Goal: Transaction & Acquisition: Book appointment/travel/reservation

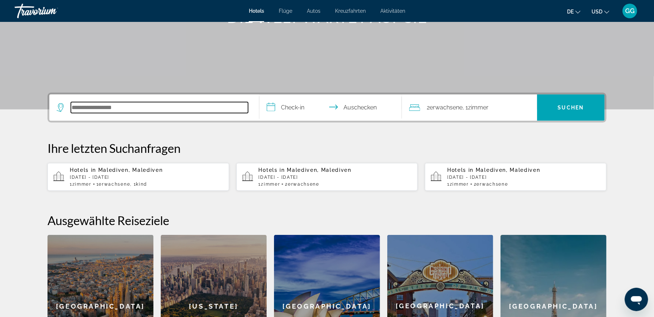
click at [77, 106] on input "Hotelziel suchen" at bounding box center [159, 107] width 177 height 11
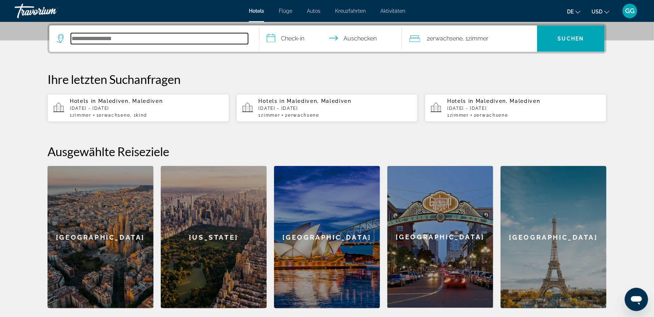
scroll to position [69, 0]
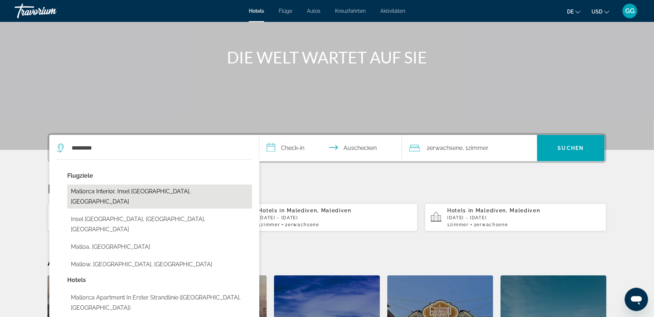
click at [152, 191] on button "Mallorca Interior, Insel Mallorca, Spanien" at bounding box center [159, 197] width 185 height 24
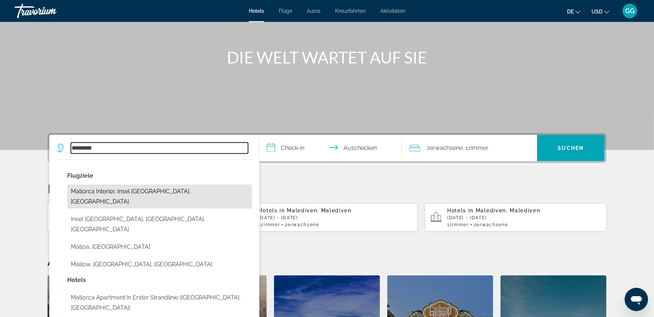
type input "**********"
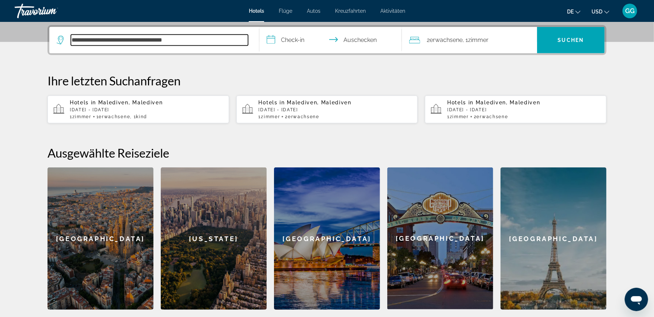
scroll to position [179, 0]
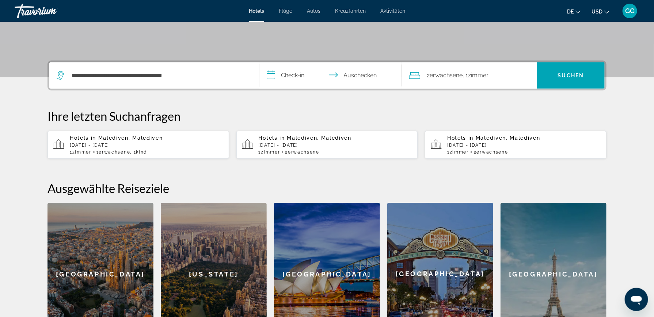
click at [282, 71] on input "**********" at bounding box center [331, 76] width 145 height 28
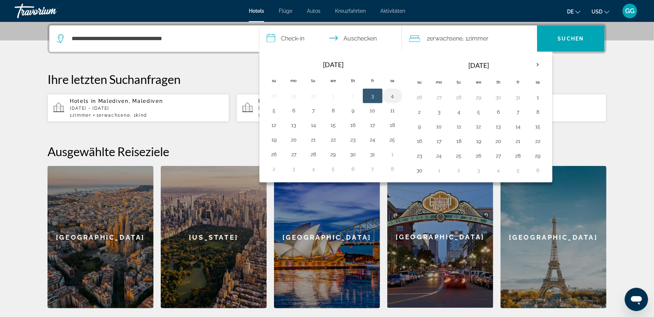
click at [389, 96] on button "4" at bounding box center [393, 96] width 12 height 10
click at [319, 110] on td "7" at bounding box center [314, 110] width 20 height 15
click at [309, 110] on button "7" at bounding box center [314, 111] width 12 height 10
type input "**********"
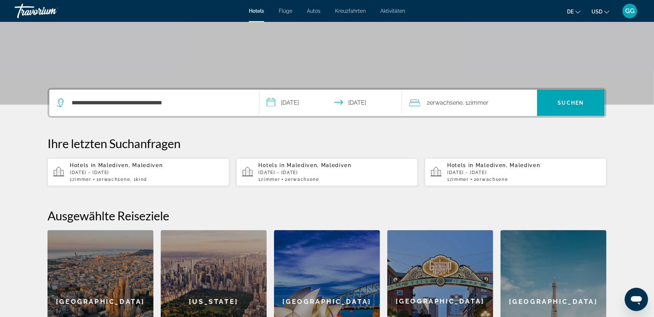
scroll to position [69, 0]
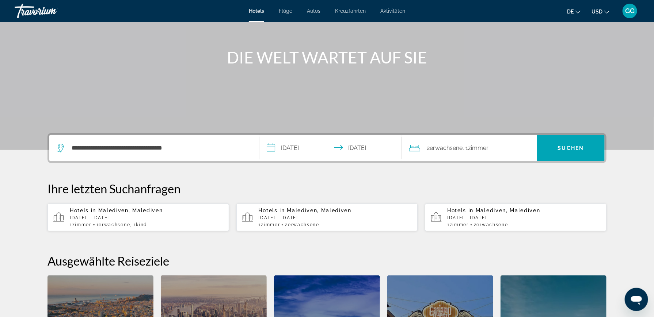
click at [482, 148] on span "Zimmer" at bounding box center [478, 148] width 20 height 7
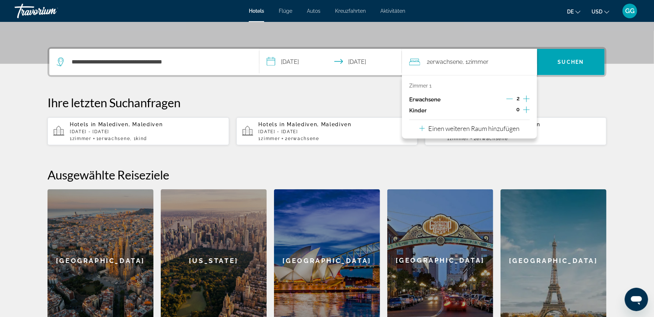
scroll to position [179, 0]
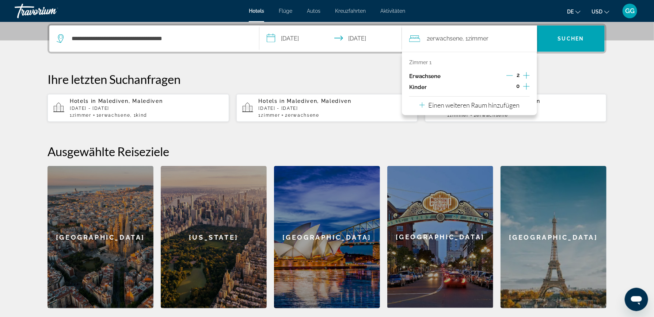
click at [528, 86] on icon "Untergeordnete Elemente inkrementieren" at bounding box center [526, 86] width 7 height 7
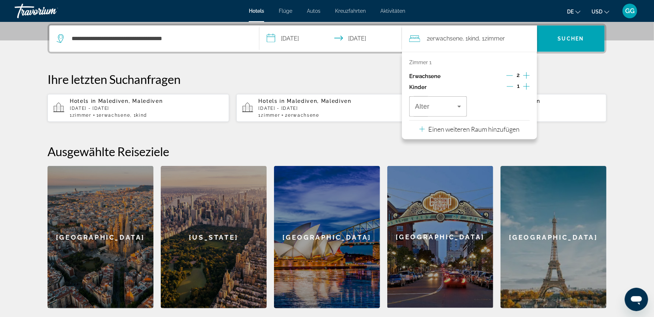
click at [527, 86] on icon "Untergeordnete Elemente inkrementieren" at bounding box center [526, 86] width 7 height 7
click at [459, 106] on icon "Reisende: 2 Erwachsene, 2 Kinder" at bounding box center [459, 107] width 4 height 2
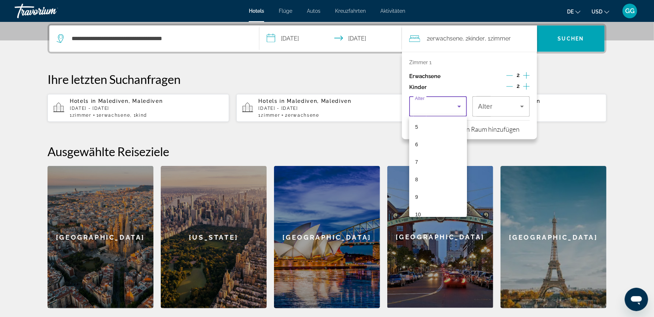
scroll to position [182, 0]
click at [422, 169] on mat-option "13" at bounding box center [438, 174] width 58 height 18
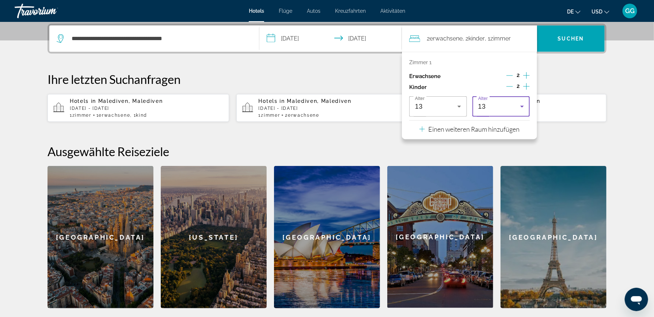
click at [521, 104] on icon "Reisende: 2 Erwachsene, 2 Kinder" at bounding box center [522, 106] width 9 height 9
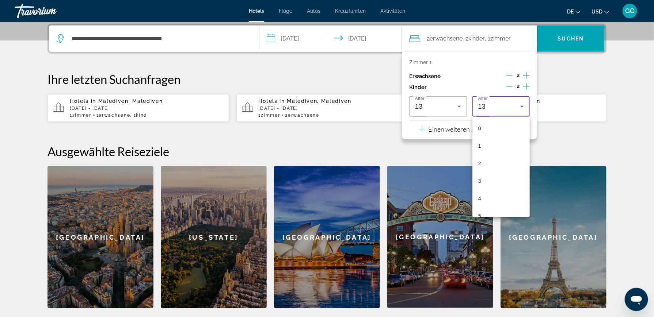
scroll to position [148, 0]
click at [489, 187] on mat-option "12" at bounding box center [501, 192] width 58 height 18
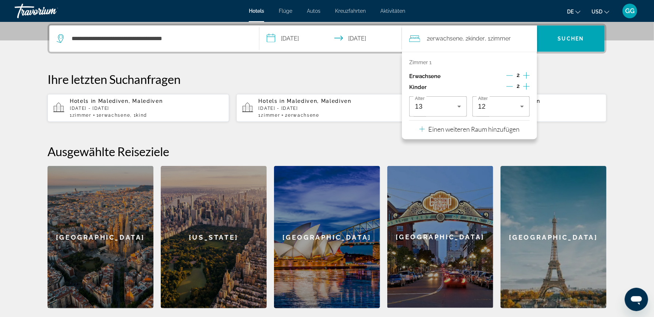
scroll to position [69, 0]
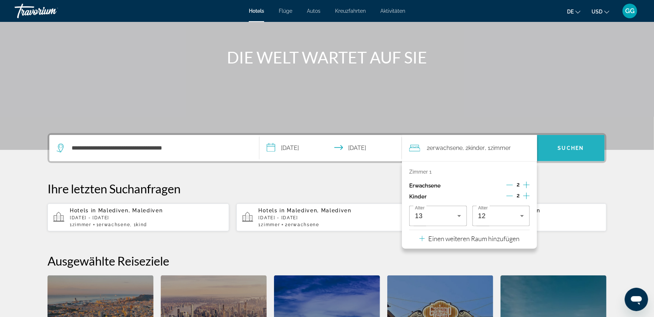
click at [570, 145] on span "Suchen" at bounding box center [571, 148] width 26 height 6
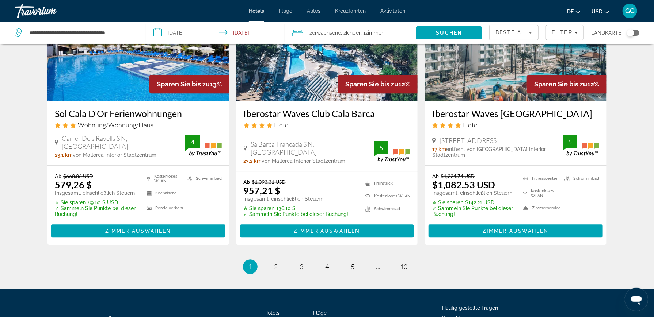
scroll to position [998, 0]
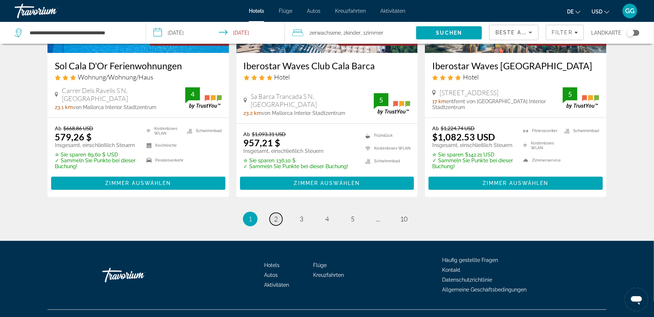
click at [278, 213] on link "Seite 2" at bounding box center [276, 219] width 13 height 13
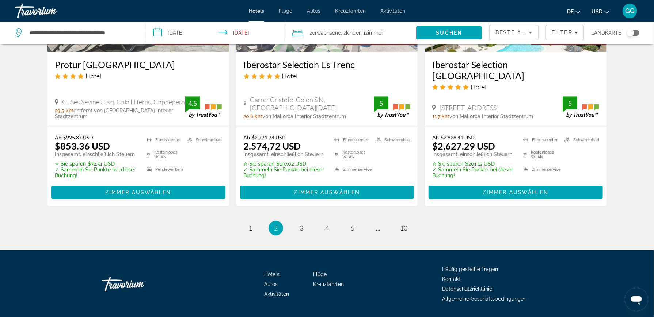
scroll to position [983, 0]
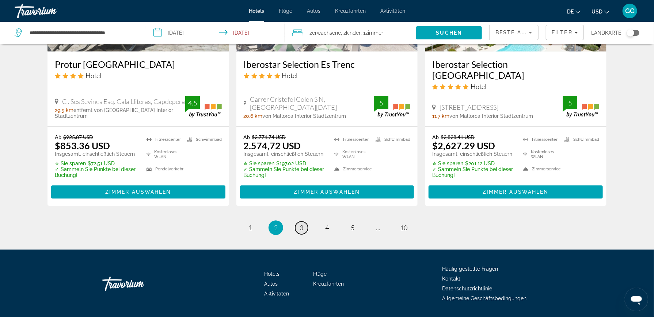
click at [305, 222] on link "Seite 3" at bounding box center [301, 228] width 13 height 13
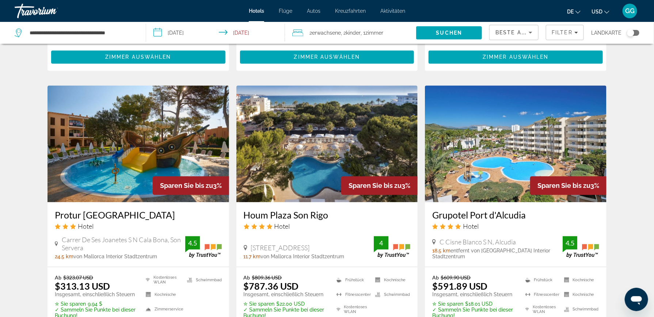
scroll to position [804, 0]
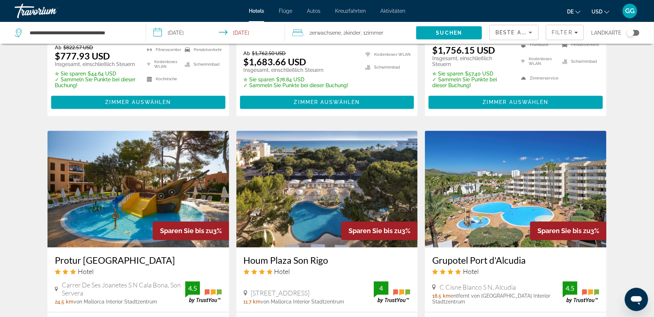
click at [327, 155] on img "Hauptinhalt" at bounding box center [327, 189] width 182 height 117
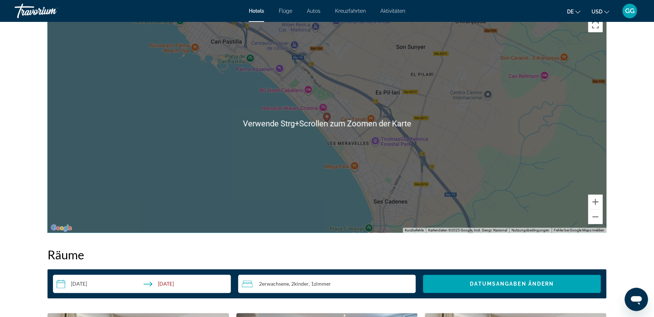
scroll to position [731, 0]
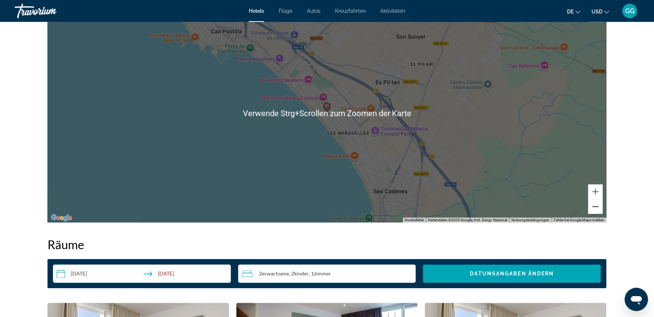
click at [598, 208] on button "Verkleinern" at bounding box center [595, 207] width 15 height 15
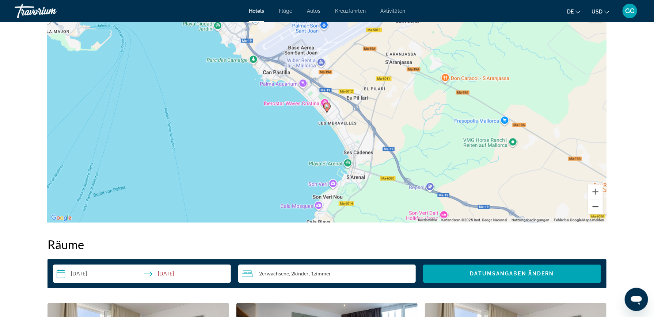
click at [598, 208] on button "Verkleinern" at bounding box center [595, 207] width 15 height 15
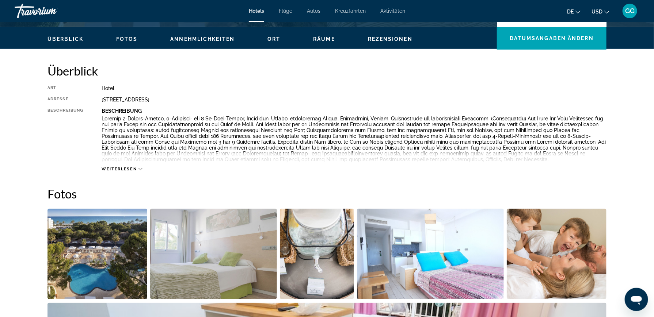
scroll to position [146, 0]
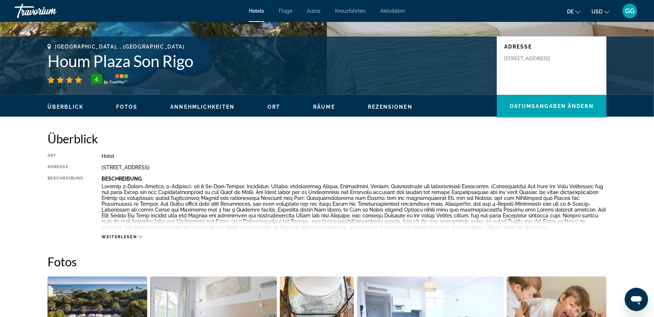
click at [142, 235] on icon "Hauptinhalt" at bounding box center [140, 237] width 4 height 4
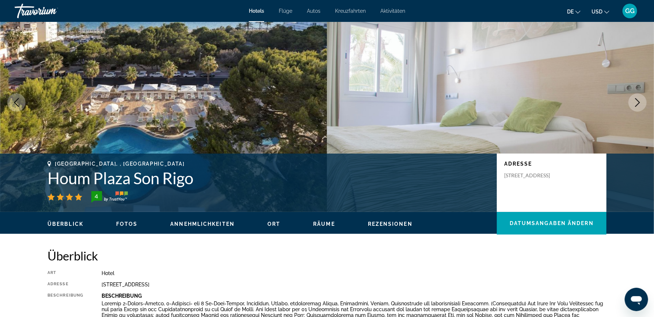
scroll to position [110, 0]
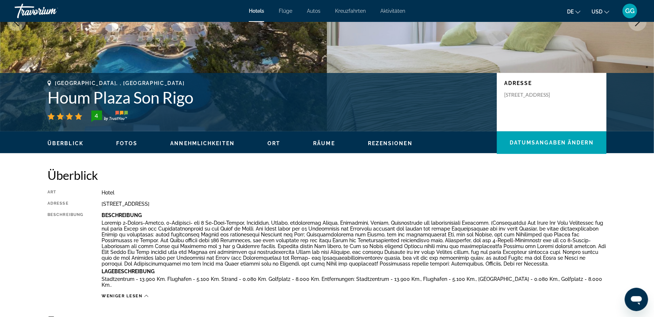
click at [125, 142] on span "Fotos" at bounding box center [127, 144] width 22 height 6
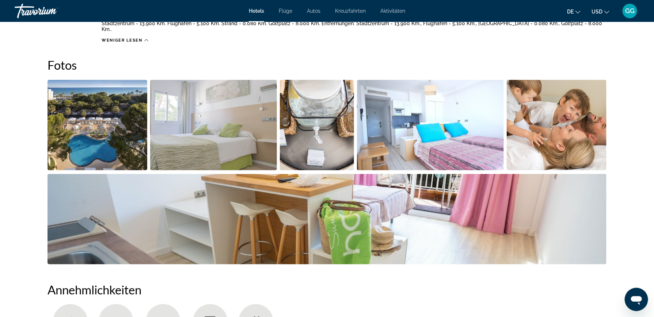
scroll to position [374, 0]
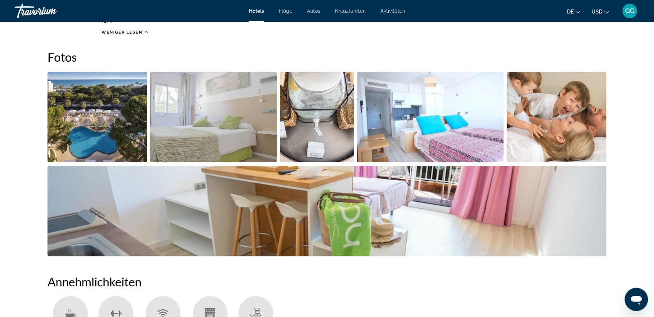
click at [111, 103] on img "Bildschieberegler im Vollbildmodus öffnen" at bounding box center [97, 117] width 100 height 91
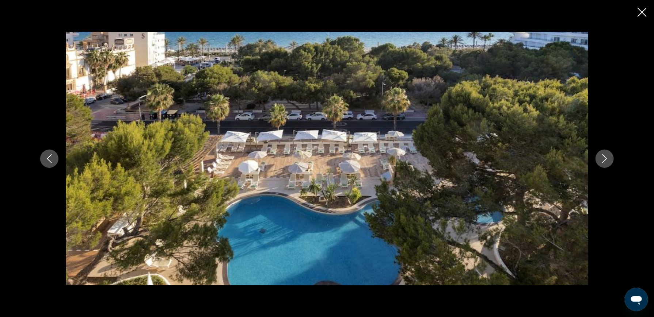
click at [603, 158] on icon "Nächstes Bild" at bounding box center [604, 159] width 9 height 9
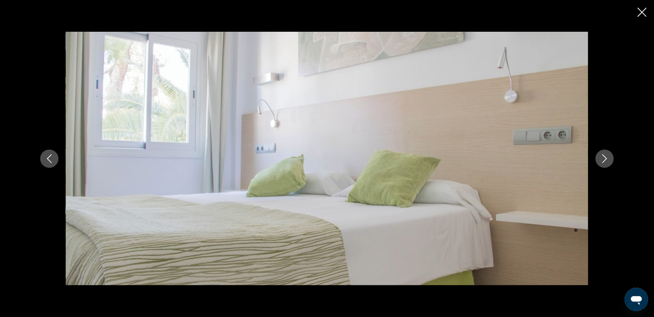
click at [603, 158] on icon "Nächstes Bild" at bounding box center [604, 159] width 9 height 9
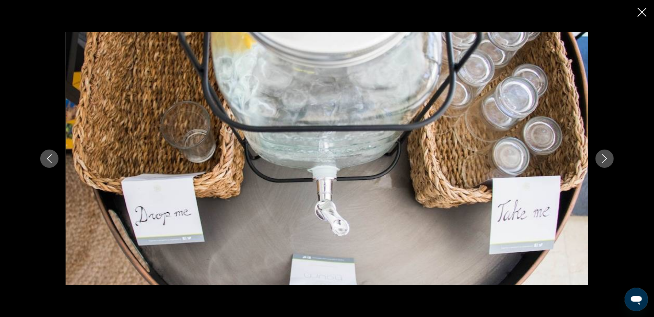
click at [603, 158] on icon "Nächstes Bild" at bounding box center [604, 159] width 9 height 9
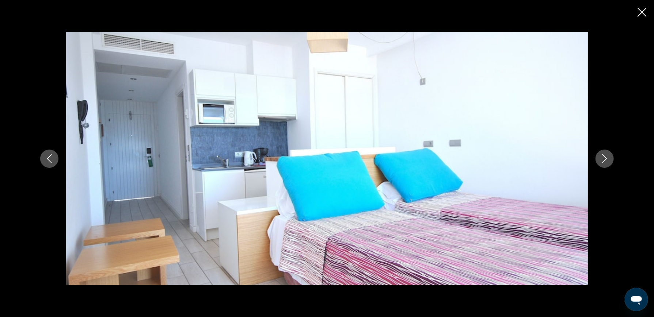
click at [603, 158] on icon "Nächstes Bild" at bounding box center [604, 159] width 9 height 9
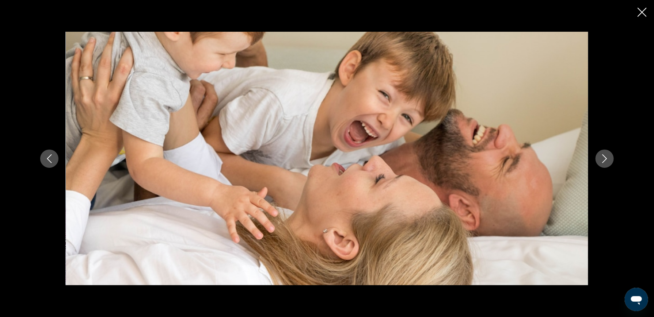
click at [603, 158] on icon "Nächstes Bild" at bounding box center [604, 159] width 9 height 9
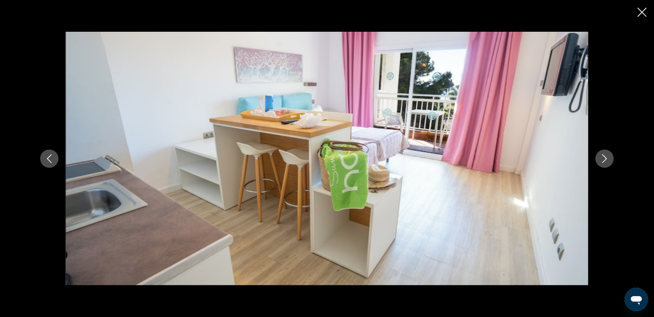
click at [603, 158] on icon "Nächstes Bild" at bounding box center [604, 159] width 9 height 9
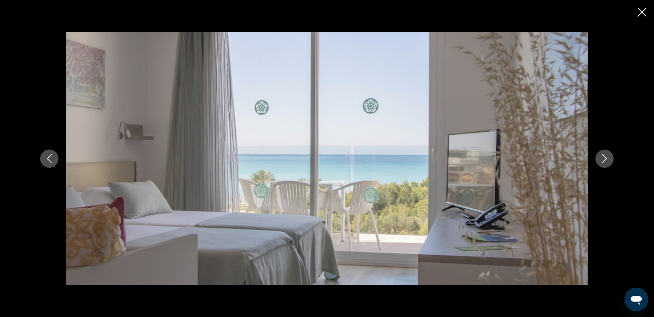
click at [603, 158] on icon "Nächstes Bild" at bounding box center [604, 159] width 9 height 9
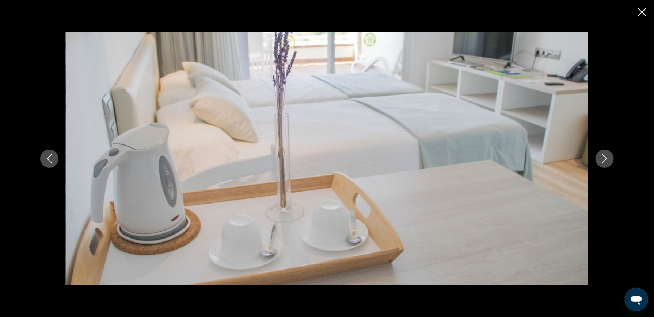
click at [603, 158] on icon "Nächstes Bild" at bounding box center [604, 159] width 9 height 9
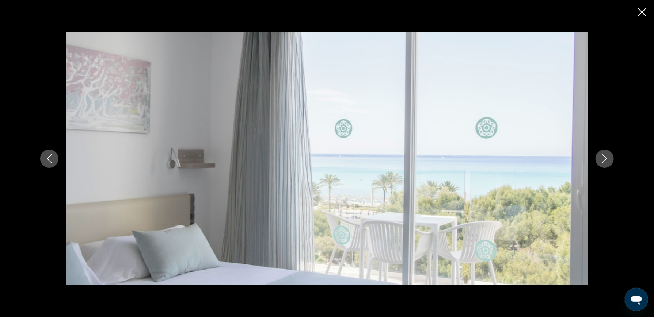
click at [603, 158] on icon "Nächstes Bild" at bounding box center [604, 159] width 9 height 9
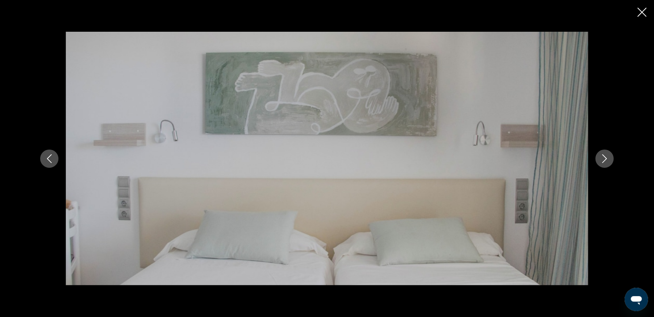
click at [603, 158] on icon "Nächstes Bild" at bounding box center [604, 159] width 9 height 9
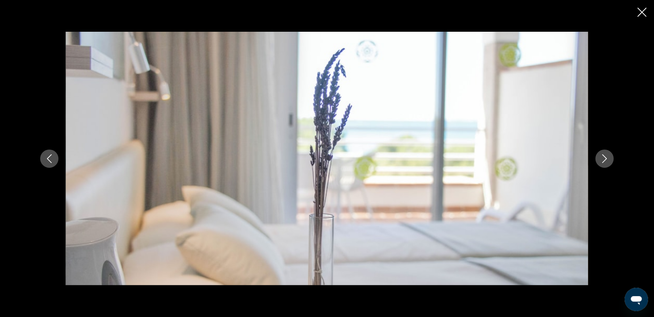
click at [603, 158] on icon "Nächstes Bild" at bounding box center [604, 159] width 9 height 9
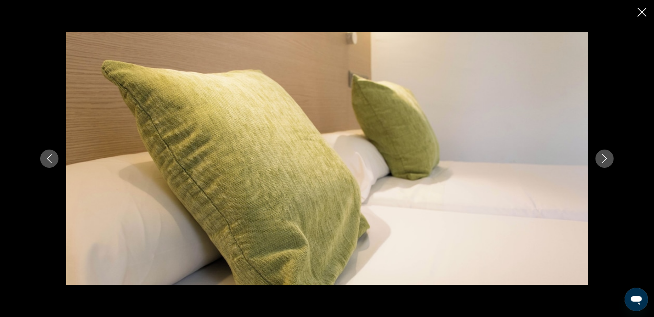
click at [603, 158] on icon "Nächstes Bild" at bounding box center [604, 159] width 9 height 9
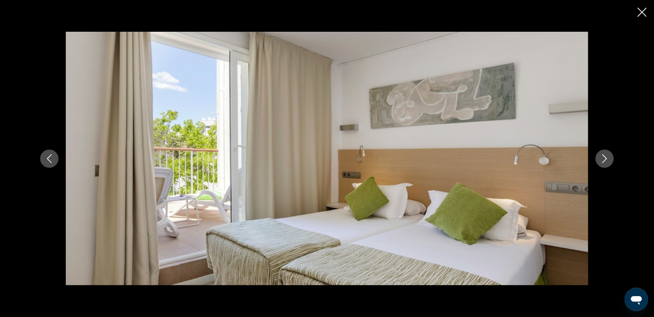
click at [603, 158] on icon "Nächstes Bild" at bounding box center [604, 159] width 9 height 9
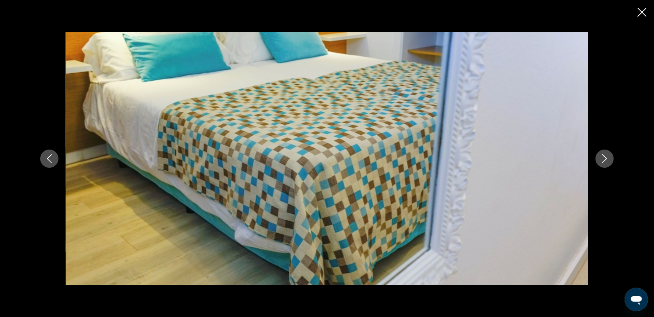
click at [603, 158] on icon "Nächstes Bild" at bounding box center [604, 159] width 9 height 9
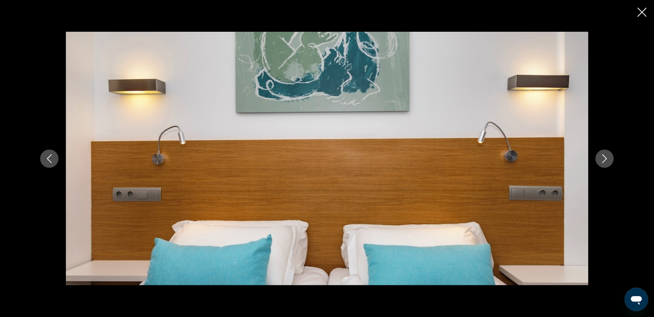
click at [603, 158] on icon "Nächstes Bild" at bounding box center [604, 159] width 9 height 9
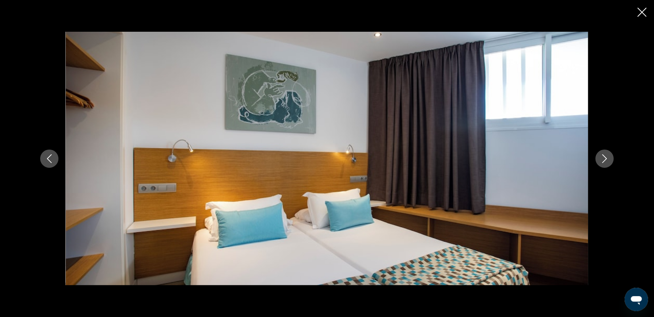
click at [603, 158] on icon "Nächstes Bild" at bounding box center [604, 159] width 9 height 9
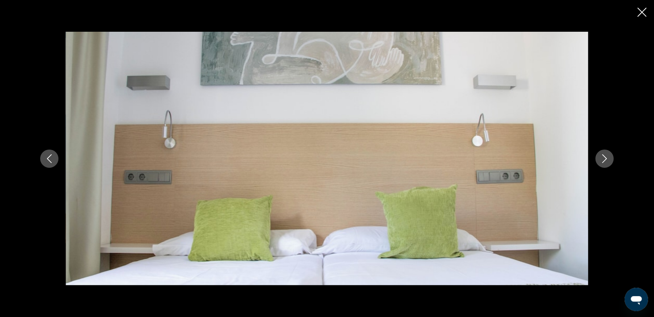
scroll to position [629, 0]
click at [607, 159] on icon "Nächstes Bild" at bounding box center [604, 159] width 5 height 9
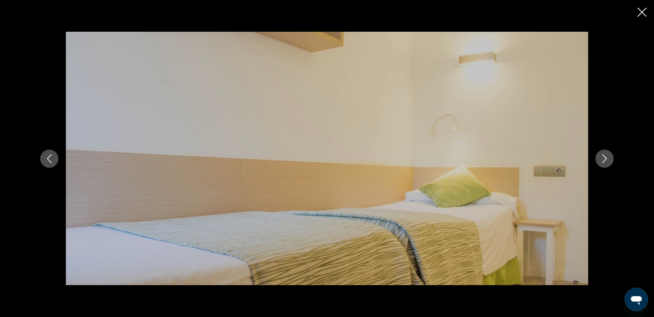
click at [607, 159] on icon "Nächstes Bild" at bounding box center [604, 159] width 5 height 9
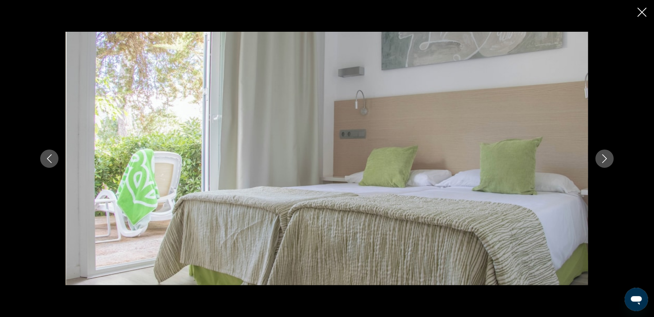
click at [607, 159] on icon "Nächstes Bild" at bounding box center [604, 159] width 5 height 9
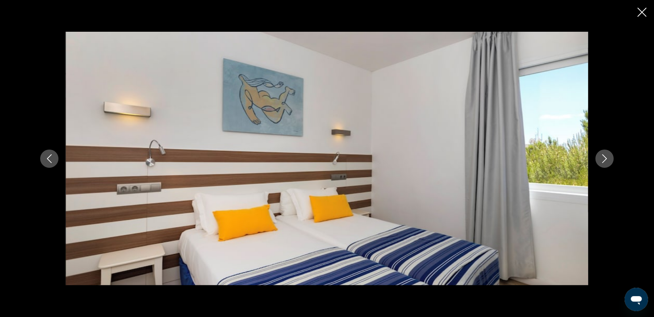
click at [607, 159] on icon "Nächstes Bild" at bounding box center [604, 159] width 5 height 9
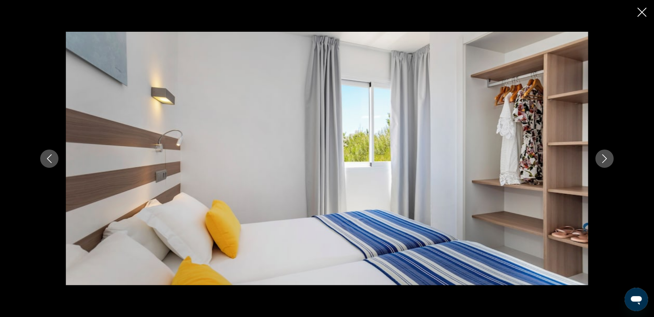
click at [607, 159] on icon "Nächstes Bild" at bounding box center [604, 159] width 5 height 9
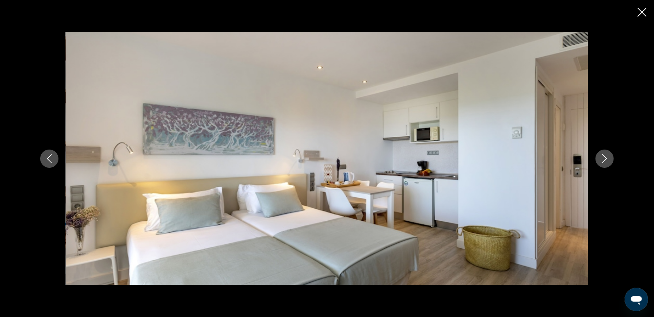
click at [607, 159] on icon "Nächstes Bild" at bounding box center [604, 159] width 5 height 9
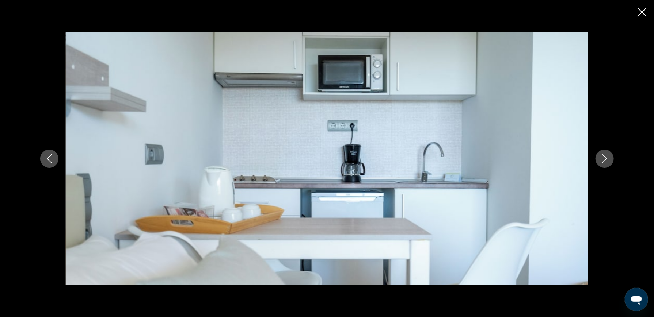
click at [606, 157] on icon "Nächstes Bild" at bounding box center [604, 159] width 9 height 9
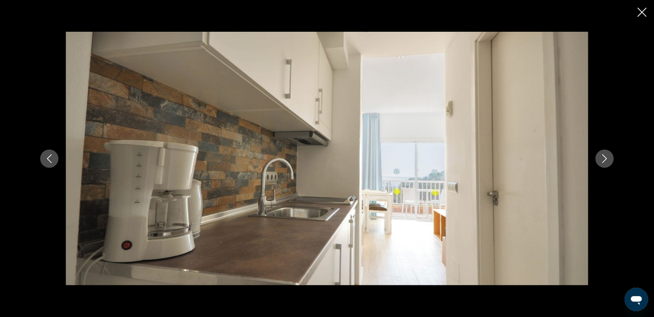
click at [606, 157] on icon "Nächstes Bild" at bounding box center [604, 159] width 9 height 9
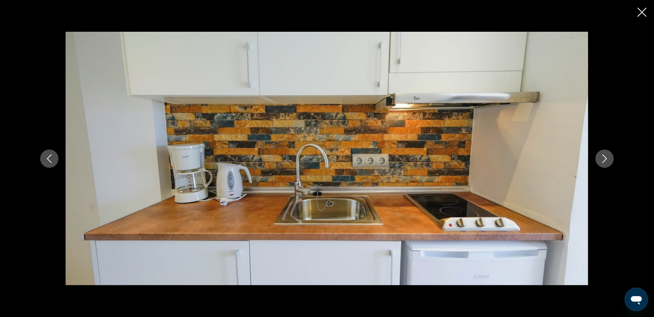
click at [606, 157] on icon "Nächstes Bild" at bounding box center [604, 159] width 9 height 9
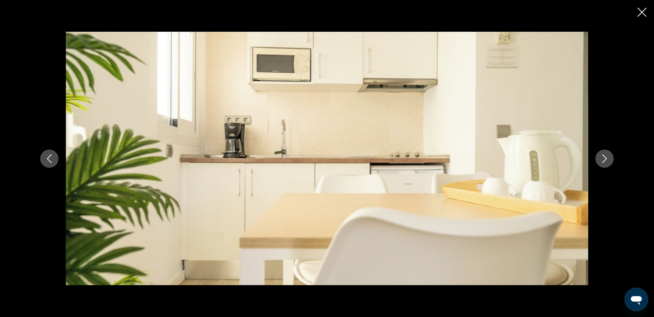
click at [606, 157] on icon "Nächstes Bild" at bounding box center [604, 159] width 9 height 9
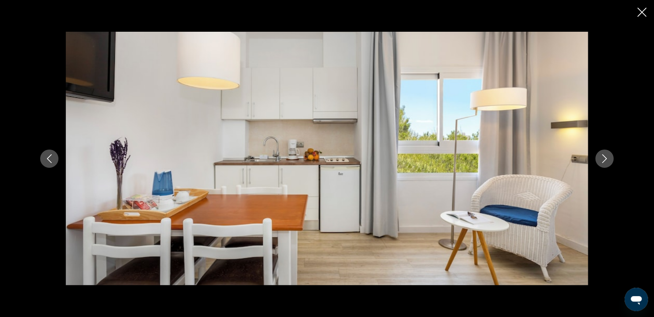
click at [606, 157] on icon "Nächstes Bild" at bounding box center [604, 159] width 9 height 9
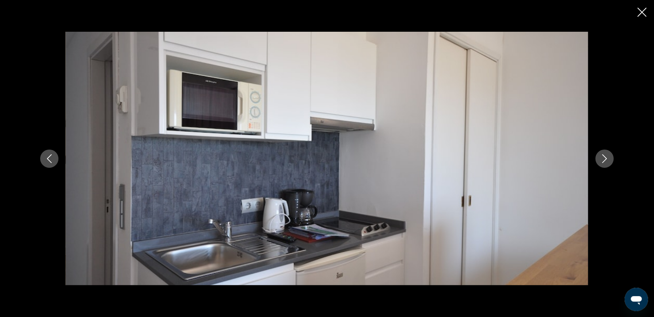
click at [606, 157] on icon "Nächstes Bild" at bounding box center [604, 159] width 9 height 9
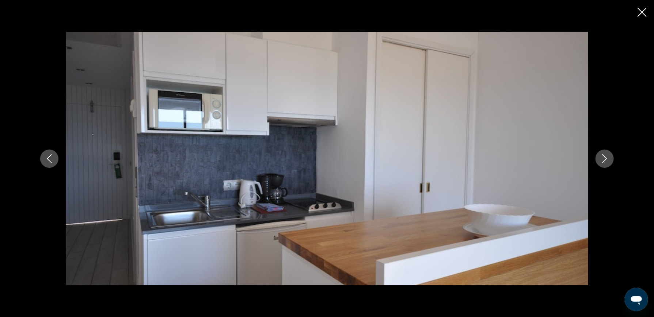
click at [606, 157] on icon "Nächstes Bild" at bounding box center [604, 159] width 9 height 9
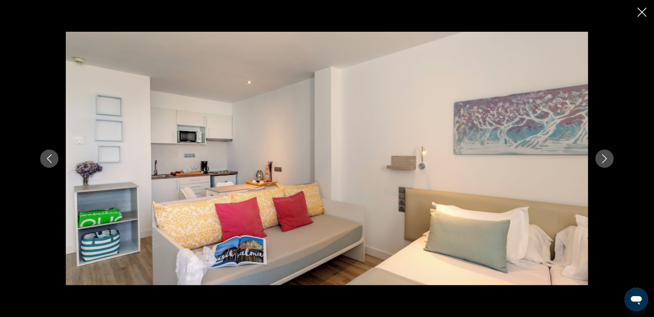
click at [606, 157] on icon "Nächstes Bild" at bounding box center [604, 159] width 9 height 9
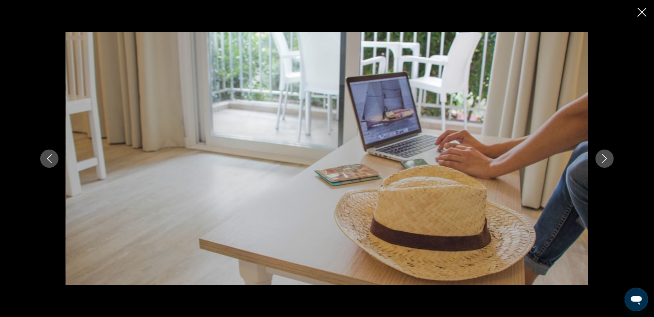
click at [642, 12] on icon "Diashow schließen" at bounding box center [642, 12] width 9 height 9
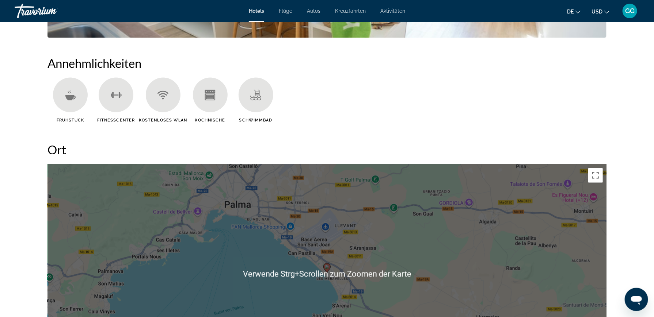
scroll to position [666, 0]
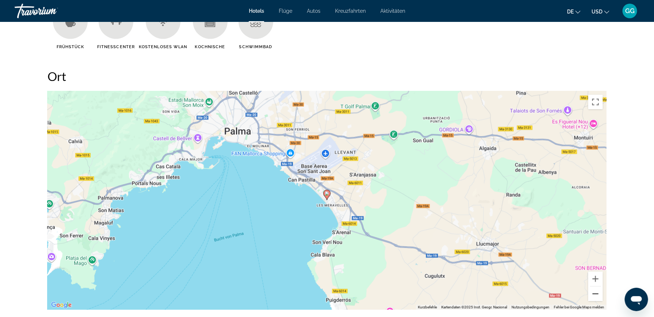
click at [595, 288] on button "Verkleinern" at bounding box center [595, 294] width 15 height 15
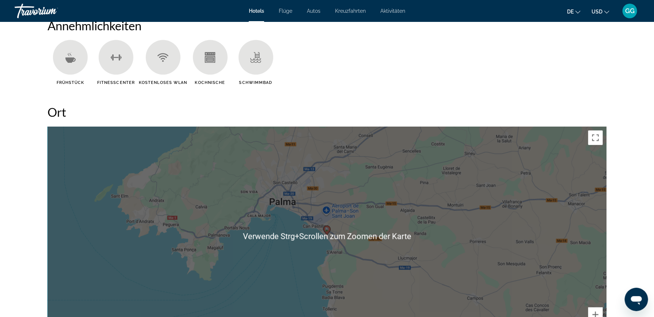
scroll to position [629, 0]
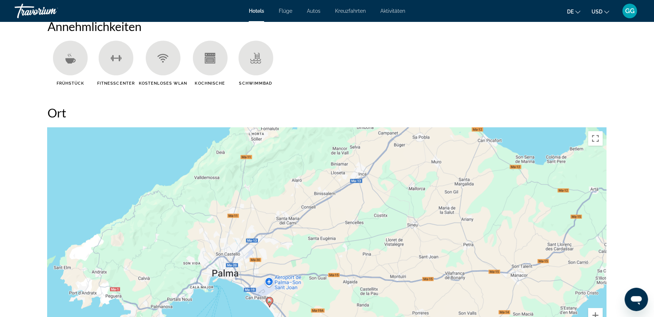
drag, startPoint x: 533, startPoint y: 254, endPoint x: 390, endPoint y: 295, distance: 149.4
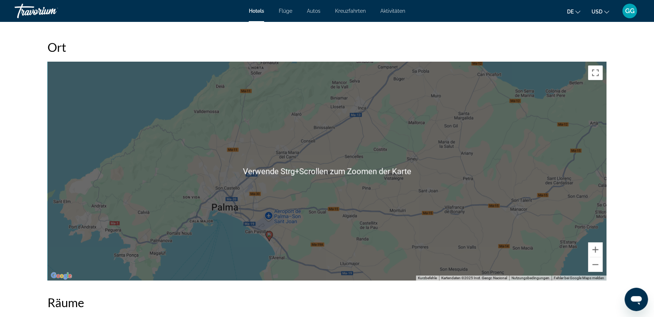
scroll to position [702, 0]
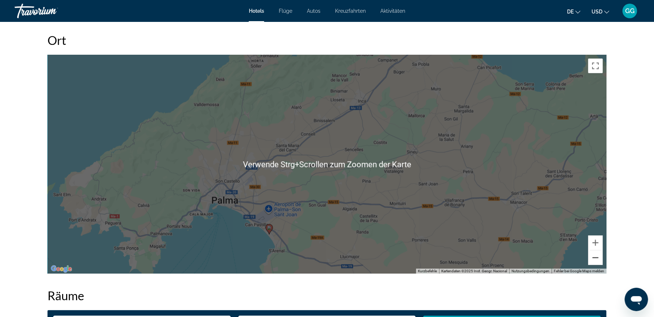
click at [597, 251] on button "Verkleinern" at bounding box center [595, 258] width 15 height 15
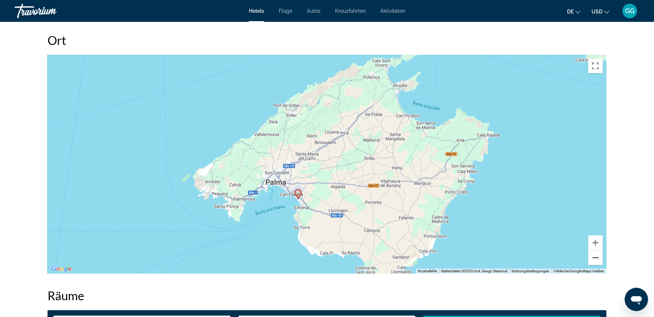
click at [597, 251] on button "Verkleinern" at bounding box center [595, 258] width 15 height 15
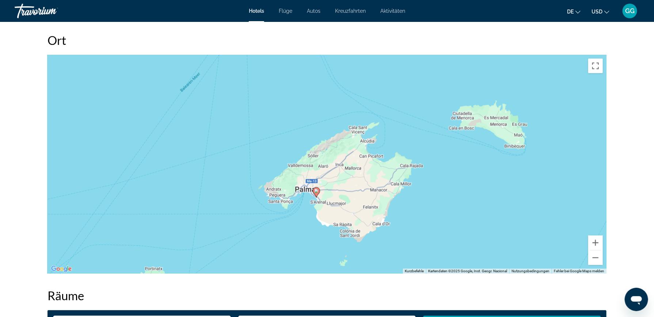
drag, startPoint x: 181, startPoint y: 186, endPoint x: 183, endPoint y: 203, distance: 17.3
click at [183, 203] on div "Um den Modus zum Ziehen mit der Tastatur zu aktivieren, drückst du Alt + Eingab…" at bounding box center [326, 164] width 559 height 219
click at [594, 251] on button "Verkleinern" at bounding box center [595, 258] width 15 height 15
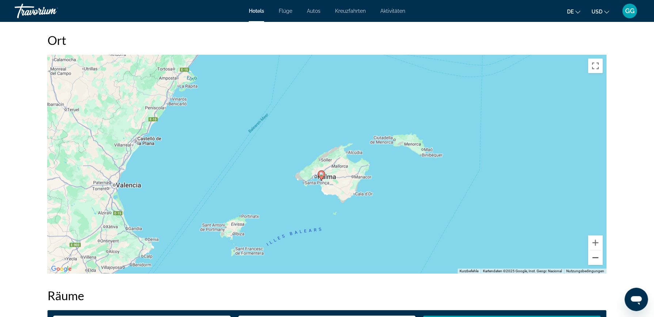
click at [594, 251] on button "Verkleinern" at bounding box center [595, 258] width 15 height 15
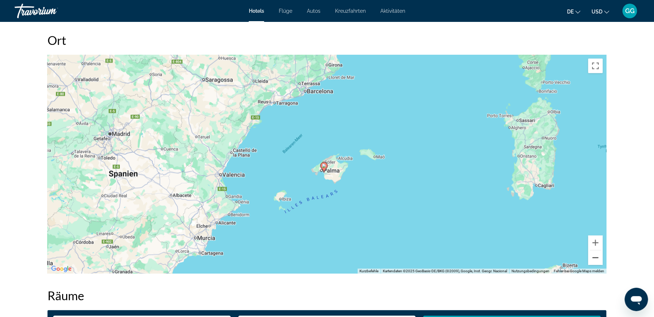
click at [594, 251] on button "Verkleinern" at bounding box center [595, 258] width 15 height 15
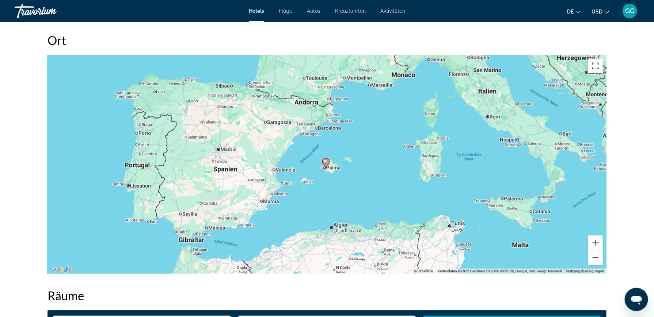
click at [594, 252] on button "Verkleinern" at bounding box center [595, 258] width 15 height 15
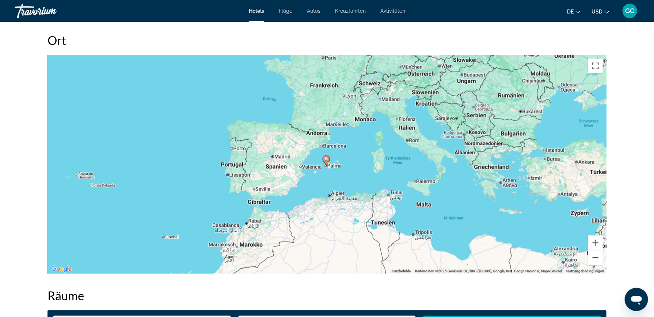
click at [594, 252] on button "Verkleinern" at bounding box center [595, 258] width 15 height 15
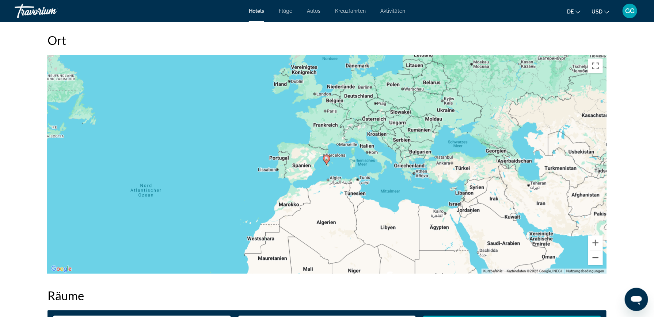
click at [594, 252] on button "Verkleinern" at bounding box center [595, 258] width 15 height 15
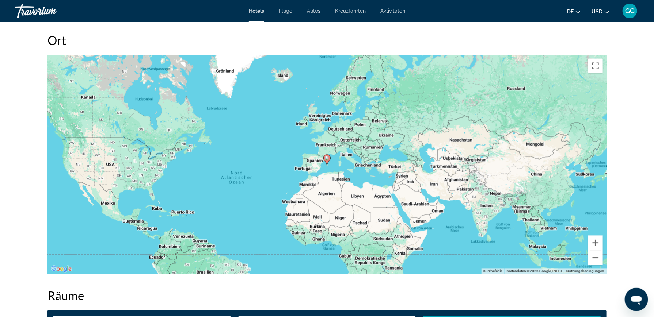
click at [594, 252] on button "Verkleinern" at bounding box center [595, 258] width 15 height 15
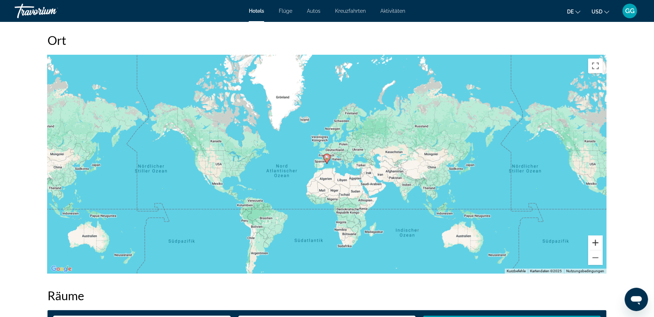
click at [595, 236] on button "Vergrößern" at bounding box center [595, 243] width 15 height 15
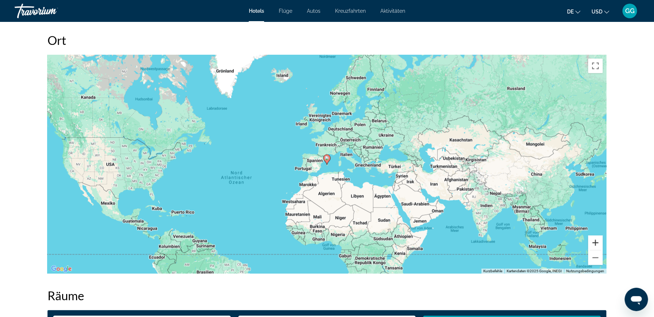
click at [595, 236] on button "Vergrößern" at bounding box center [595, 243] width 15 height 15
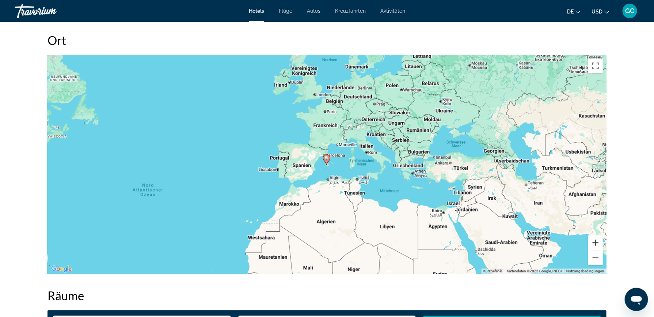
click at [595, 236] on button "Vergrößern" at bounding box center [595, 243] width 15 height 15
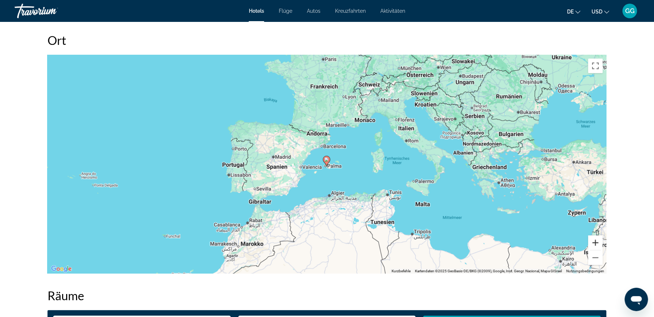
click at [595, 236] on button "Vergrößern" at bounding box center [595, 243] width 15 height 15
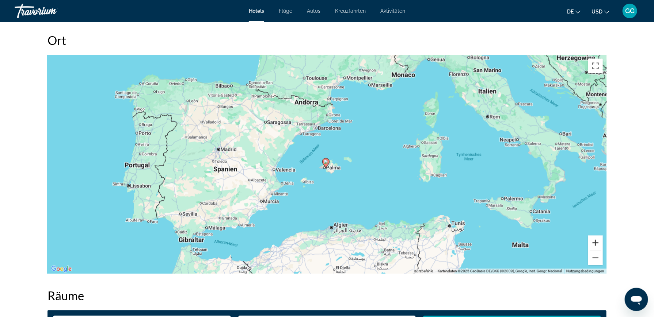
click at [595, 236] on button "Vergrößern" at bounding box center [595, 243] width 15 height 15
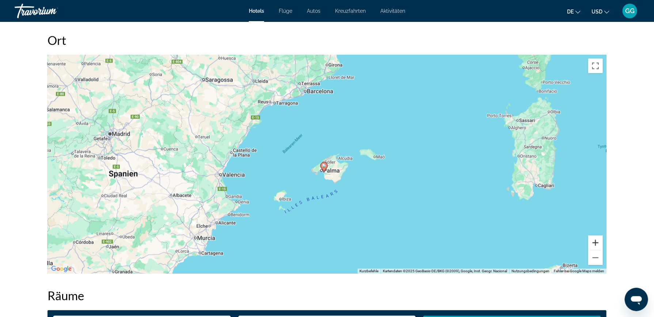
click at [595, 236] on button "Vergrößern" at bounding box center [595, 243] width 15 height 15
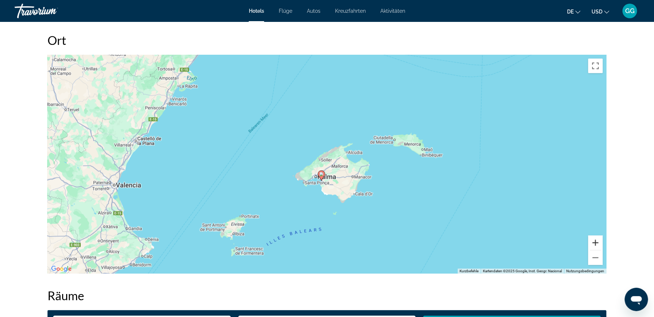
click at [595, 236] on button "Vergrößern" at bounding box center [595, 243] width 15 height 15
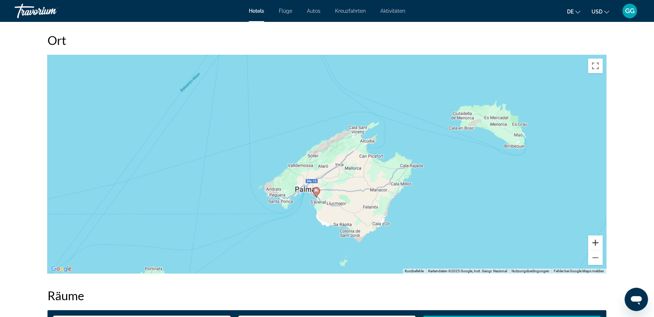
click at [597, 237] on button "Vergrößern" at bounding box center [595, 243] width 15 height 15
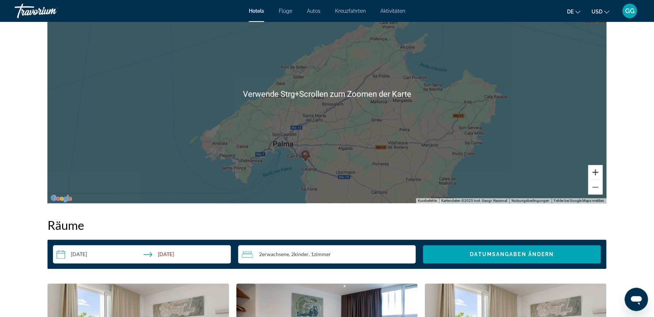
scroll to position [776, 0]
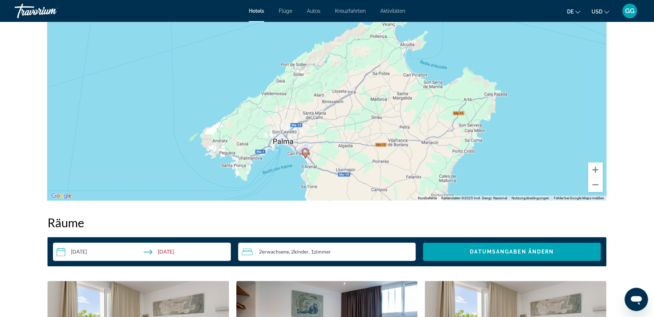
click at [519, 139] on div "Um den Modus zum Ziehen mit der Tastatur zu aktivieren, drückst du Alt + Eingab…" at bounding box center [326, 91] width 559 height 219
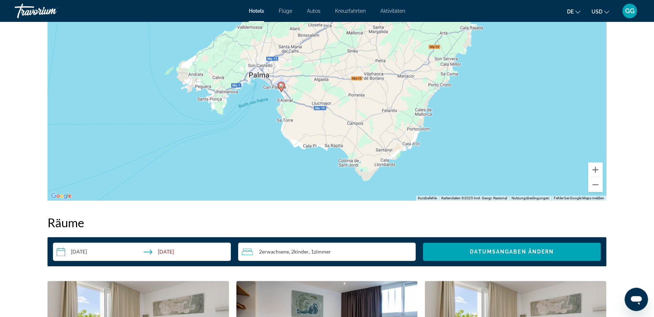
drag, startPoint x: 495, startPoint y: 125, endPoint x: 470, endPoint y: 54, distance: 74.9
click at [470, 54] on div "Um den Modus zum Ziehen mit der Tastatur zu aktivieren, drückst du Alt + Eingab…" at bounding box center [326, 91] width 559 height 219
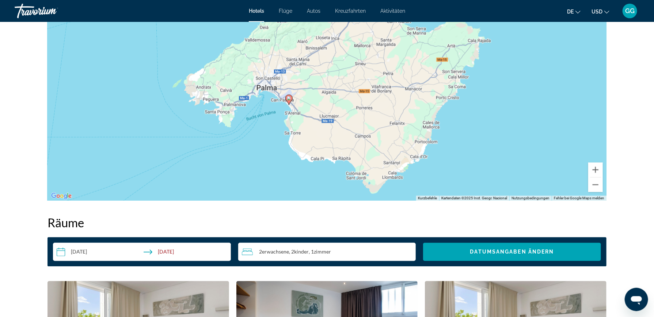
drag, startPoint x: 475, startPoint y: 63, endPoint x: 478, endPoint y: 68, distance: 6.1
click at [478, 68] on div "Um den Modus zum Ziehen mit der Tastatur zu aktivieren, drückst du Alt + Eingab…" at bounding box center [326, 91] width 559 height 219
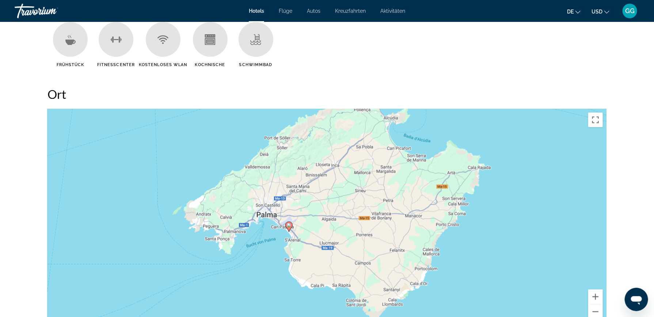
scroll to position [629, 0]
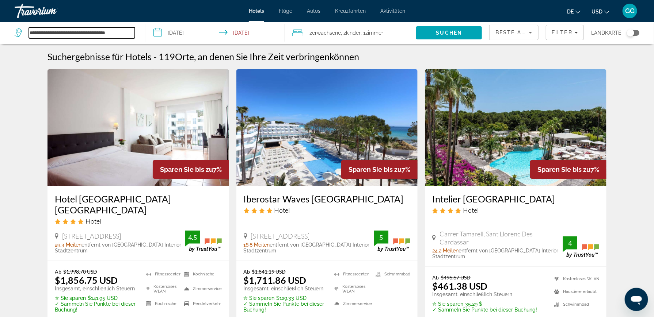
click at [38, 31] on input "**********" at bounding box center [82, 32] width 106 height 11
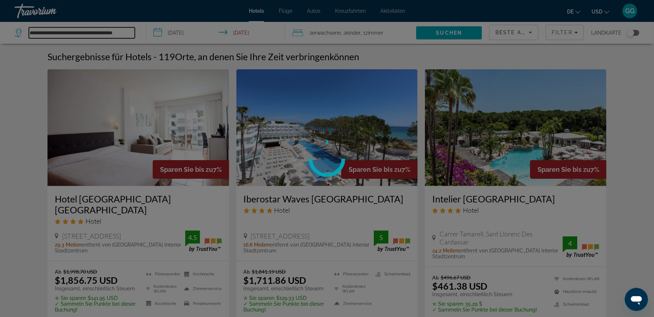
type input "**********"
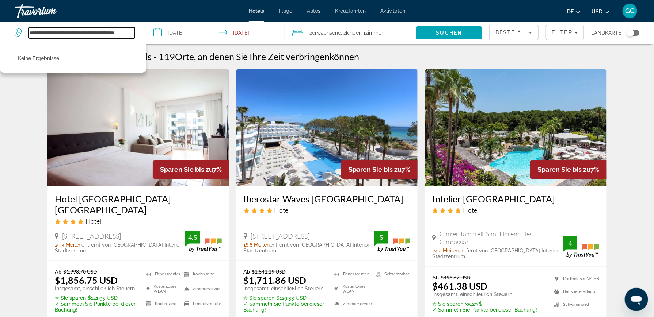
drag, startPoint x: 29, startPoint y: 32, endPoint x: 158, endPoint y: 44, distance: 129.2
click at [158, 44] on div "**********" at bounding box center [327, 33] width 654 height 22
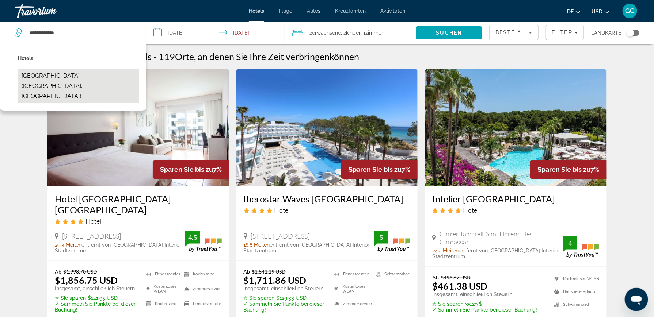
click at [84, 75] on button "Portals Hills Boutique Hotel (Calvia, ES)" at bounding box center [78, 86] width 121 height 34
type input "**********"
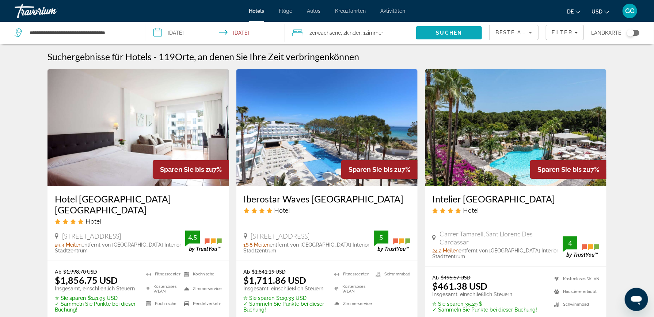
click at [434, 32] on span "Suchen" at bounding box center [449, 33] width 66 height 18
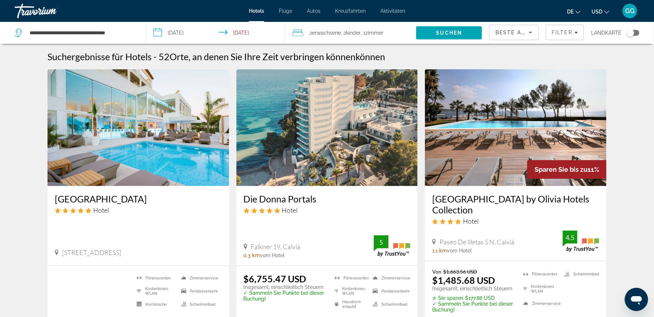
click at [141, 144] on img "Hauptinhalt" at bounding box center [138, 127] width 182 height 117
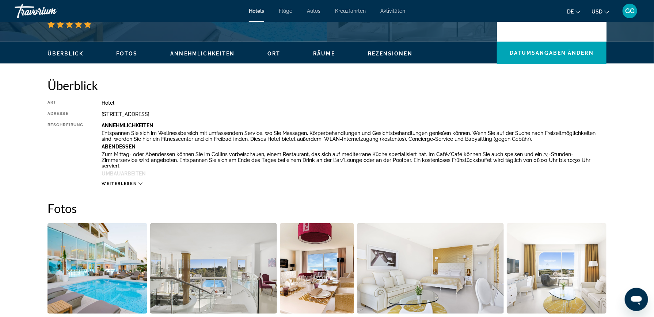
scroll to position [146, 0]
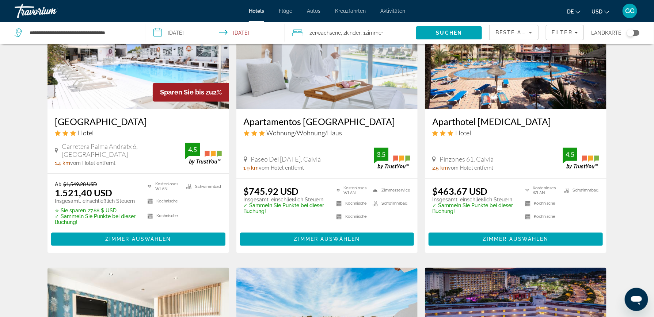
scroll to position [585, 0]
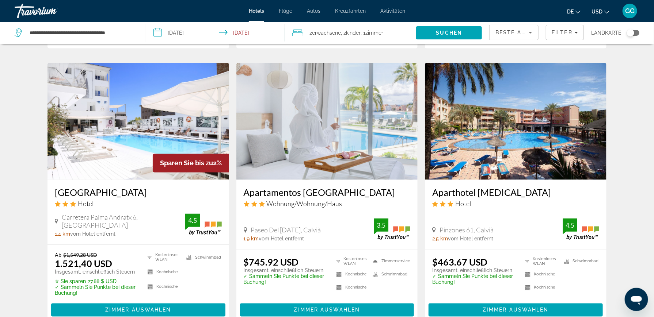
click at [302, 134] on img "Hauptinhalt" at bounding box center [327, 121] width 182 height 117
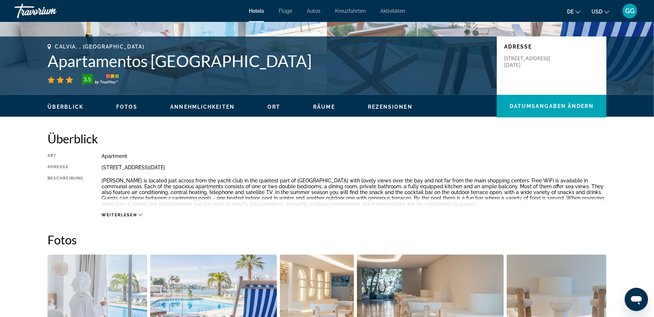
scroll to position [219, 0]
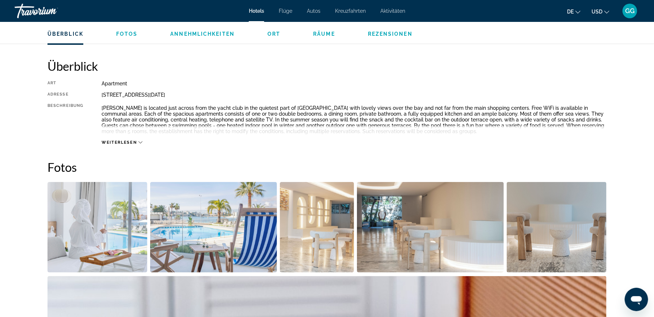
click at [141, 142] on icon "Hauptinhalt" at bounding box center [140, 143] width 4 height 4
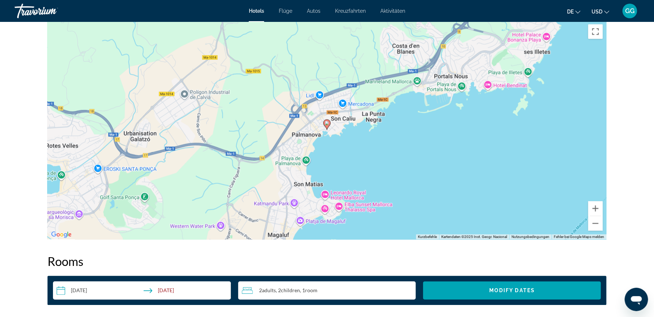
scroll to position [700, 0]
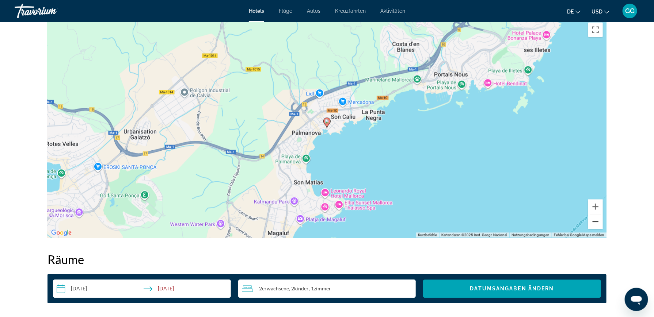
click at [596, 223] on button "Verkleinern" at bounding box center [595, 222] width 15 height 15
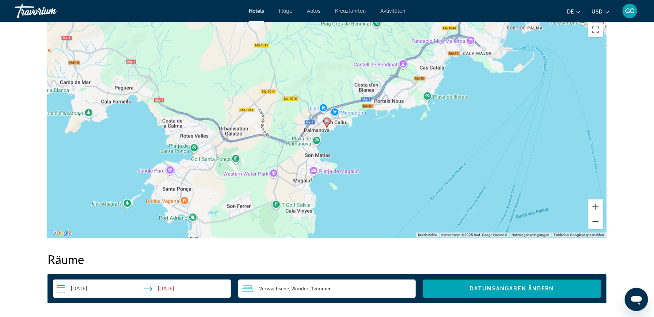
click at [596, 222] on button "Verkleinern" at bounding box center [595, 222] width 15 height 15
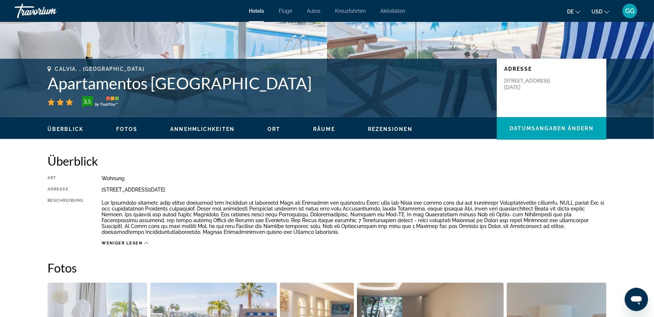
scroll to position [256, 0]
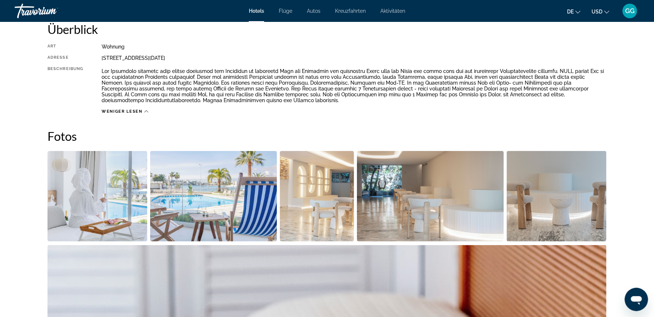
click at [125, 189] on img "Bildschieberegler im Vollbildmodus öffnen" at bounding box center [97, 196] width 100 height 91
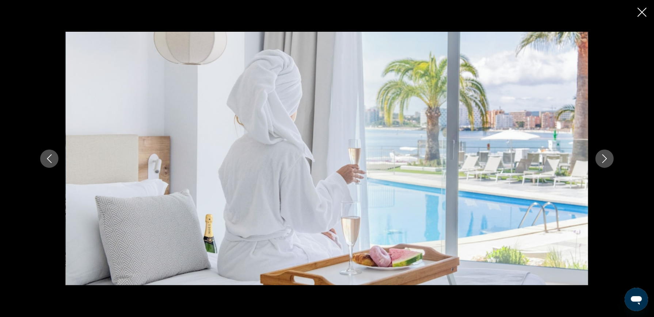
click at [604, 159] on icon "Nächstes Bild" at bounding box center [604, 159] width 9 height 9
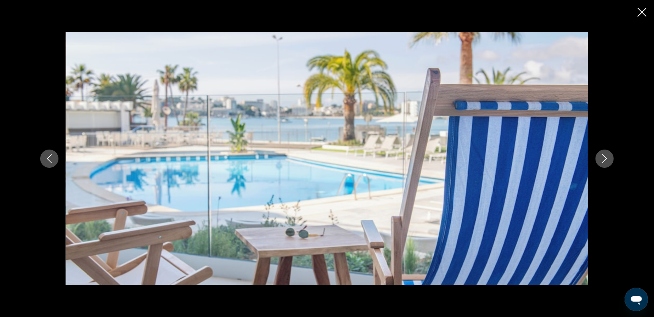
click at [604, 159] on icon "Nächstes Bild" at bounding box center [604, 159] width 9 height 9
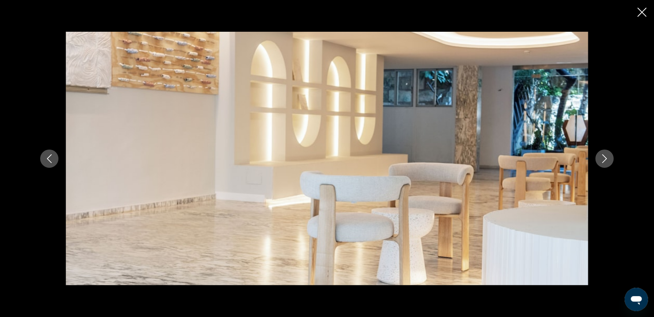
click at [604, 159] on icon "Nächstes Bild" at bounding box center [604, 159] width 9 height 9
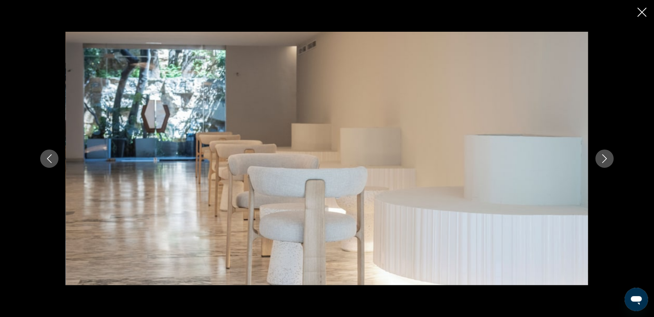
click at [604, 159] on icon "Nächstes Bild" at bounding box center [604, 159] width 9 height 9
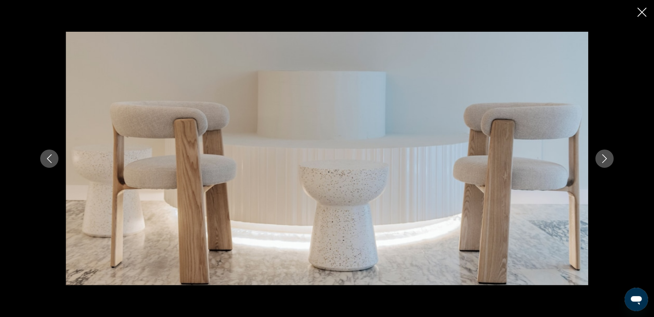
click at [604, 159] on icon "Nächstes Bild" at bounding box center [604, 159] width 9 height 9
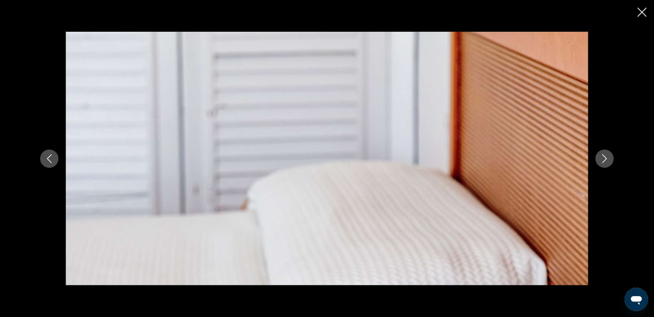
click at [604, 159] on icon "Nächstes Bild" at bounding box center [604, 159] width 9 height 9
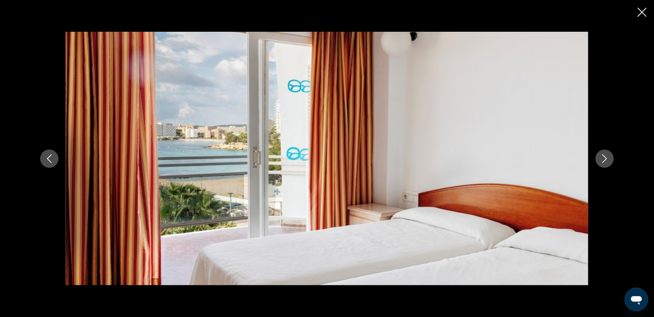
click at [604, 159] on icon "Nächstes Bild" at bounding box center [604, 159] width 9 height 9
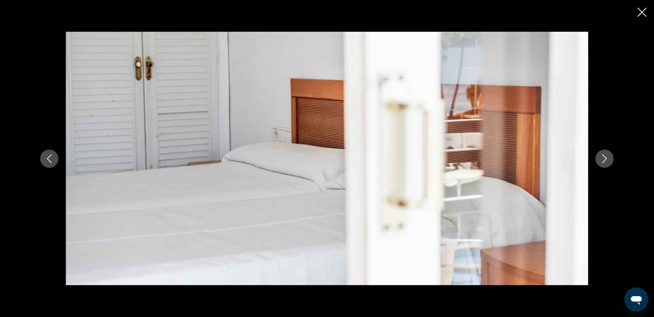
click at [604, 159] on icon "Nächstes Bild" at bounding box center [604, 159] width 9 height 9
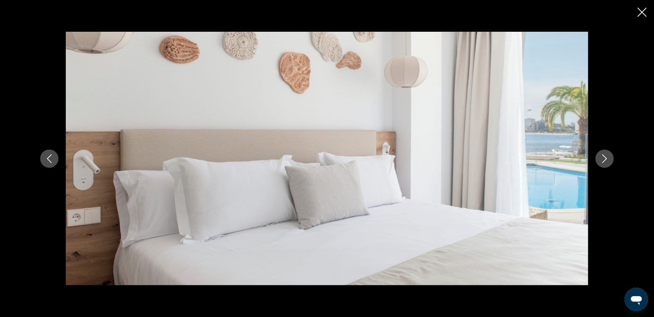
click at [604, 159] on icon "Nächstes Bild" at bounding box center [604, 159] width 9 height 9
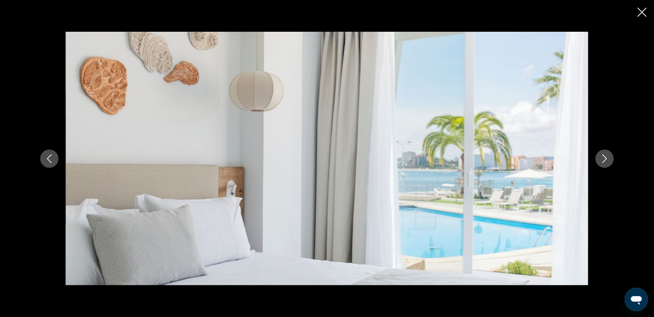
scroll to position [438, 0]
click at [604, 158] on icon "Nächstes Bild" at bounding box center [604, 159] width 9 height 9
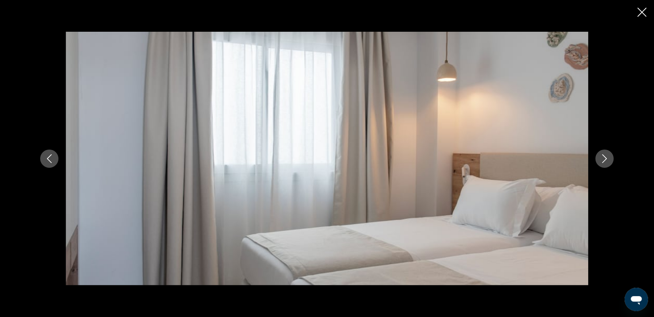
click at [604, 158] on icon "Nächstes Bild" at bounding box center [604, 159] width 9 height 9
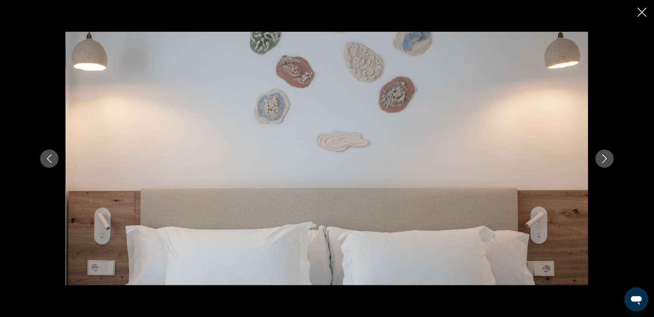
click at [604, 158] on icon "Nächstes Bild" at bounding box center [604, 159] width 9 height 9
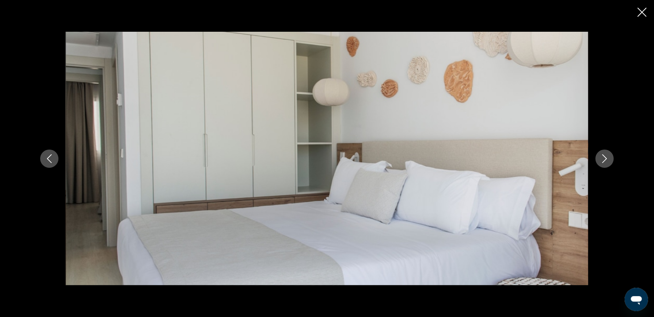
click at [604, 158] on icon "Nächstes Bild" at bounding box center [604, 159] width 9 height 9
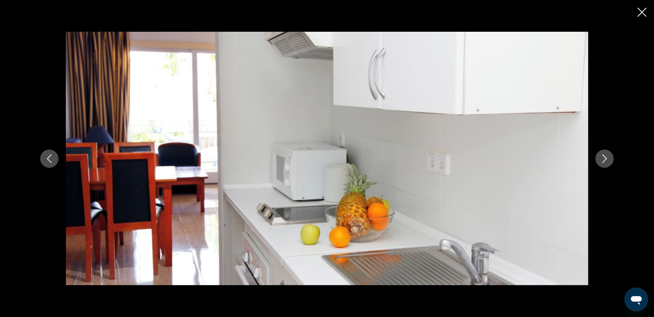
click at [604, 158] on icon "Nächstes Bild" at bounding box center [604, 159] width 9 height 9
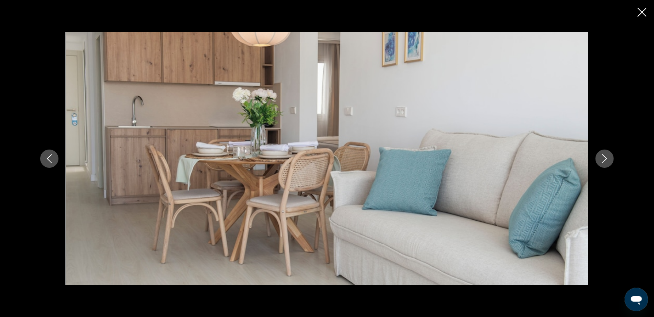
click at [604, 158] on icon "Nächstes Bild" at bounding box center [604, 159] width 9 height 9
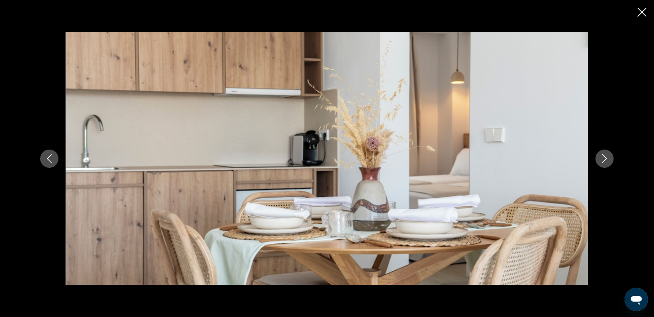
click at [604, 158] on icon "Nächstes Bild" at bounding box center [604, 159] width 9 height 9
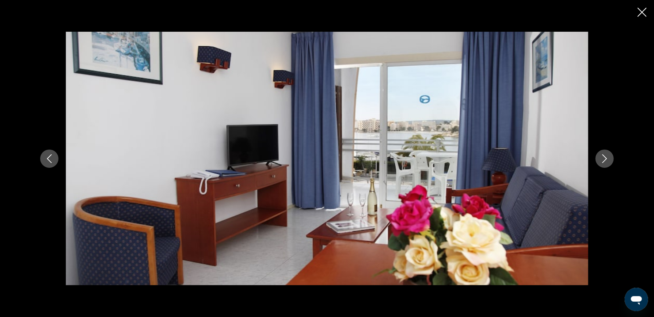
click at [604, 158] on icon "Nächstes Bild" at bounding box center [604, 159] width 9 height 9
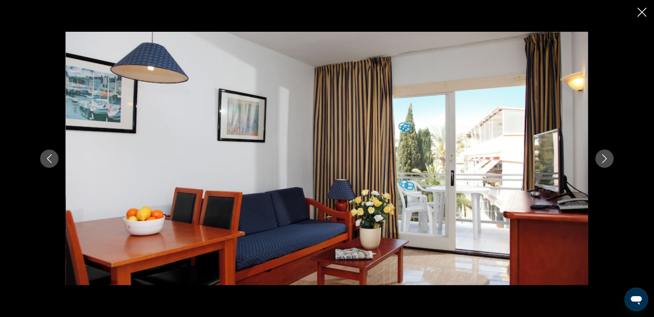
click at [604, 158] on icon "Nächstes Bild" at bounding box center [604, 159] width 9 height 9
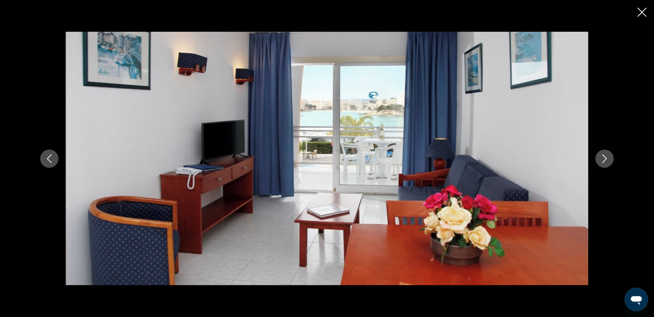
click at [604, 158] on icon "Nächstes Bild" at bounding box center [604, 159] width 9 height 9
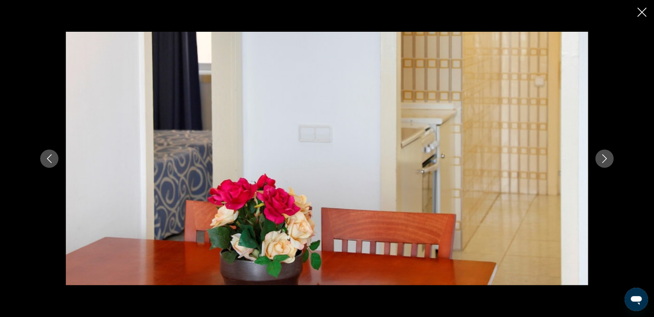
click at [604, 158] on icon "Nächstes Bild" at bounding box center [604, 159] width 9 height 9
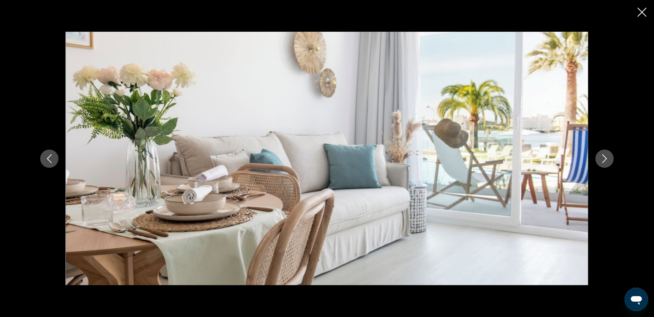
click at [604, 158] on icon "Nächstes Bild" at bounding box center [604, 159] width 9 height 9
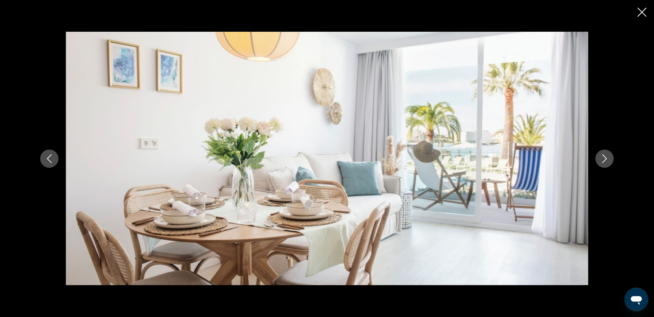
click at [604, 158] on icon "Nächstes Bild" at bounding box center [604, 159] width 9 height 9
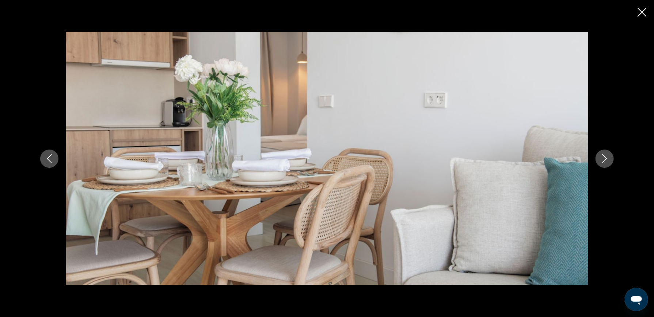
click at [604, 158] on icon "Nächstes Bild" at bounding box center [604, 159] width 9 height 9
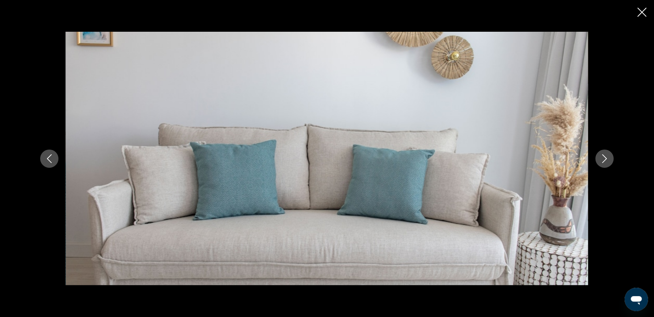
click at [604, 158] on icon "Nächstes Bild" at bounding box center [604, 159] width 9 height 9
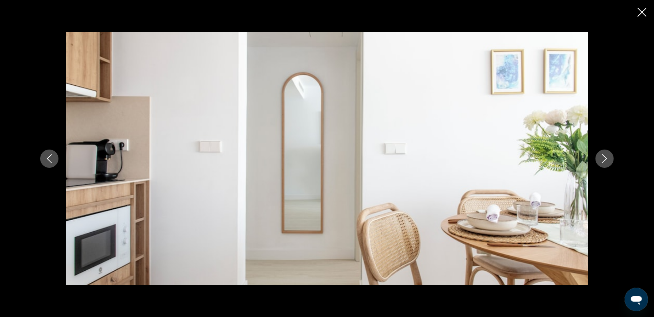
click at [604, 158] on icon "Nächstes Bild" at bounding box center [604, 159] width 9 height 9
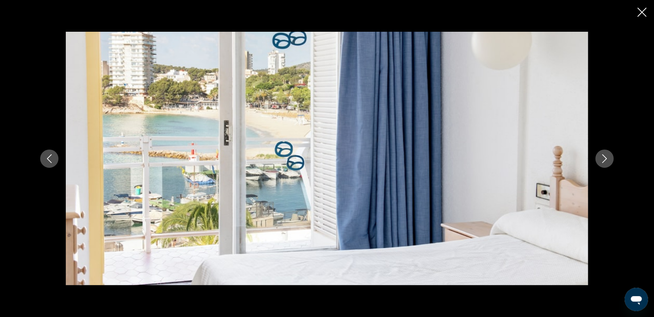
click at [604, 158] on icon "Nächstes Bild" at bounding box center [604, 159] width 9 height 9
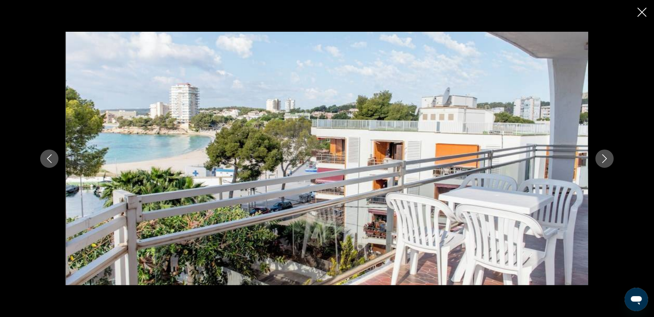
click at [53, 156] on icon "Vorheriges Bild" at bounding box center [49, 159] width 9 height 9
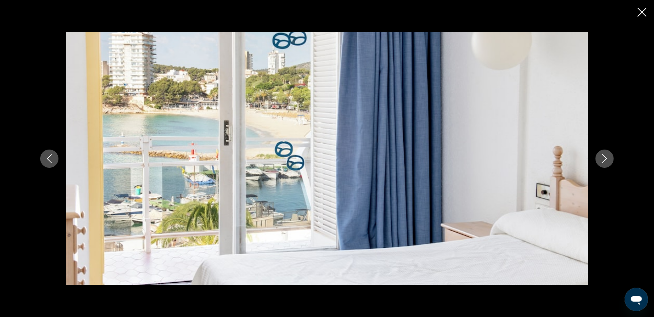
click at [601, 162] on icon "Nächstes Bild" at bounding box center [604, 159] width 9 height 9
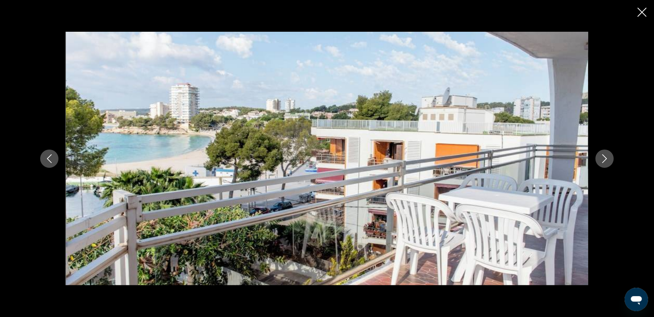
click at [601, 162] on icon "Nächstes Bild" at bounding box center [604, 159] width 9 height 9
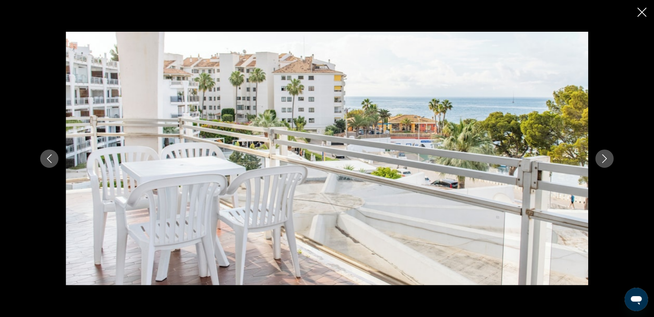
click at [601, 162] on icon "Nächstes Bild" at bounding box center [604, 159] width 9 height 9
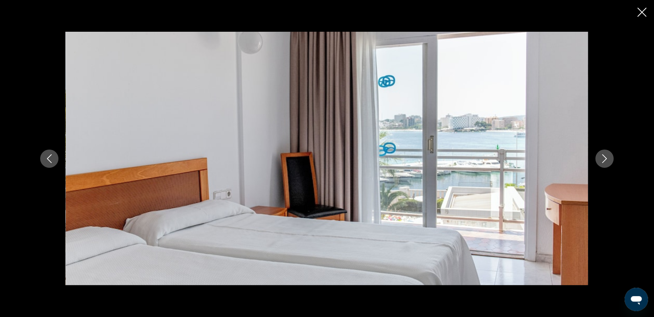
click at [601, 162] on icon "Nächstes Bild" at bounding box center [604, 159] width 9 height 9
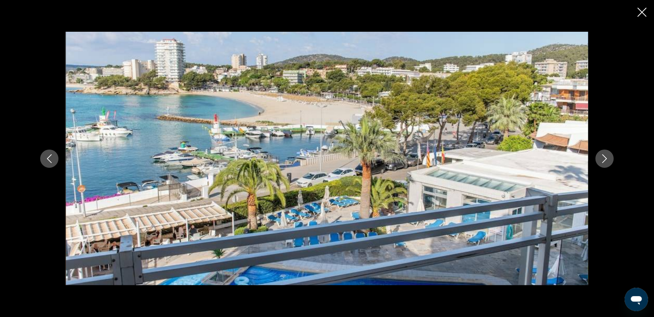
click at [599, 162] on button "Nächstes Bild" at bounding box center [604, 159] width 18 height 18
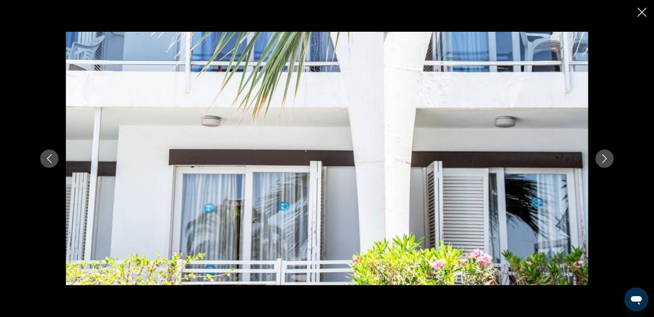
click at [604, 161] on icon "Nächstes Bild" at bounding box center [604, 159] width 5 height 9
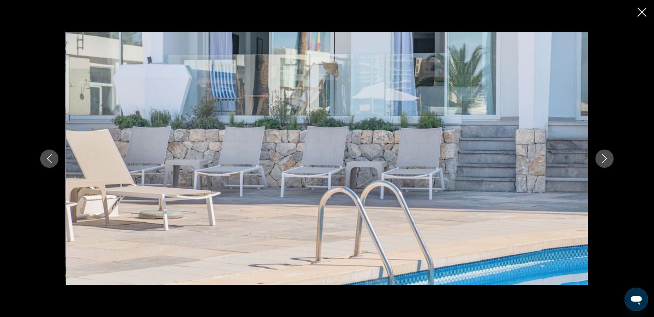
click at [604, 161] on icon "Nächstes Bild" at bounding box center [604, 159] width 5 height 9
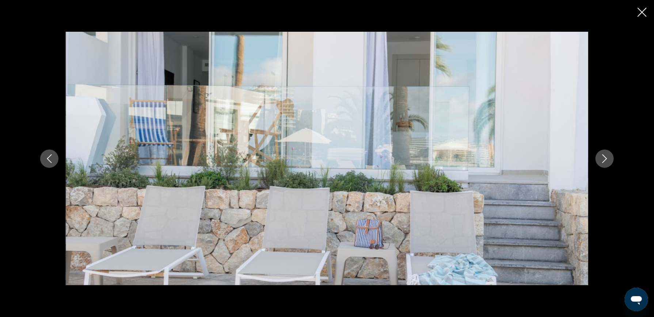
click at [604, 161] on icon "Nächstes Bild" at bounding box center [604, 159] width 5 height 9
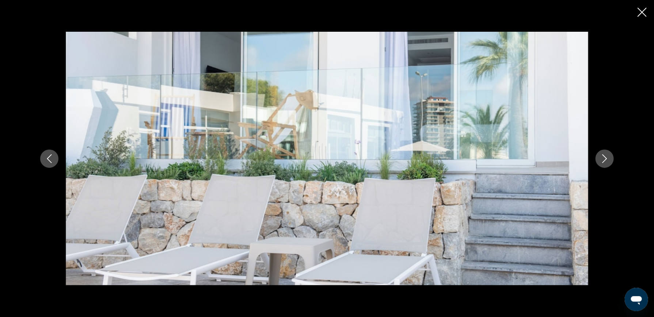
click at [604, 161] on icon "Nächstes Bild" at bounding box center [604, 159] width 5 height 9
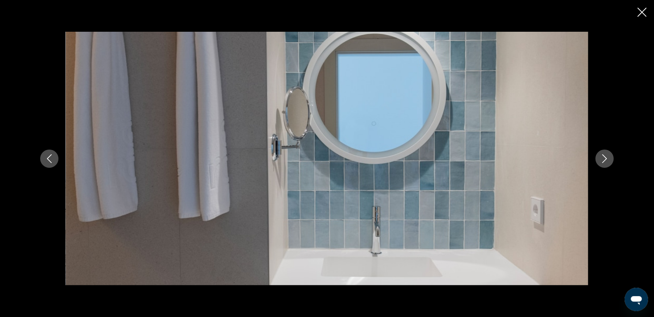
click at [604, 161] on icon "Nächstes Bild" at bounding box center [604, 159] width 5 height 9
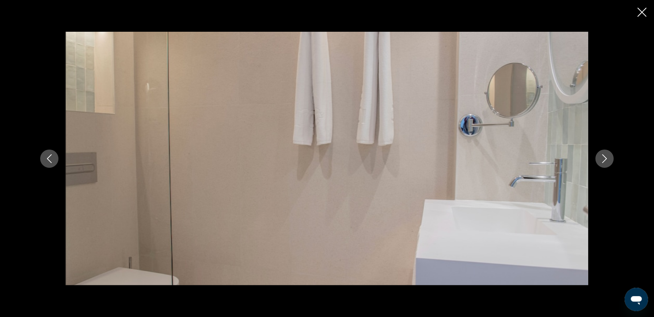
click at [604, 161] on icon "Nächstes Bild" at bounding box center [604, 159] width 5 height 9
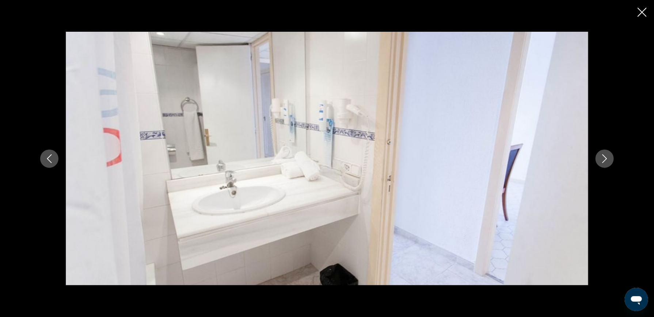
click at [604, 161] on icon "Nächstes Bild" at bounding box center [604, 159] width 5 height 9
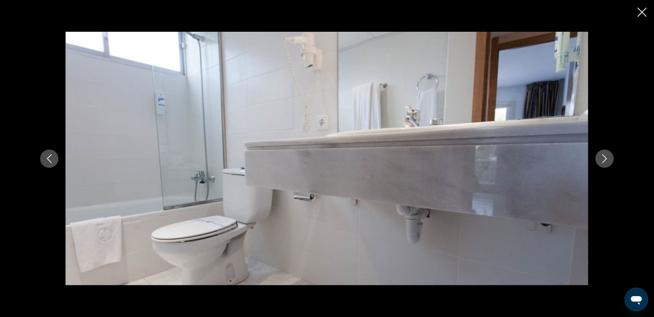
click at [604, 161] on icon "Nächstes Bild" at bounding box center [604, 159] width 5 height 9
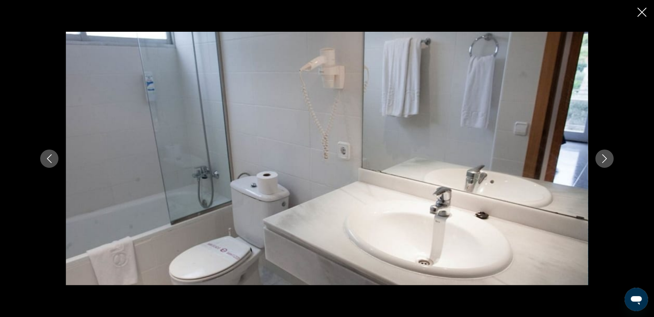
click at [604, 161] on icon "Nächstes Bild" at bounding box center [604, 159] width 5 height 9
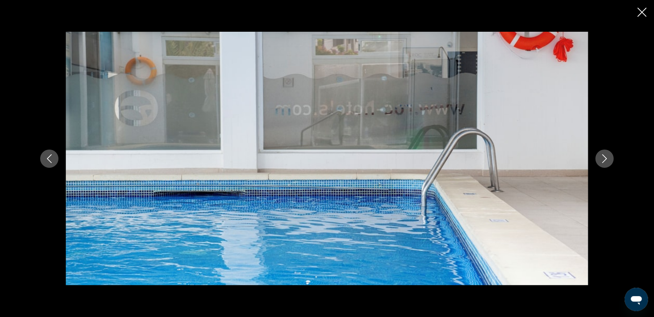
click at [604, 161] on icon "Nächstes Bild" at bounding box center [604, 159] width 5 height 9
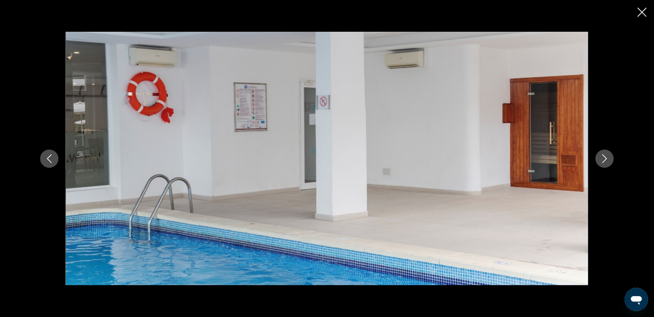
click at [604, 161] on icon "Nächstes Bild" at bounding box center [604, 159] width 5 height 9
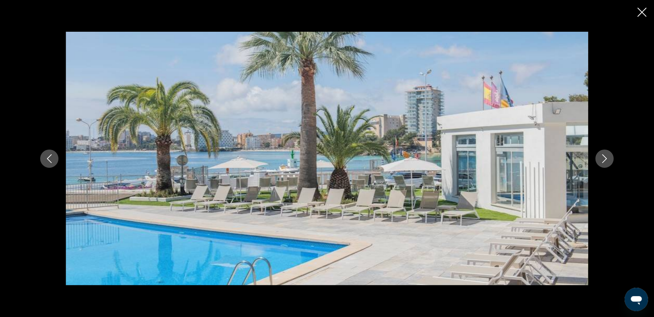
click at [604, 161] on icon "Nächstes Bild" at bounding box center [604, 159] width 5 height 9
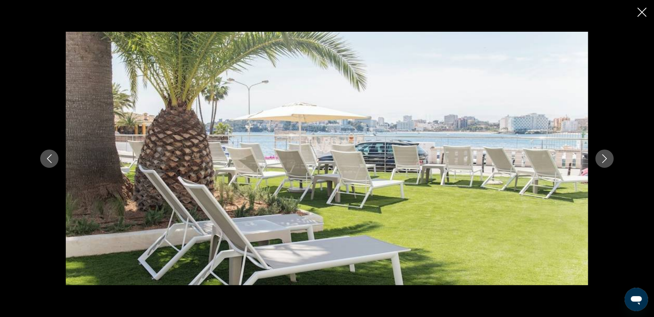
click at [604, 161] on icon "Nächstes Bild" at bounding box center [604, 159] width 5 height 9
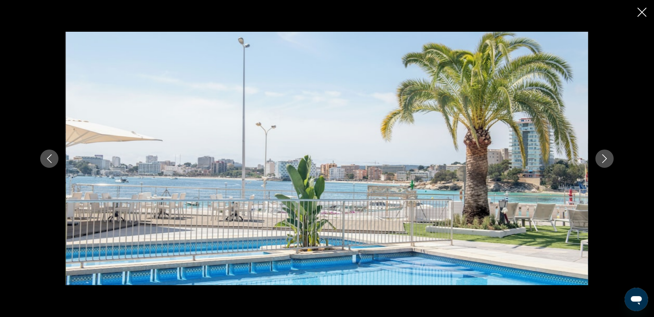
click at [604, 161] on icon "Nächstes Bild" at bounding box center [604, 159] width 5 height 9
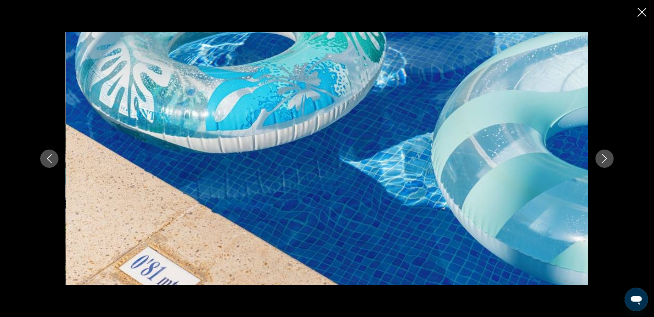
click at [600, 160] on icon "Nächstes Bild" at bounding box center [604, 159] width 9 height 9
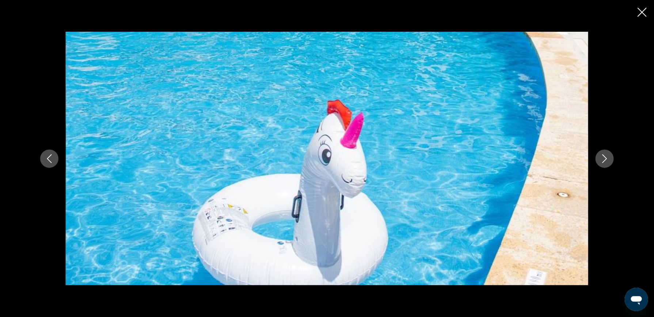
click at [600, 160] on icon "Nächstes Bild" at bounding box center [604, 159] width 9 height 9
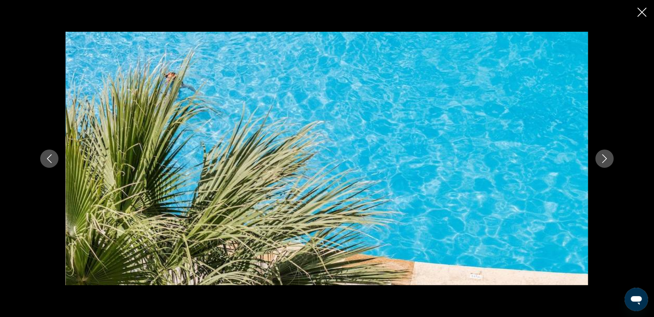
click at [600, 160] on icon "Nächstes Bild" at bounding box center [604, 159] width 9 height 9
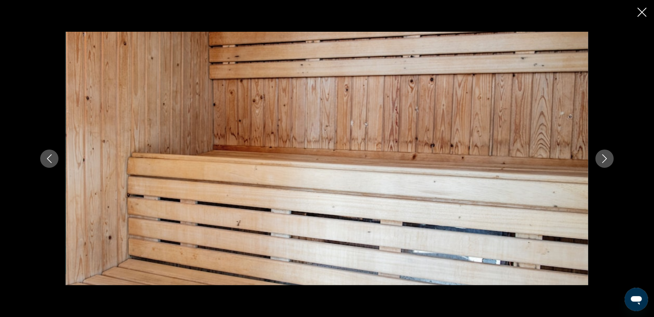
click at [600, 160] on icon "Nächstes Bild" at bounding box center [604, 159] width 9 height 9
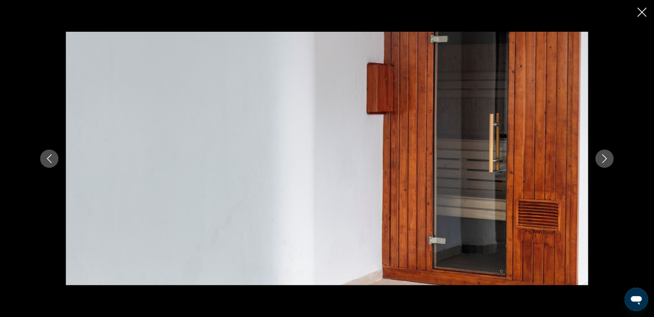
click at [600, 160] on icon "Nächstes Bild" at bounding box center [604, 159] width 9 height 9
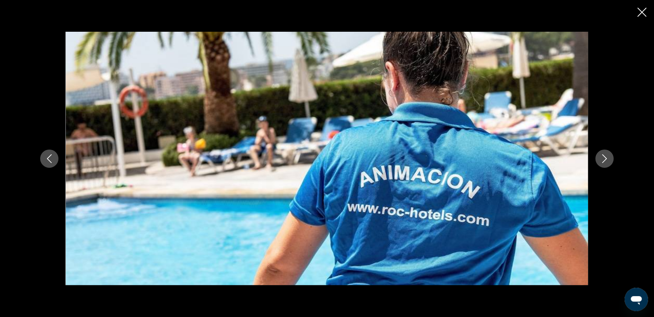
click at [600, 160] on icon "Nächstes Bild" at bounding box center [604, 159] width 9 height 9
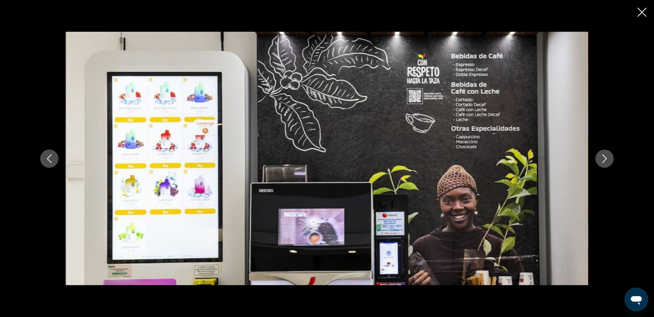
click at [600, 160] on icon "Nächstes Bild" at bounding box center [604, 159] width 9 height 9
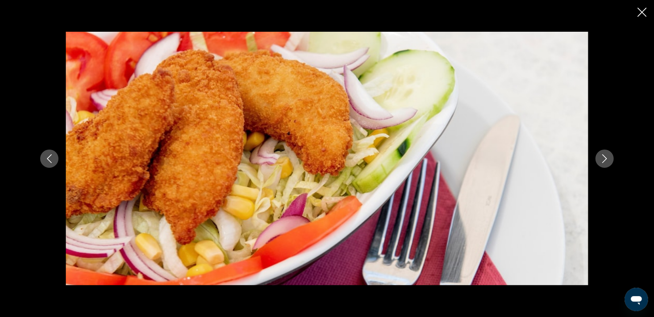
click at [638, 16] on icon "Diashow schließen" at bounding box center [642, 12] width 9 height 9
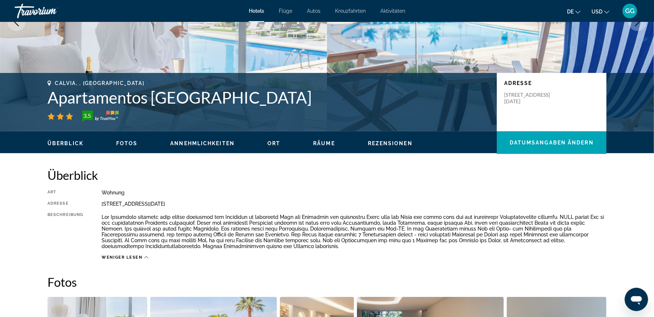
scroll to position [110, 0]
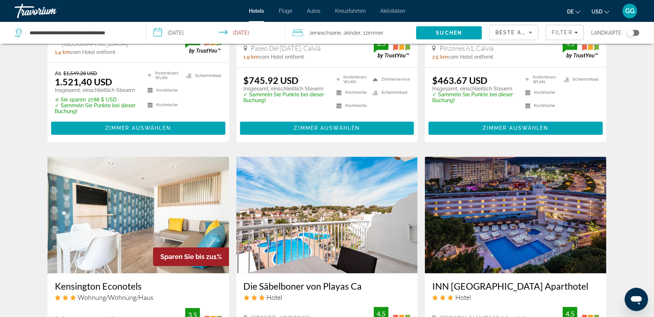
scroll to position [877, 0]
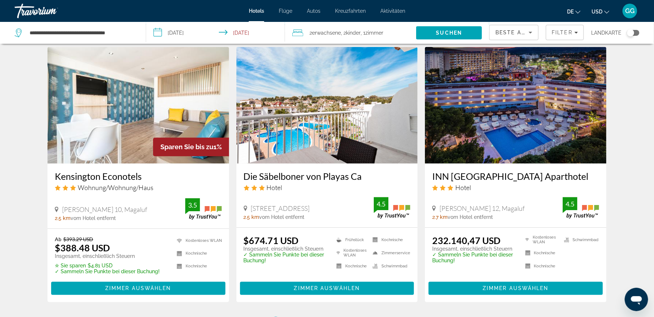
click at [314, 110] on img "Hauptinhalt" at bounding box center [327, 105] width 182 height 117
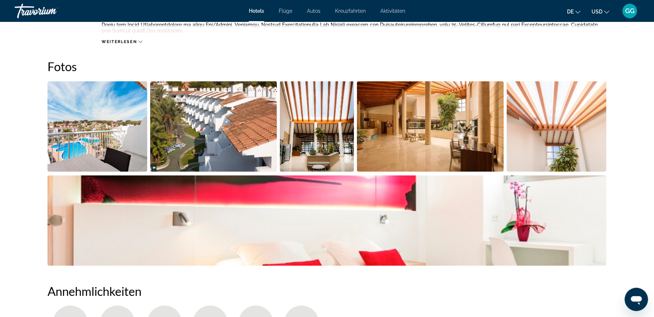
scroll to position [328, 0]
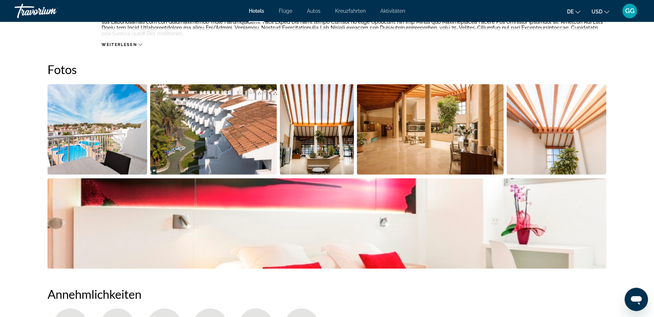
click at [122, 126] on img "Bildschieberegler im Vollbildmodus öffnen" at bounding box center [97, 129] width 100 height 91
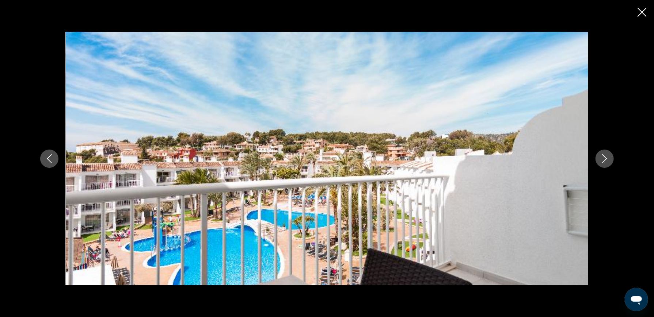
click at [604, 160] on icon "Nächstes Bild" at bounding box center [604, 159] width 9 height 9
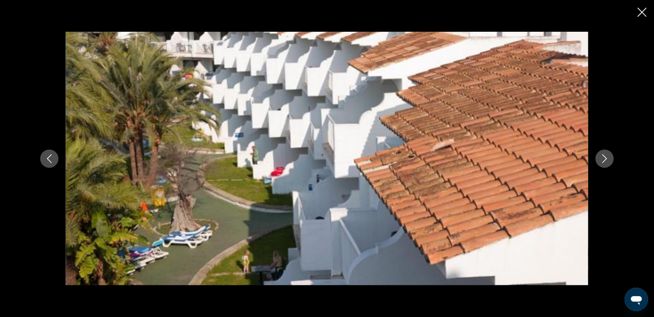
click at [604, 160] on icon "Nächstes Bild" at bounding box center [604, 159] width 9 height 9
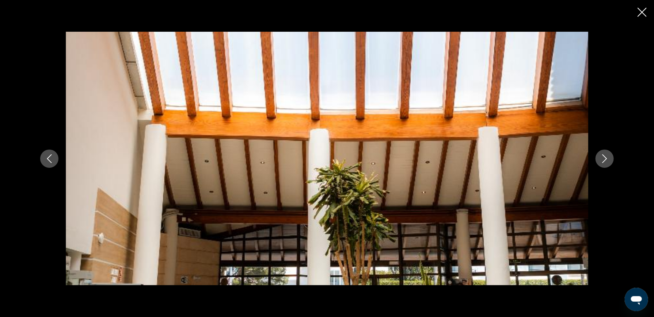
click at [604, 160] on icon "Nächstes Bild" at bounding box center [604, 159] width 9 height 9
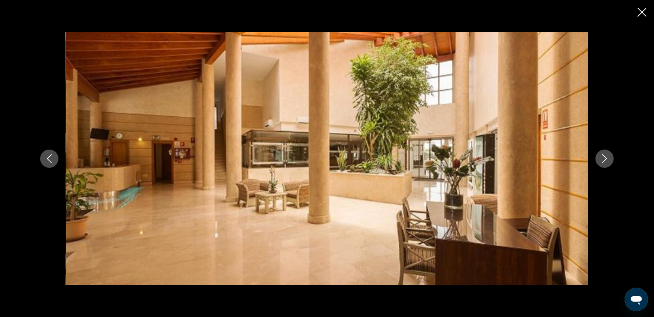
click at [604, 160] on icon "Nächstes Bild" at bounding box center [604, 159] width 9 height 9
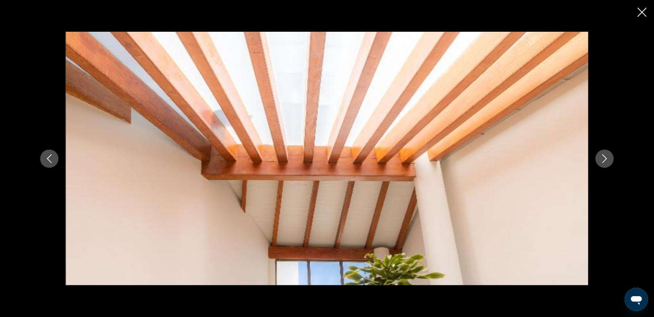
click at [604, 160] on icon "Nächstes Bild" at bounding box center [604, 159] width 9 height 9
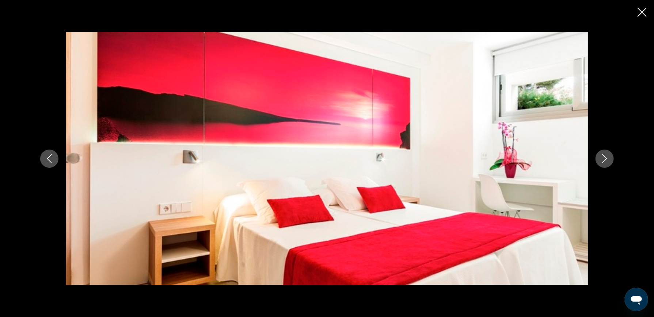
scroll to position [402, 0]
click at [604, 159] on icon "Nächstes Bild" at bounding box center [604, 159] width 9 height 9
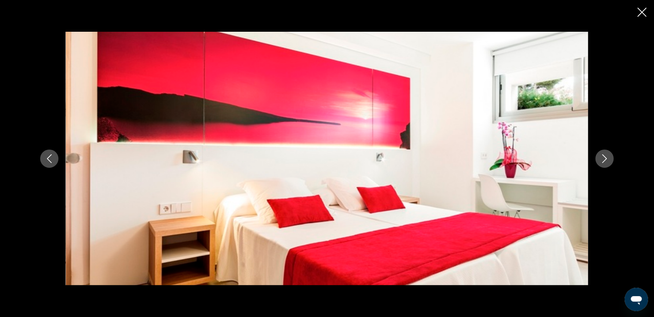
click at [604, 159] on icon "Nächstes Bild" at bounding box center [604, 159] width 9 height 9
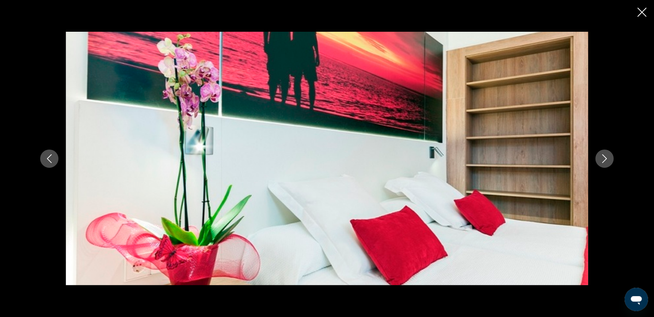
click at [604, 159] on icon "Nächstes Bild" at bounding box center [604, 159] width 9 height 9
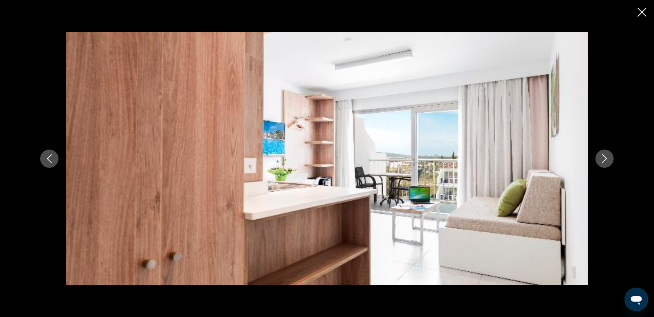
click at [604, 159] on icon "Nächstes Bild" at bounding box center [604, 159] width 9 height 9
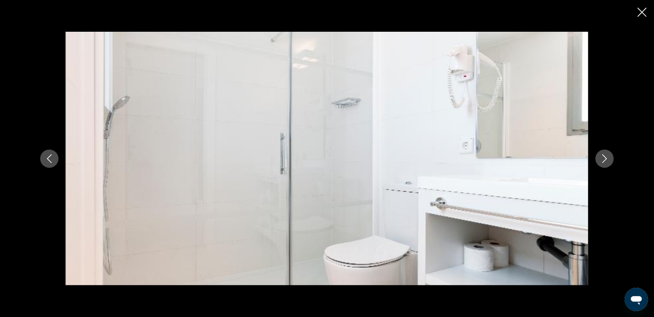
click at [604, 159] on icon "Nächstes Bild" at bounding box center [604, 159] width 9 height 9
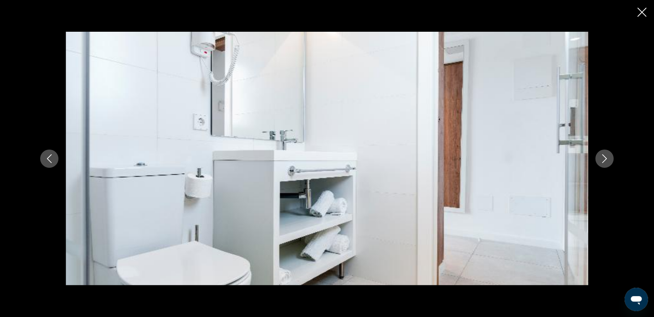
click at [604, 159] on icon "Nächstes Bild" at bounding box center [604, 159] width 9 height 9
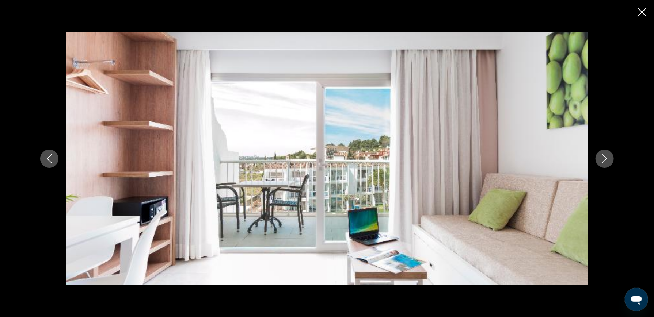
click at [604, 159] on icon "Nächstes Bild" at bounding box center [604, 159] width 9 height 9
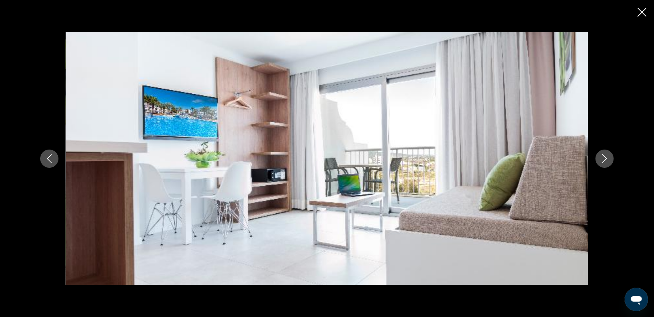
click at [604, 159] on icon "Nächstes Bild" at bounding box center [604, 159] width 9 height 9
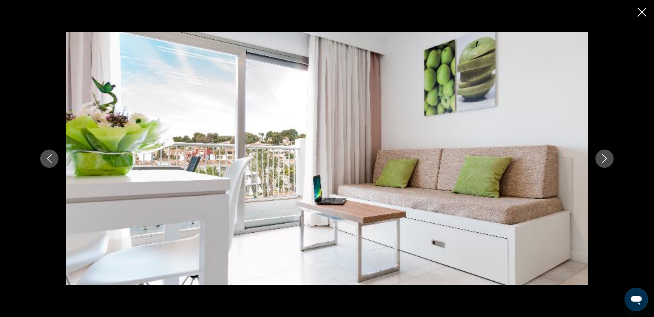
click at [604, 159] on icon "Nächstes Bild" at bounding box center [604, 159] width 9 height 9
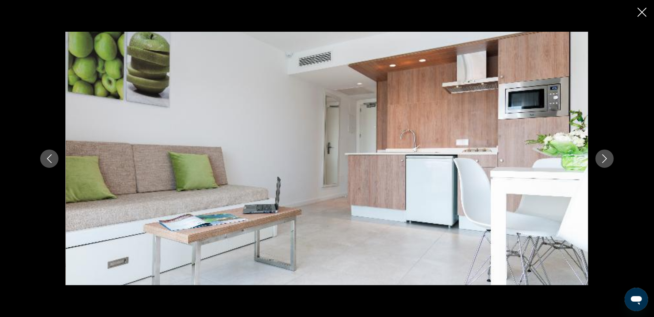
click at [604, 159] on icon "Nächstes Bild" at bounding box center [604, 159] width 9 height 9
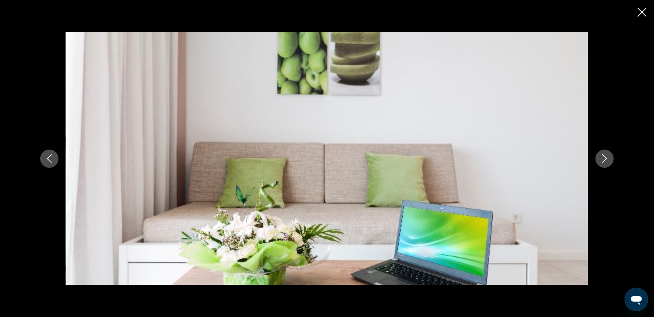
click at [604, 159] on icon "Nächstes Bild" at bounding box center [604, 159] width 9 height 9
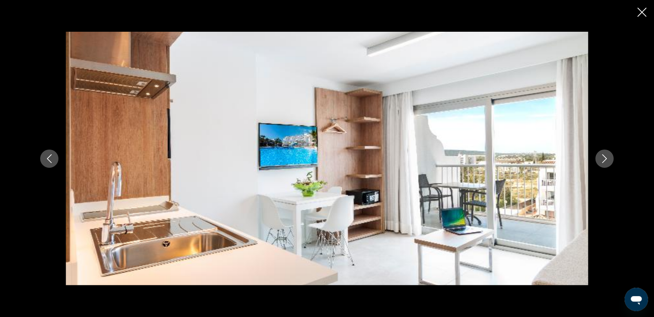
click at [604, 159] on icon "Nächstes Bild" at bounding box center [604, 159] width 9 height 9
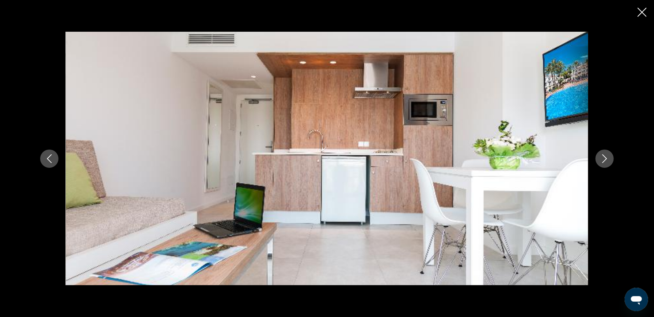
click at [646, 8] on icon "Diashow schließen" at bounding box center [642, 12] width 9 height 9
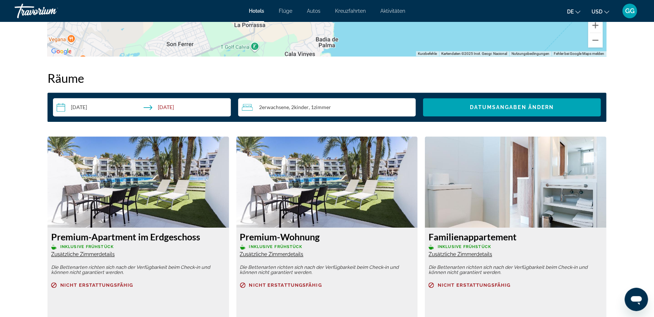
scroll to position [986, 0]
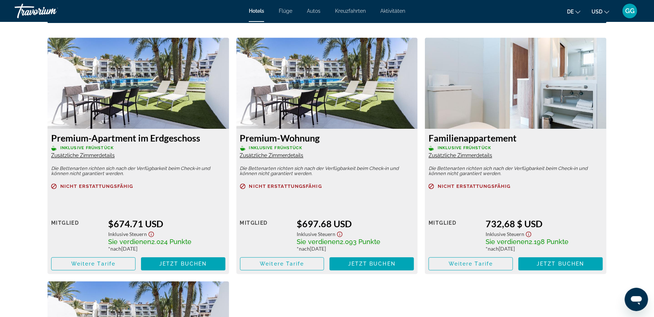
click at [81, 156] on span "Zusätzliche Zimmerdetails" at bounding box center [83, 156] width 64 height 6
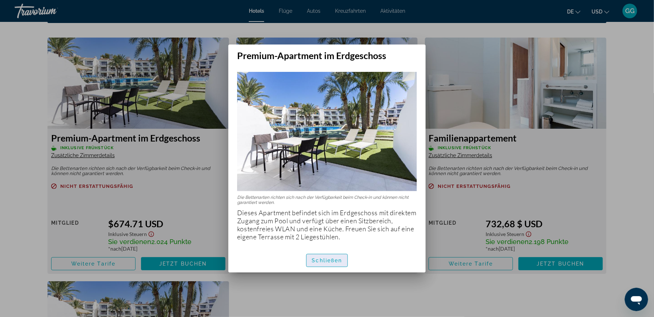
click at [317, 259] on span "Schließen" at bounding box center [327, 261] width 30 height 6
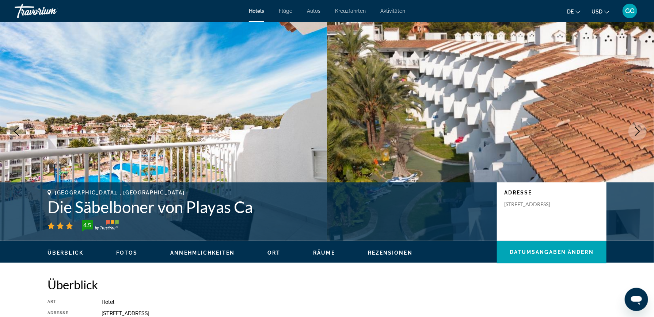
scroll to position [986, 0]
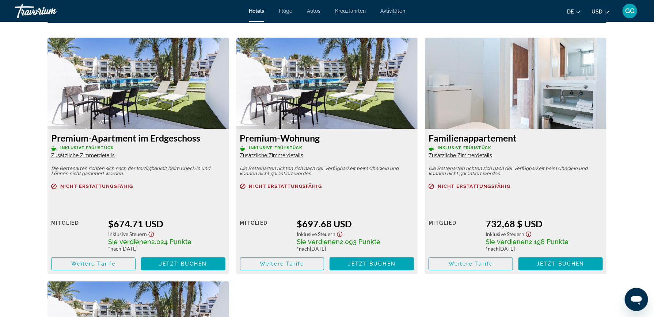
click at [277, 155] on span "Zusätzliche Zimmerdetails" at bounding box center [272, 156] width 64 height 6
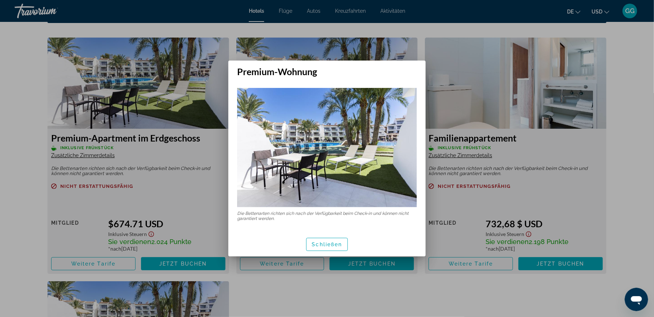
scroll to position [0, 0]
click at [324, 244] on span "Schließen" at bounding box center [327, 245] width 30 height 6
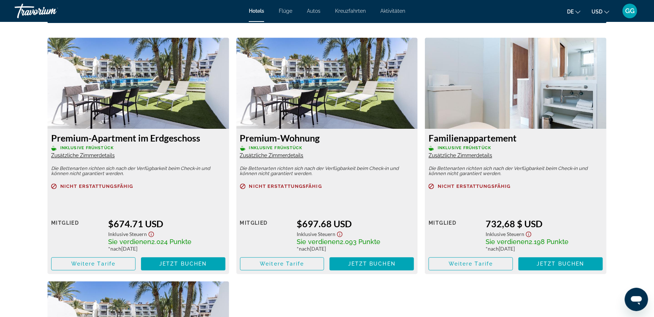
click at [456, 156] on span "Zusätzliche Zimmerdetails" at bounding box center [461, 156] width 64 height 6
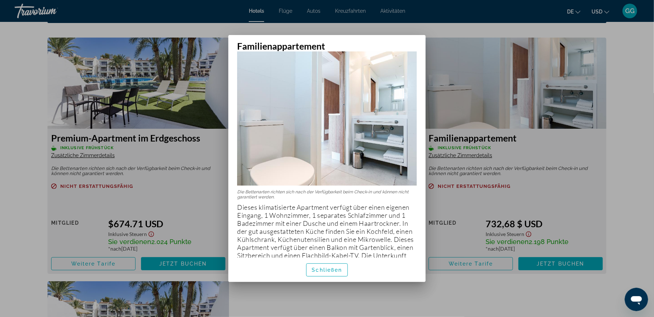
scroll to position [0, 0]
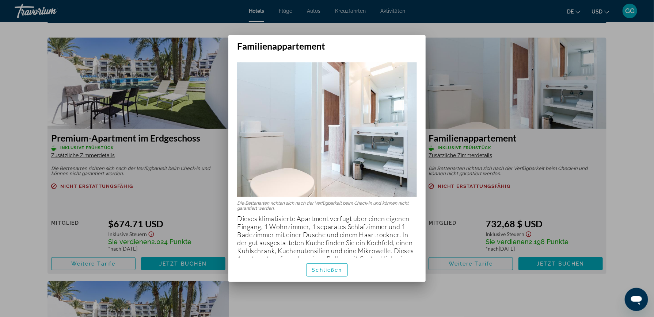
click at [340, 153] on img at bounding box center [327, 129] width 180 height 135
click at [438, 91] on div at bounding box center [327, 158] width 654 height 317
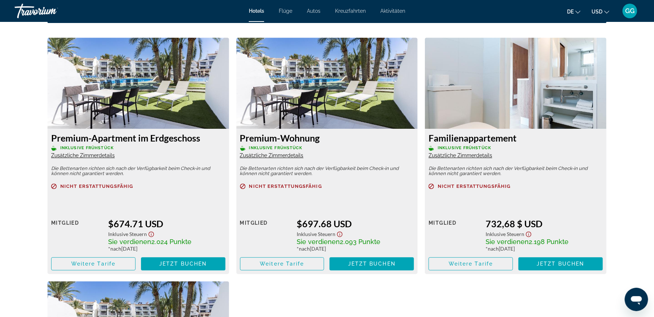
scroll to position [913, 0]
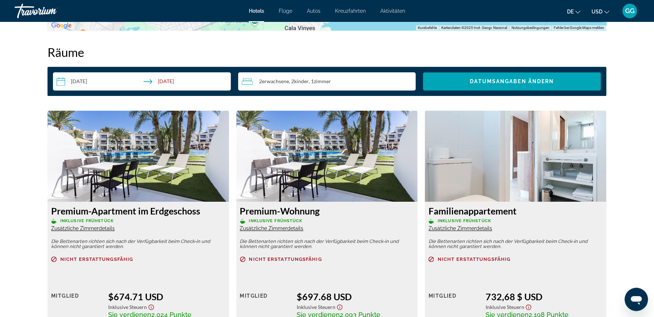
click at [479, 167] on img "Hauptinhalt" at bounding box center [516, 156] width 182 height 91
click at [519, 156] on img "Hauptinhalt" at bounding box center [516, 156] width 182 height 91
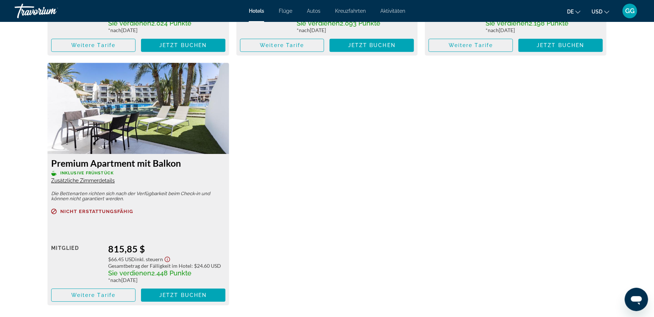
scroll to position [1206, 0]
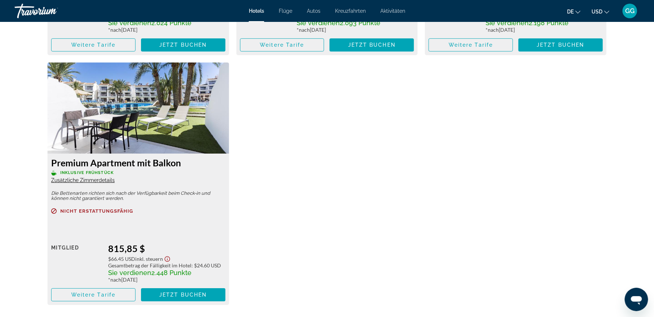
click at [100, 178] on span "Zusätzliche Zimmerdetails" at bounding box center [83, 181] width 64 height 6
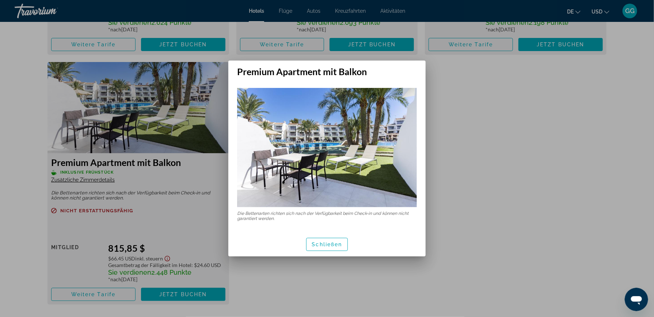
click at [458, 88] on div at bounding box center [327, 158] width 654 height 317
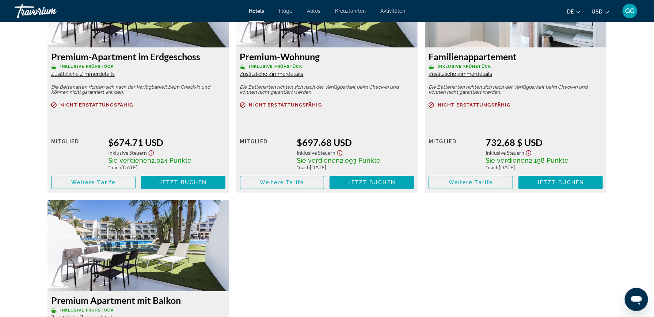
scroll to position [1059, 0]
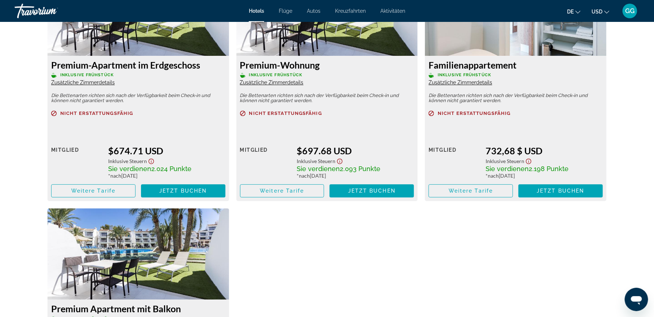
click at [466, 81] on span "Zusätzliche Zimmerdetails" at bounding box center [461, 83] width 64 height 6
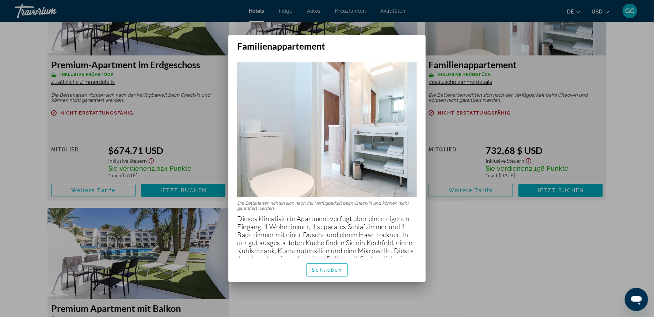
click at [492, 235] on div at bounding box center [327, 158] width 654 height 317
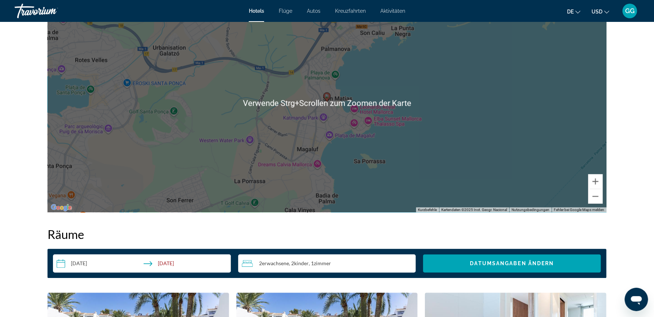
scroll to position [694, 0]
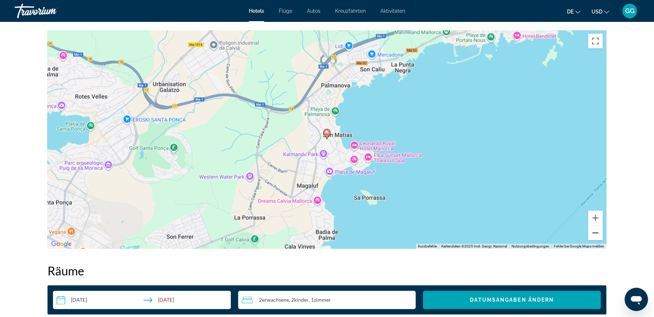
click at [596, 233] on button "Verkleinern" at bounding box center [595, 233] width 15 height 15
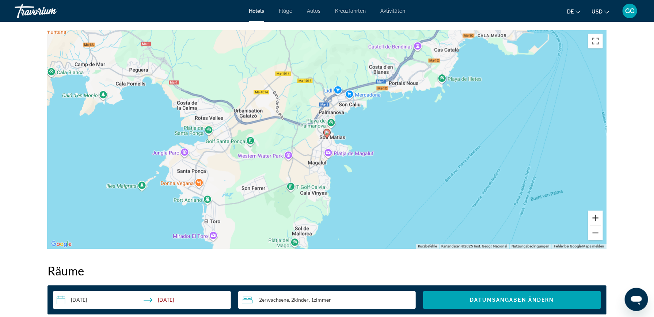
click at [595, 219] on button "Vergrößern" at bounding box center [595, 218] width 15 height 15
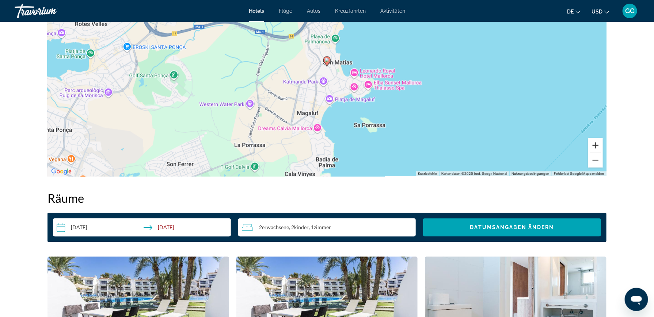
scroll to position [585, 0]
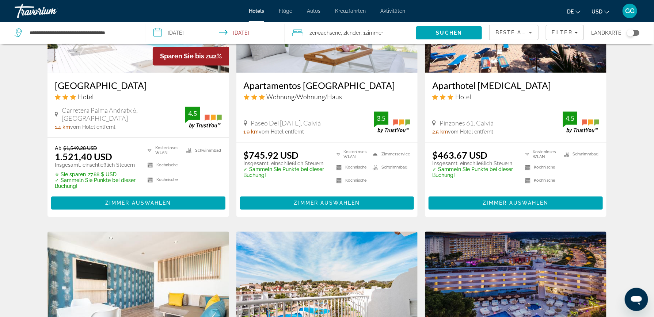
scroll to position [619, 0]
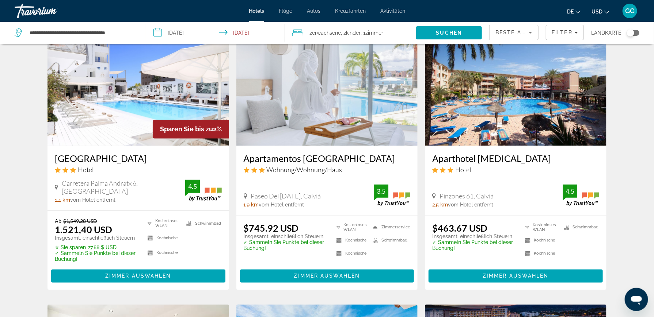
click at [496, 100] on img "Hauptinhalt" at bounding box center [516, 87] width 182 height 117
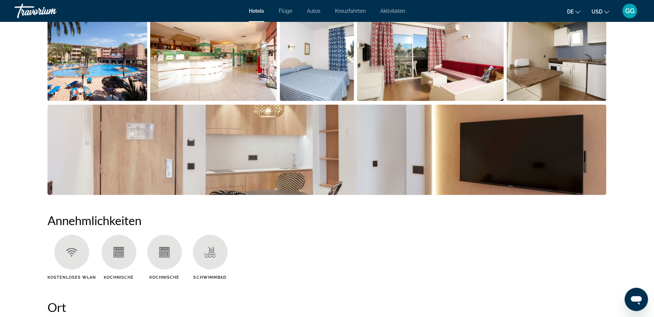
scroll to position [365, 0]
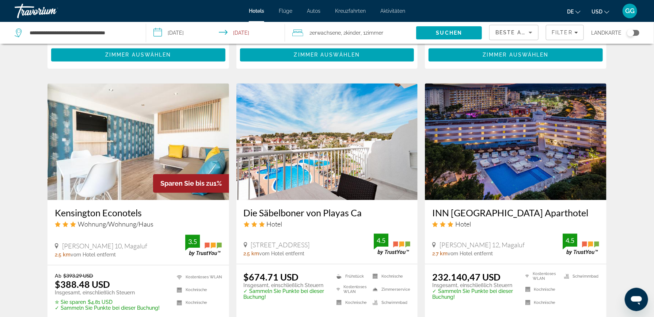
scroll to position [984, 0]
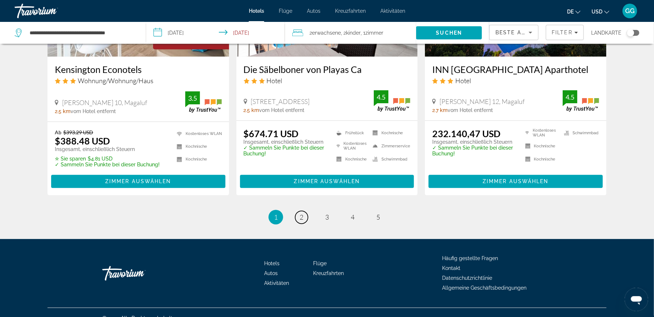
drag, startPoint x: 303, startPoint y: 203, endPoint x: 308, endPoint y: 193, distance: 11.9
click at [303, 213] on span "2" at bounding box center [302, 217] width 4 height 8
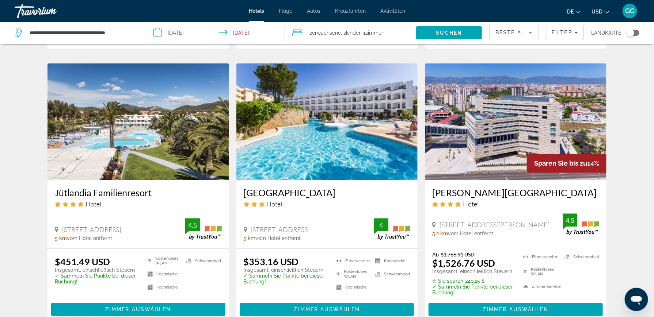
scroll to position [840, 0]
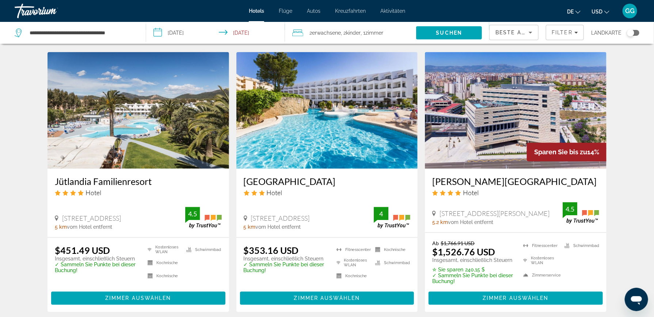
click at [130, 111] on img "Hauptinhalt" at bounding box center [138, 110] width 182 height 117
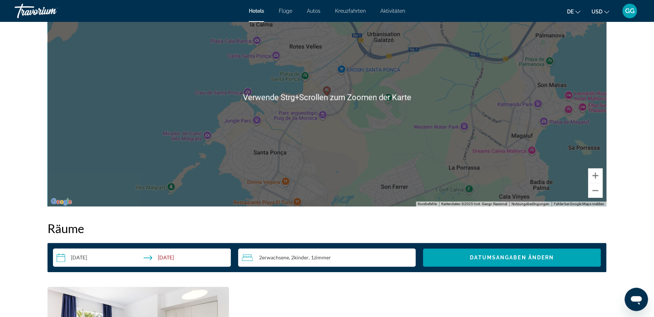
scroll to position [585, 0]
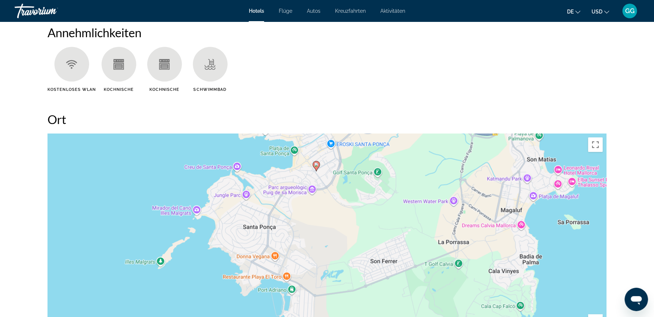
drag, startPoint x: 586, startPoint y: 296, endPoint x: 574, endPoint y: 223, distance: 73.3
click at [574, 223] on div "Um den Modus zum Ziehen mit der Tastatur zu aktivieren, drückst du Alt + Eingab…" at bounding box center [326, 243] width 559 height 219
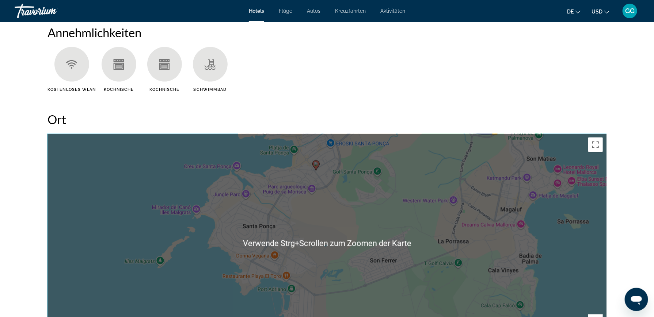
scroll to position [621, 0]
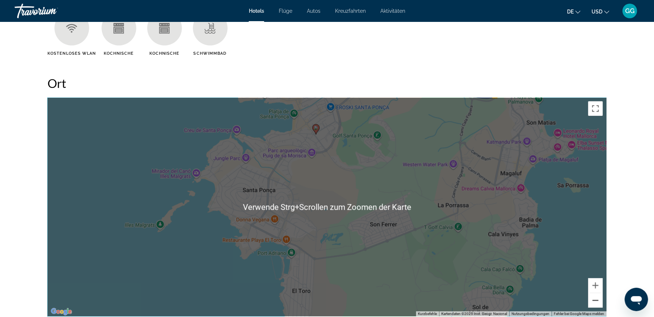
click at [597, 296] on button "Verkleinern" at bounding box center [595, 301] width 15 height 15
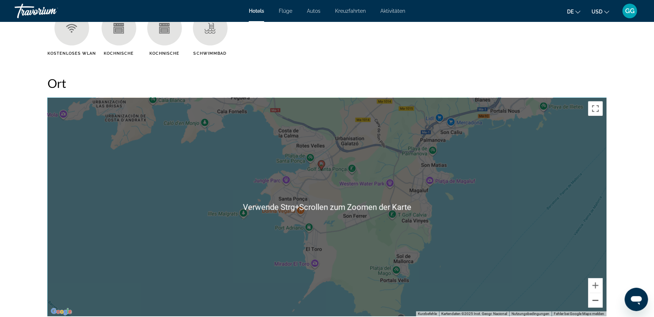
click at [595, 295] on button "Verkleinern" at bounding box center [595, 301] width 15 height 15
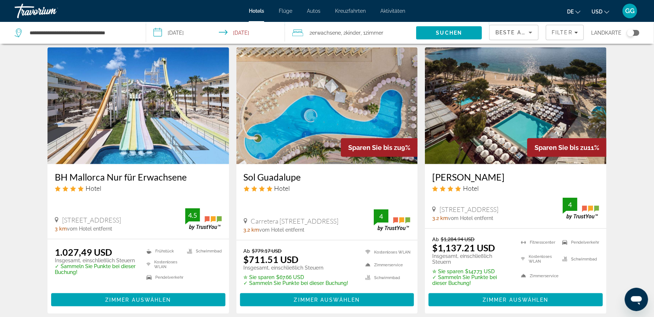
scroll to position [256, 0]
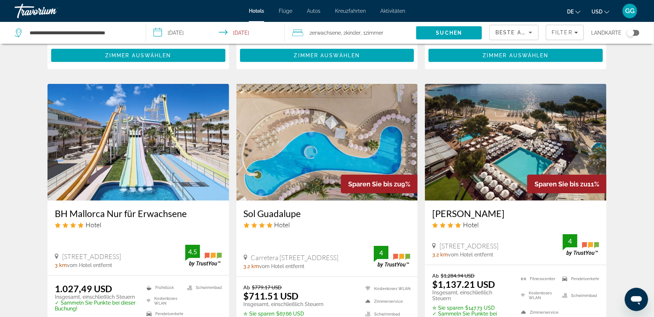
click at [274, 141] on img "Hauptinhalt" at bounding box center [327, 142] width 182 height 117
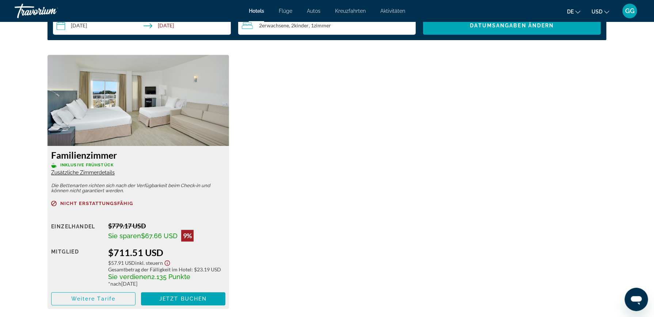
scroll to position [986, 0]
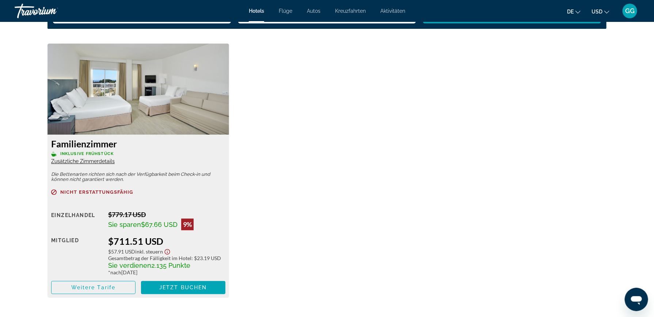
click at [96, 161] on span "Zusätzliche Zimmerdetails" at bounding box center [83, 162] width 64 height 6
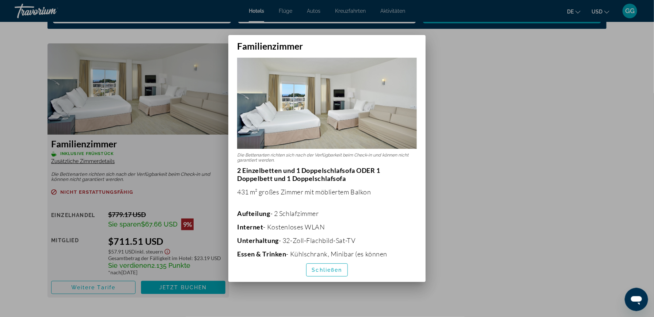
scroll to position [0, 0]
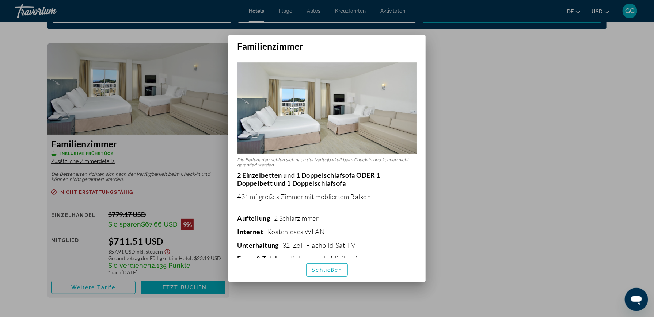
click at [526, 186] on div at bounding box center [327, 158] width 654 height 317
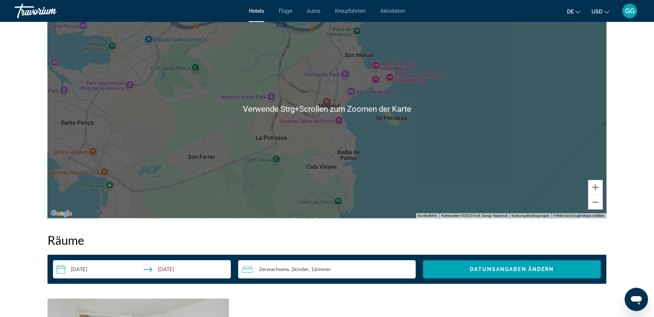
scroll to position [658, 0]
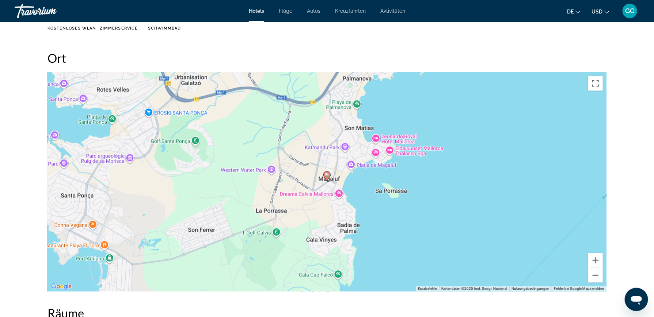
click at [592, 274] on button "Verkleinern" at bounding box center [595, 276] width 15 height 15
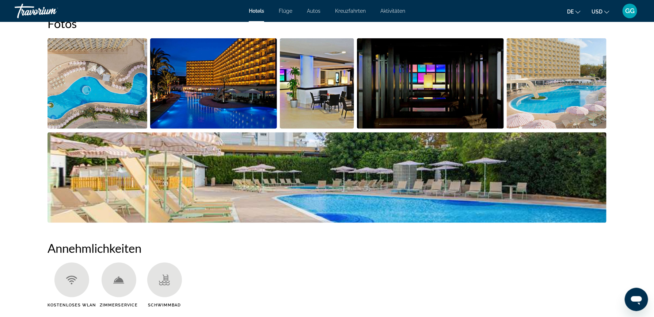
scroll to position [365, 0]
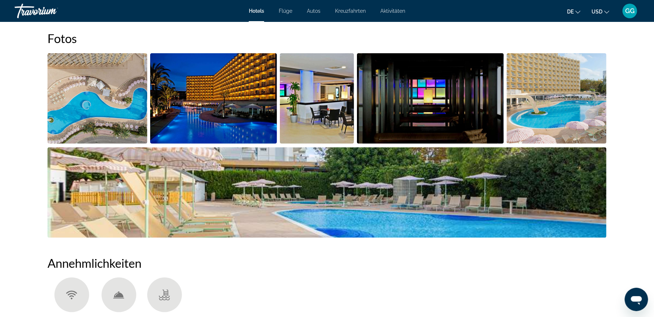
click at [104, 93] on img "Bildschieberegler im Vollbildmodus öffnen" at bounding box center [97, 98] width 100 height 91
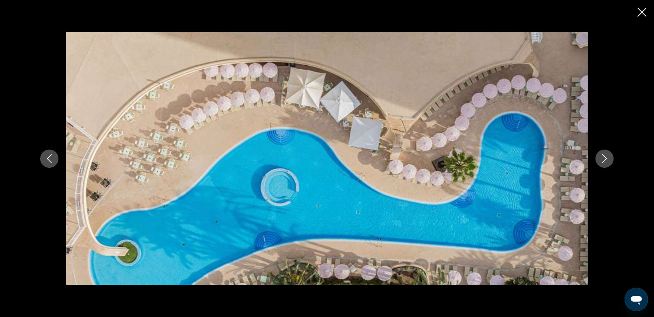
click at [603, 156] on icon "Nächstes Bild" at bounding box center [604, 159] width 9 height 9
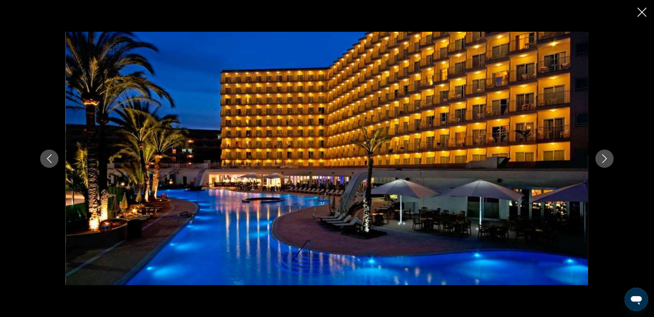
click at [603, 156] on icon "Nächstes Bild" at bounding box center [604, 159] width 9 height 9
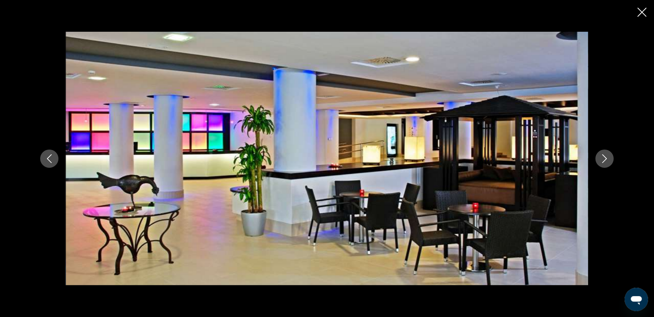
click at [603, 156] on icon "Nächstes Bild" at bounding box center [604, 159] width 9 height 9
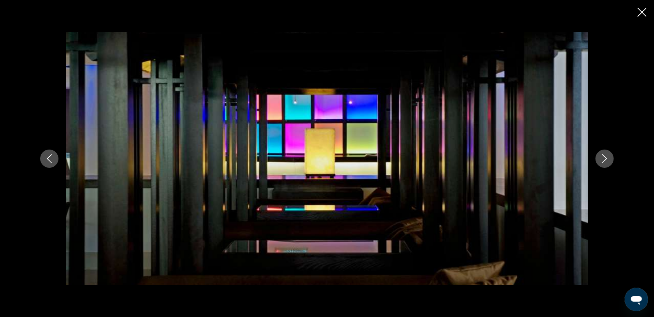
click at [603, 156] on icon "Nächstes Bild" at bounding box center [604, 159] width 9 height 9
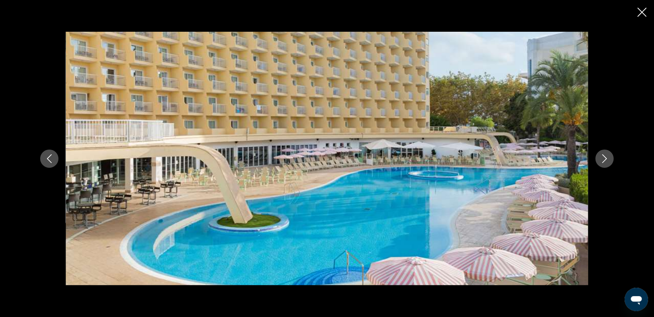
click at [603, 156] on icon "Nächstes Bild" at bounding box center [604, 159] width 9 height 9
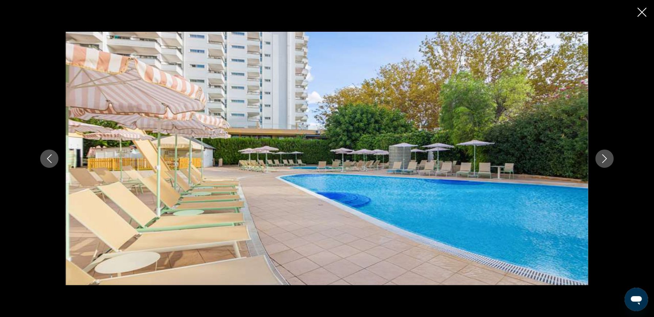
click at [603, 156] on icon "Nächstes Bild" at bounding box center [604, 159] width 9 height 9
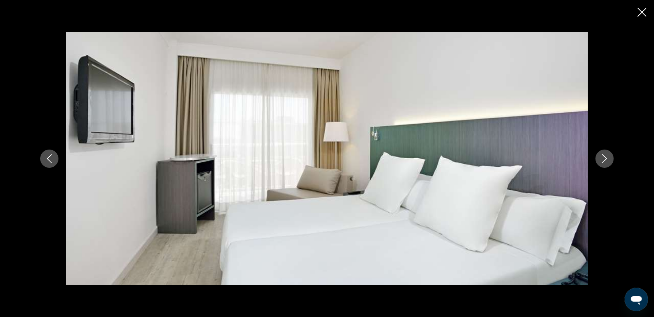
click at [603, 156] on icon "Nächstes Bild" at bounding box center [604, 159] width 9 height 9
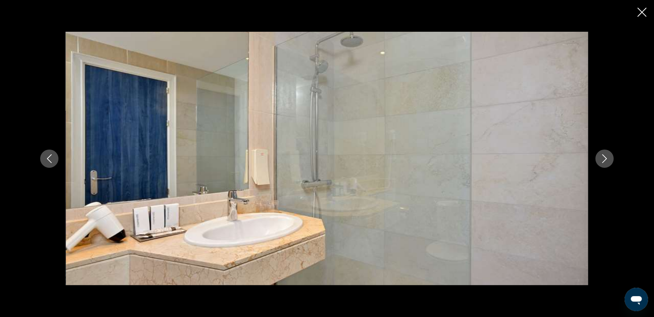
click at [603, 156] on icon "Nächstes Bild" at bounding box center [604, 159] width 9 height 9
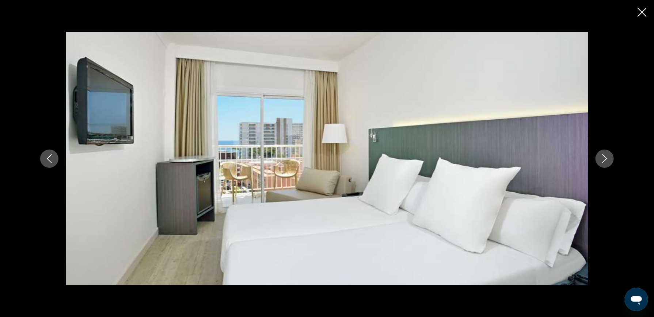
click at [603, 156] on icon "Nächstes Bild" at bounding box center [604, 159] width 9 height 9
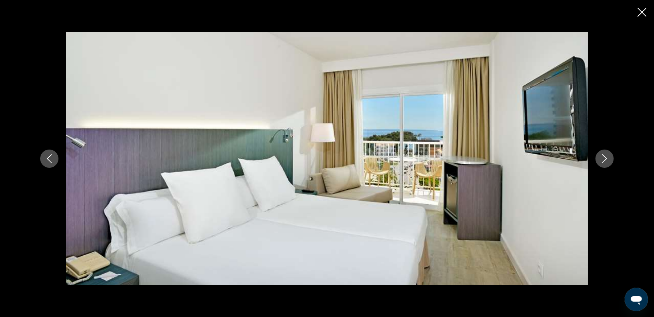
click at [603, 156] on icon "Nächstes Bild" at bounding box center [604, 159] width 9 height 9
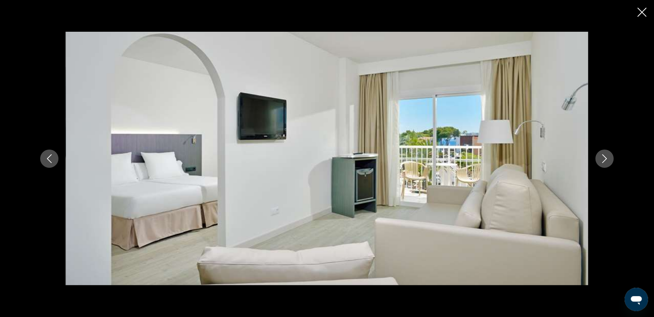
click at [603, 156] on icon "Nächstes Bild" at bounding box center [604, 159] width 9 height 9
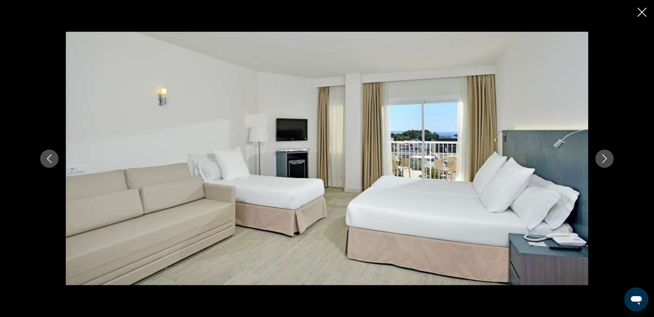
click at [603, 158] on icon "Nächstes Bild" at bounding box center [604, 159] width 9 height 9
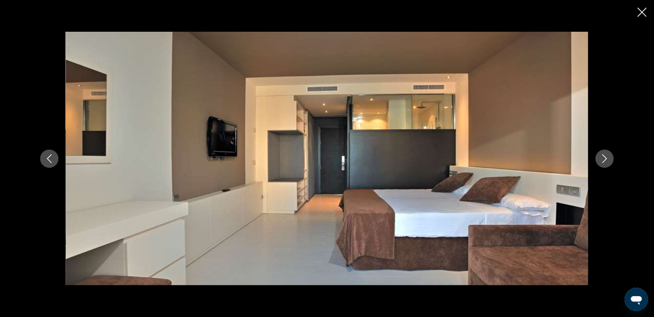
click at [603, 158] on icon "Nächstes Bild" at bounding box center [604, 159] width 9 height 9
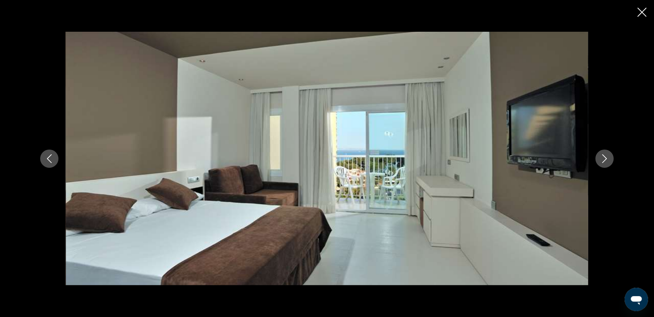
click at [603, 158] on icon "Nächstes Bild" at bounding box center [604, 159] width 9 height 9
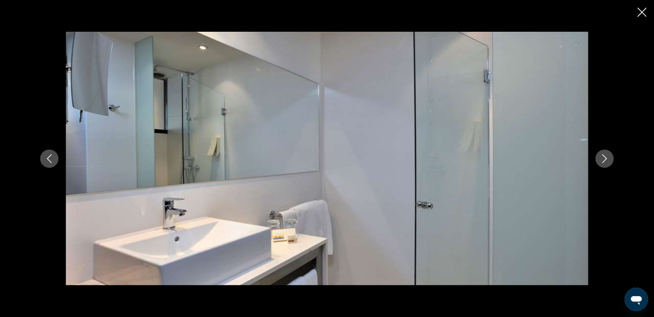
click at [603, 158] on icon "Nächstes Bild" at bounding box center [604, 159] width 9 height 9
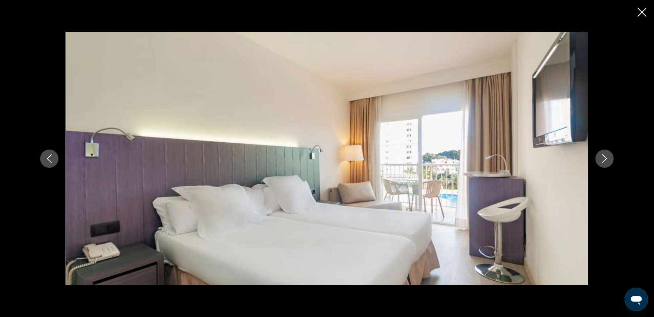
click at [603, 158] on icon "Nächstes Bild" at bounding box center [604, 159] width 9 height 9
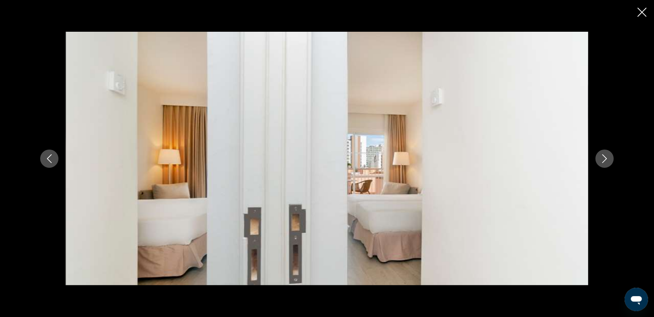
click at [603, 158] on icon "Nächstes Bild" at bounding box center [604, 159] width 9 height 9
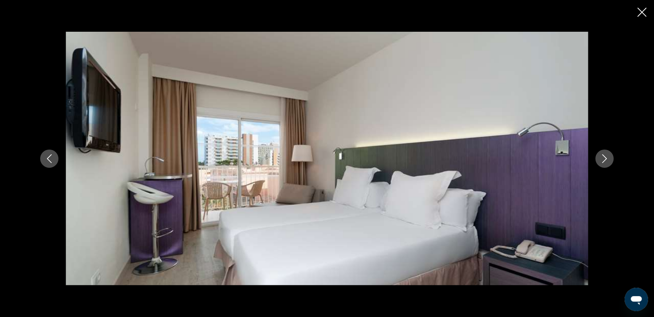
click at [603, 158] on icon "Nächstes Bild" at bounding box center [604, 159] width 9 height 9
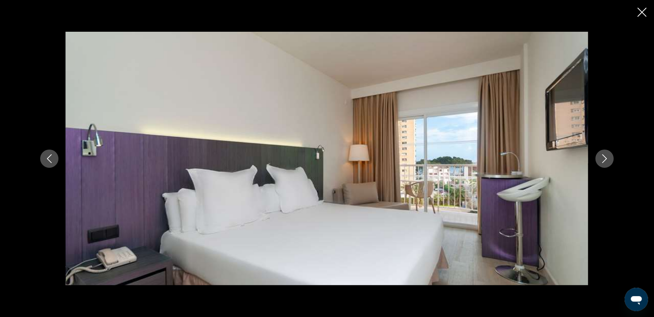
click at [603, 158] on icon "Nächstes Bild" at bounding box center [604, 159] width 9 height 9
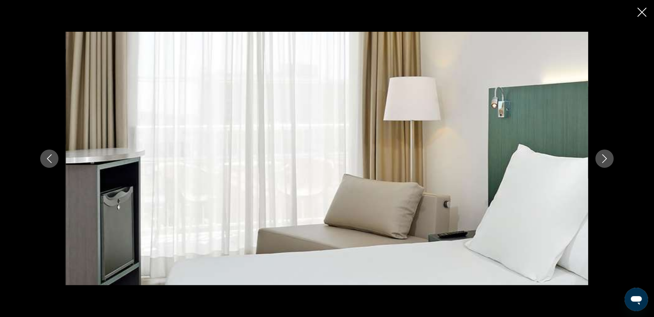
click at [603, 158] on icon "Nächstes Bild" at bounding box center [604, 159] width 9 height 9
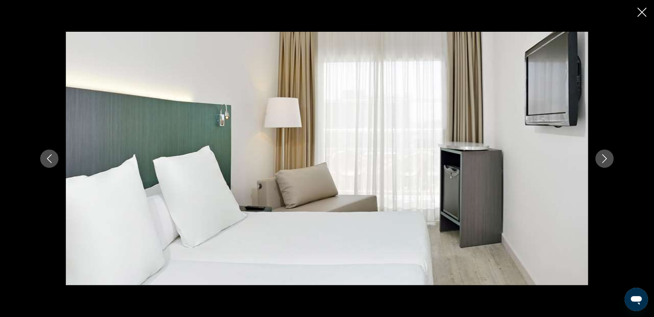
click at [603, 158] on icon "Nächstes Bild" at bounding box center [604, 159] width 9 height 9
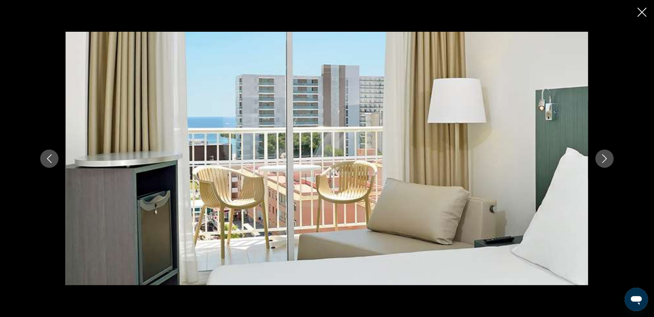
click at [603, 158] on icon "Nächstes Bild" at bounding box center [604, 159] width 9 height 9
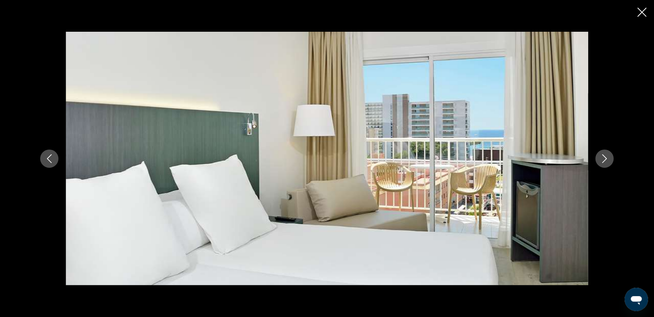
click at [603, 158] on icon "Nächstes Bild" at bounding box center [604, 159] width 9 height 9
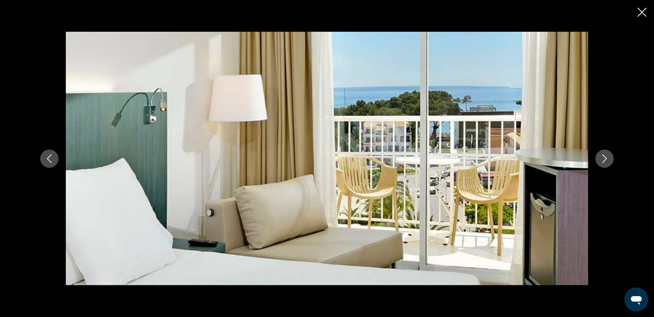
click at [603, 158] on icon "Nächstes Bild" at bounding box center [604, 159] width 9 height 9
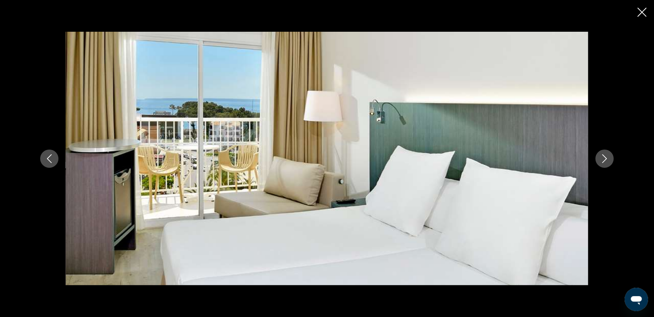
click at [603, 158] on icon "Nächstes Bild" at bounding box center [604, 159] width 9 height 9
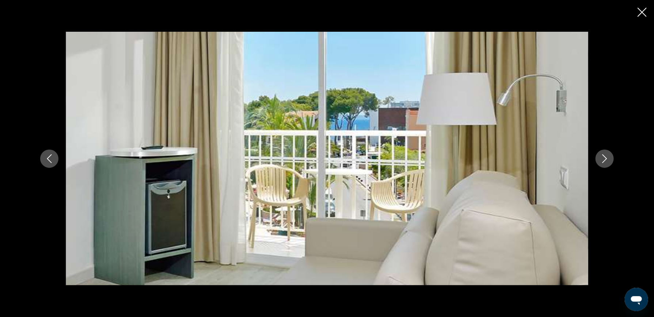
click at [603, 158] on icon "Nächstes Bild" at bounding box center [604, 159] width 9 height 9
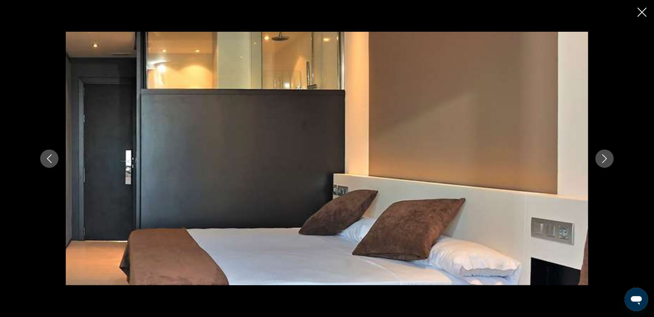
click at [641, 12] on icon "Diashow schließen" at bounding box center [642, 12] width 9 height 9
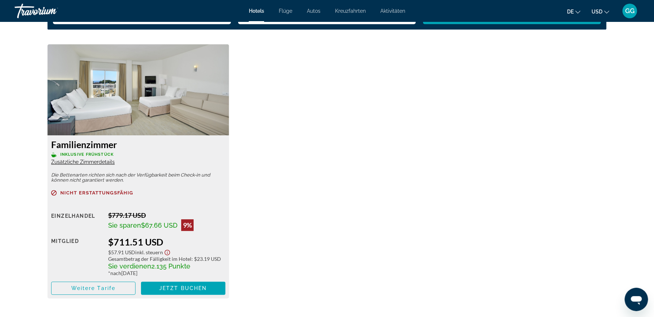
scroll to position [986, 0]
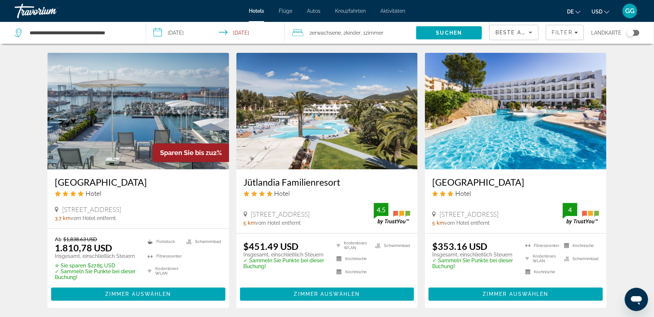
scroll to position [767, 0]
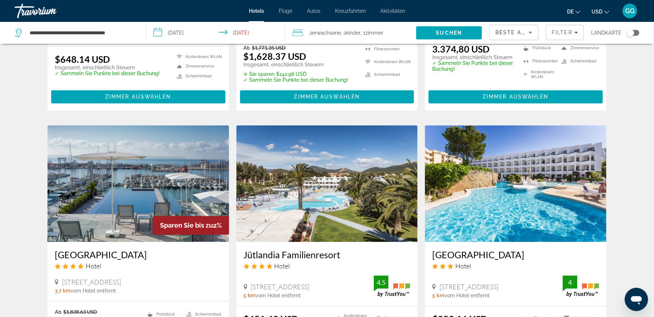
click at [341, 149] on img "Hauptinhalt" at bounding box center [327, 183] width 182 height 117
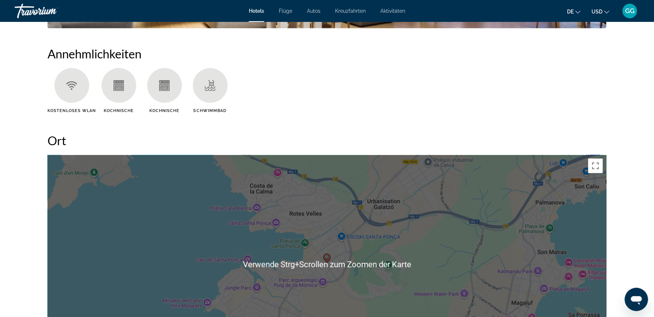
scroll to position [475, 0]
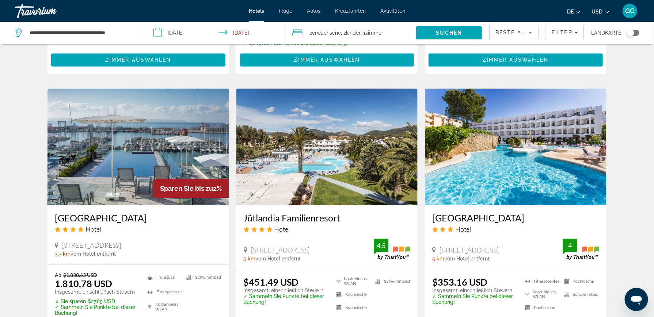
scroll to position [950, 0]
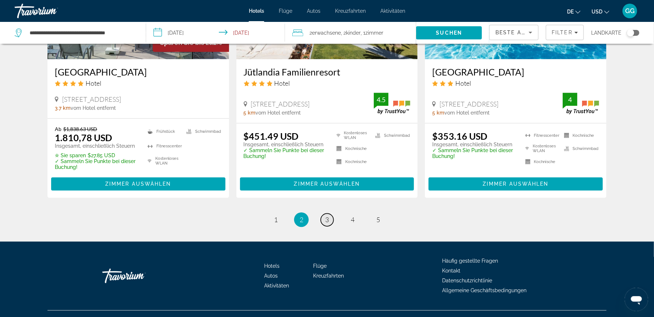
click at [327, 216] on span "3" at bounding box center [327, 220] width 4 height 8
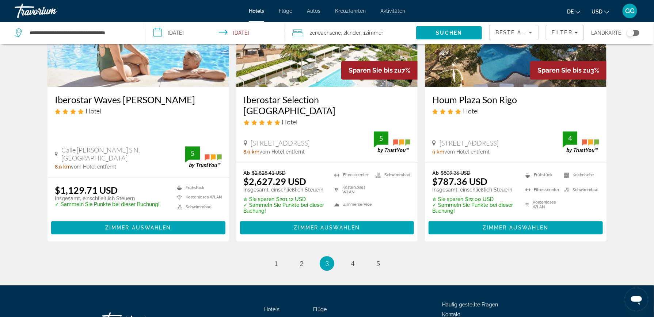
scroll to position [962, 0]
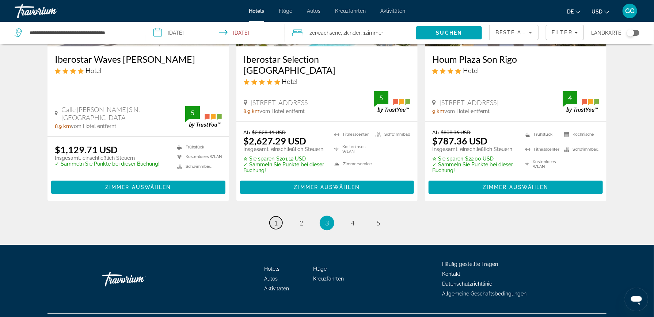
click at [274, 219] on span "1" at bounding box center [276, 223] width 4 height 8
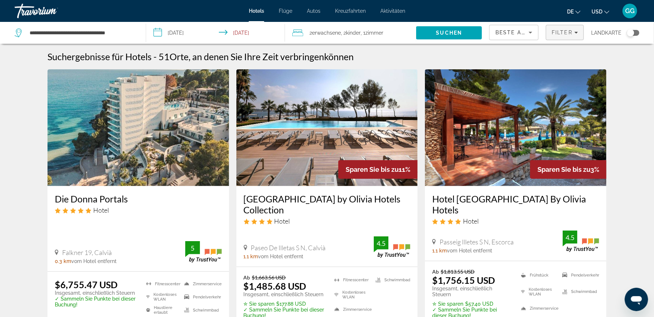
click at [573, 33] on div "Filter" at bounding box center [565, 33] width 26 height 6
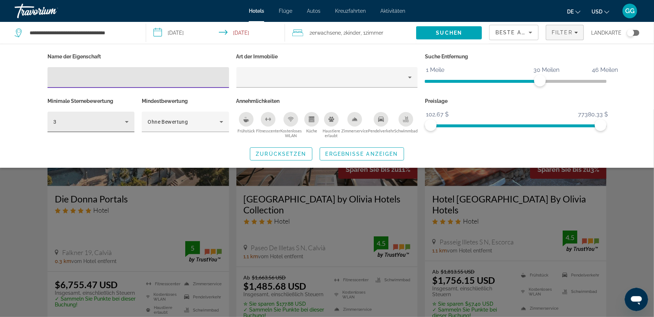
click at [126, 121] on icon "Hotel-Filter" at bounding box center [127, 122] width 4 height 2
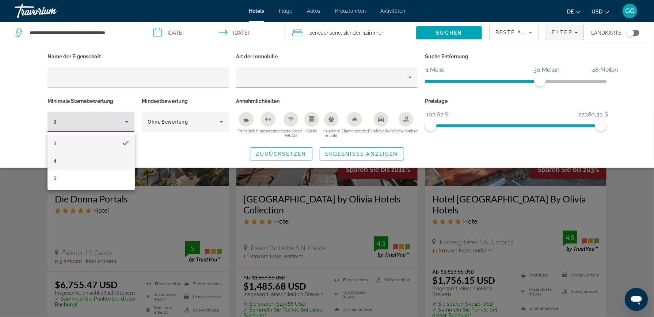
click at [115, 159] on mat-option "4" at bounding box center [90, 161] width 87 height 18
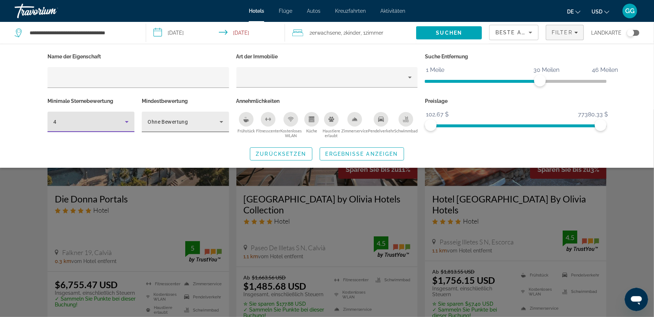
click at [227, 119] on div "Ohne Bewertung" at bounding box center [185, 122] width 87 height 20
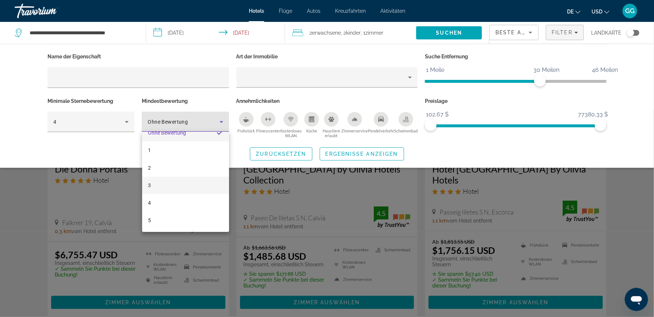
scroll to position [73, 0]
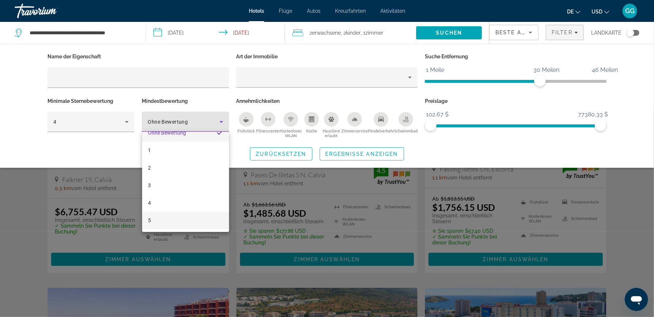
click at [156, 219] on mat-option "5" at bounding box center [185, 221] width 87 height 18
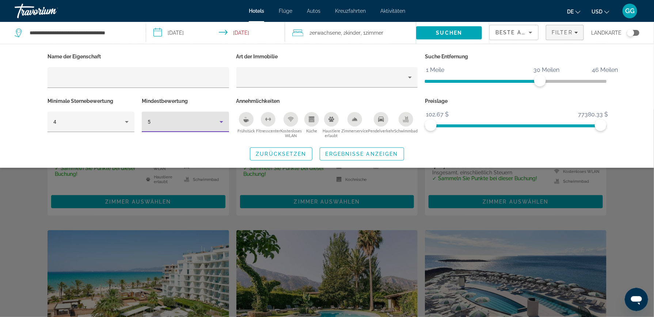
scroll to position [110, 0]
click at [339, 156] on span "Ergebnisse anzeigen" at bounding box center [362, 154] width 73 height 6
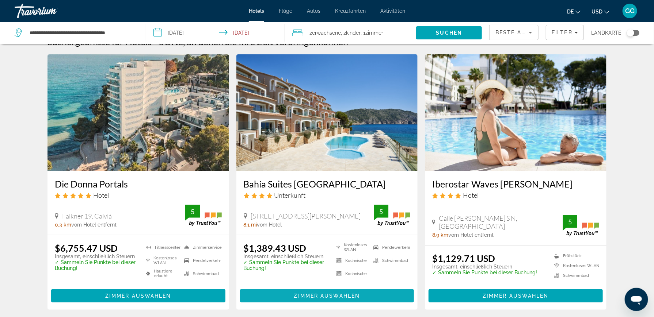
scroll to position [0, 0]
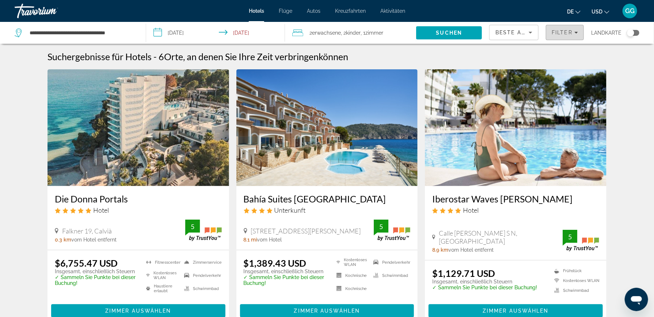
click at [563, 32] on span "Filter" at bounding box center [562, 33] width 21 height 6
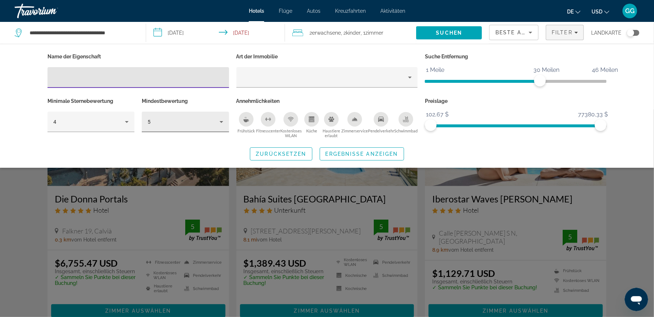
click at [221, 121] on icon "Hotel-Filter" at bounding box center [222, 122] width 4 height 2
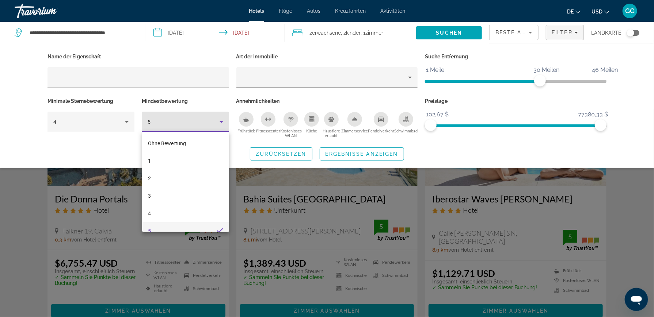
scroll to position [8, 0]
click at [151, 203] on span "4" at bounding box center [149, 206] width 3 height 9
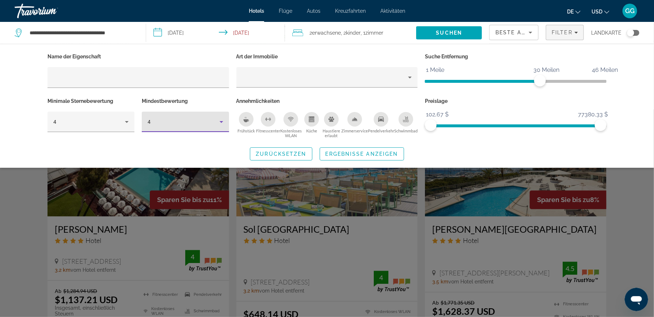
scroll to position [877, 0]
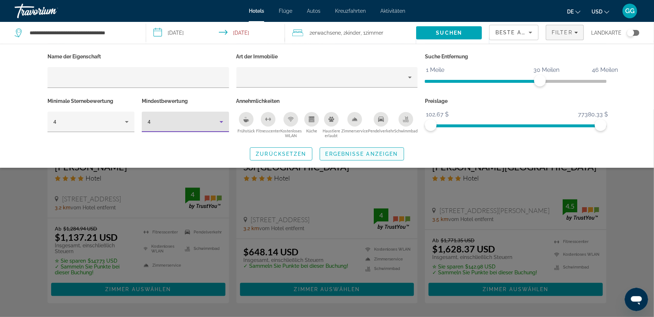
click at [348, 157] on span "Such-Widget" at bounding box center [362, 154] width 84 height 18
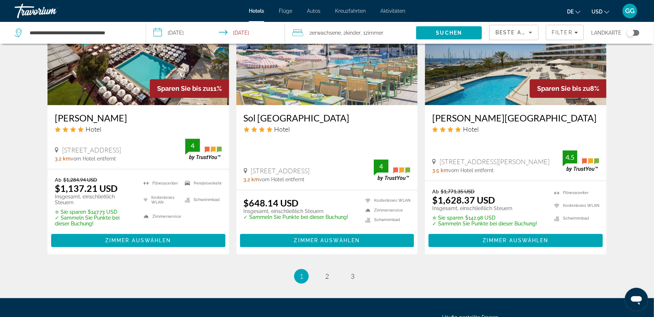
scroll to position [984, 0]
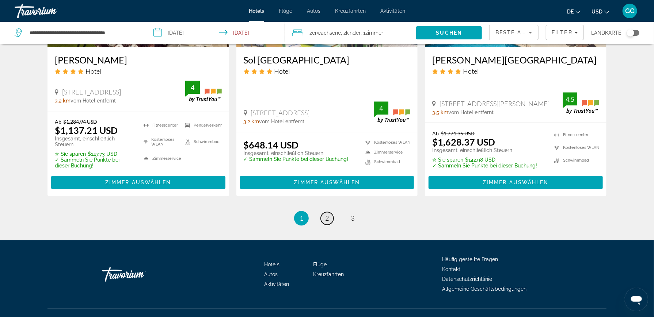
click at [330, 212] on link "Seite 2" at bounding box center [327, 218] width 13 height 13
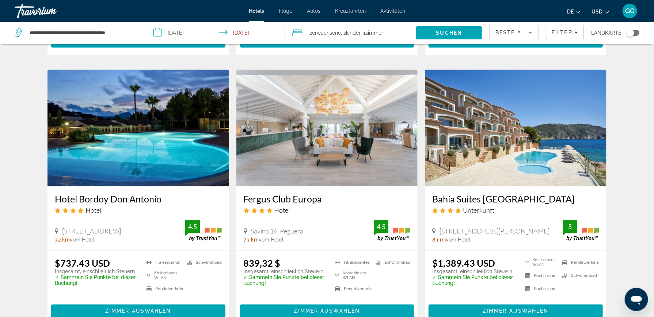
scroll to position [548, 0]
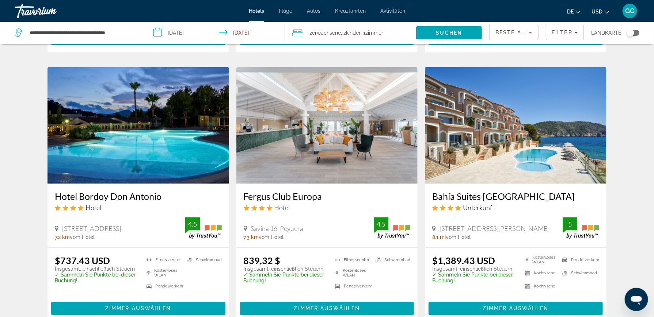
click at [305, 143] on img "Hauptinhalt" at bounding box center [327, 125] width 182 height 117
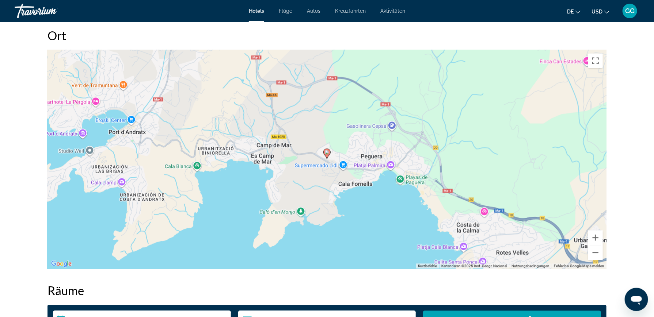
scroll to position [694, 0]
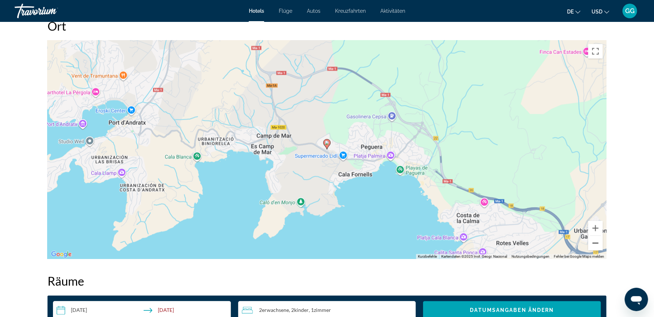
click at [593, 243] on button "Verkleinern" at bounding box center [595, 243] width 15 height 15
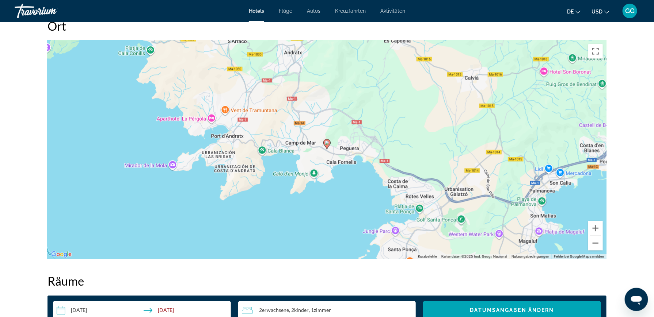
click at [593, 243] on button "Verkleinern" at bounding box center [595, 243] width 15 height 15
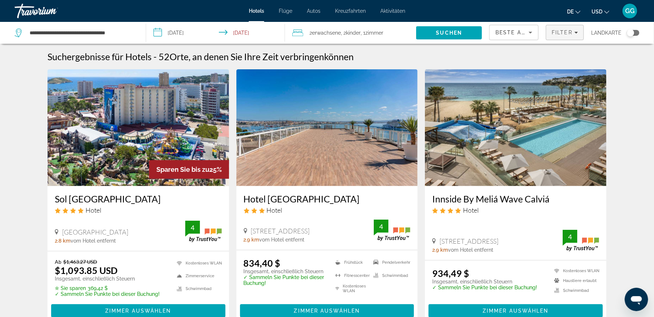
click at [559, 34] on span "Filter" at bounding box center [562, 33] width 21 height 6
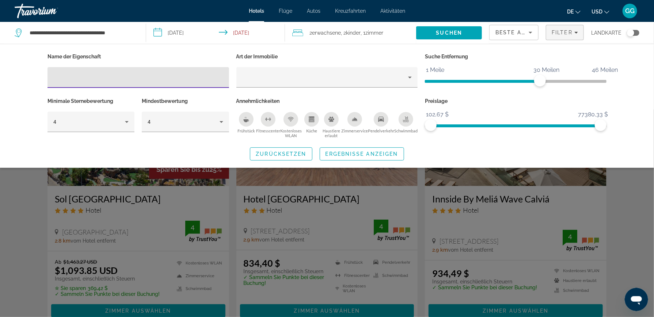
click at [639, 196] on div "Such-Widget" at bounding box center [327, 214] width 654 height 208
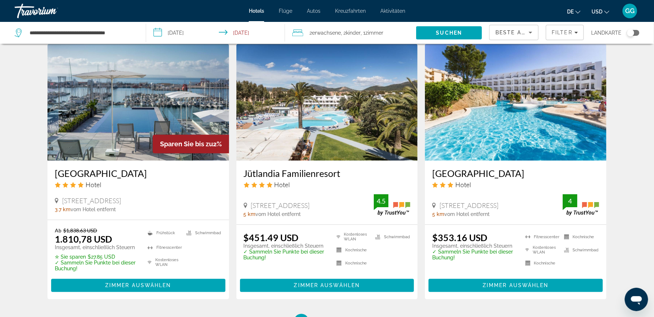
scroll to position [848, 0]
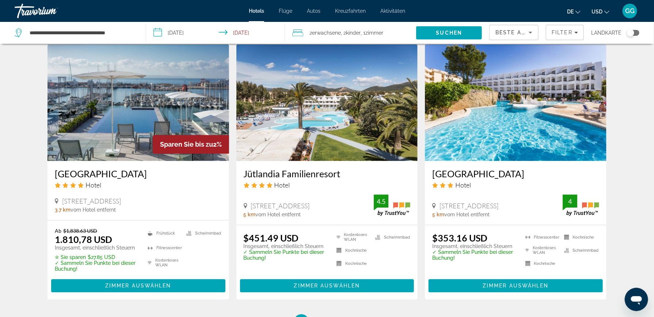
click at [479, 141] on img "Hauptinhalt" at bounding box center [516, 102] width 182 height 117
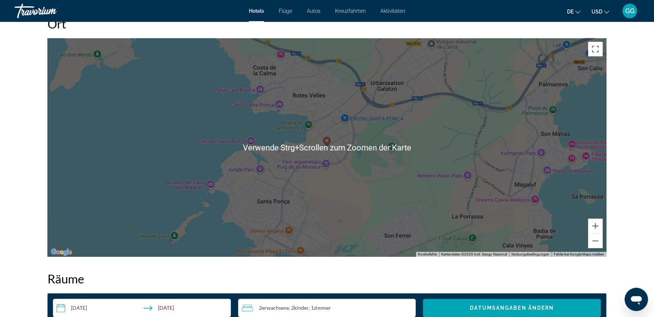
scroll to position [658, 0]
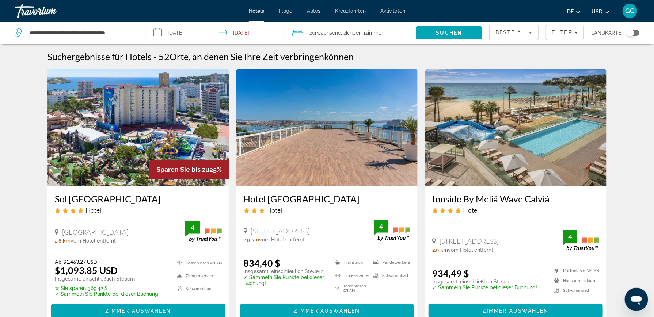
drag, startPoint x: 28, startPoint y: 30, endPoint x: 137, endPoint y: 34, distance: 108.2
click at [138, 34] on app-destination-search "**********" at bounding box center [73, 33] width 146 height 22
click at [134, 25] on div "**********" at bounding box center [77, 33] width 124 height 22
click at [126, 30] on input "**********" at bounding box center [82, 32] width 106 height 11
click at [122, 35] on input "**********" at bounding box center [82, 32] width 106 height 11
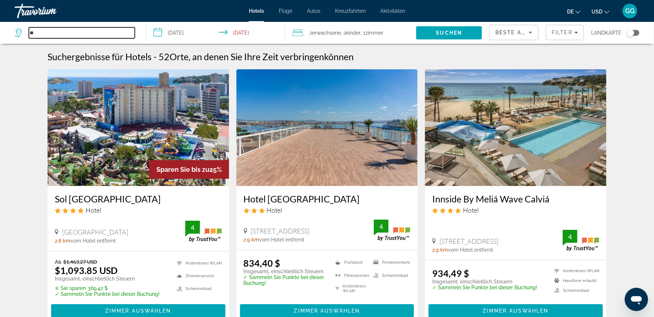
type input "*"
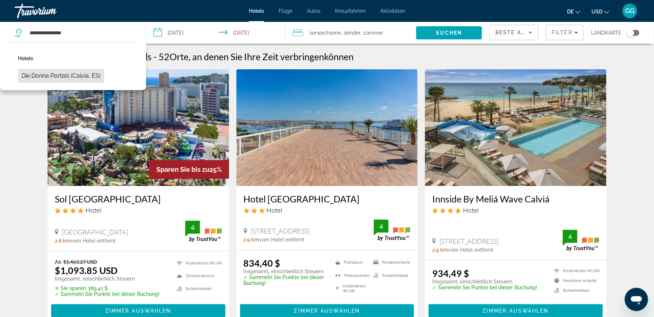
click at [84, 77] on button "Die Donna Portals (Calvia, ES)" at bounding box center [61, 76] width 86 height 14
type input "**********"
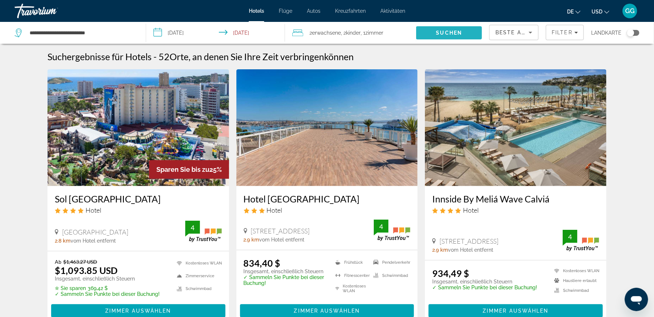
click at [442, 32] on span "Suchen" at bounding box center [449, 33] width 26 height 6
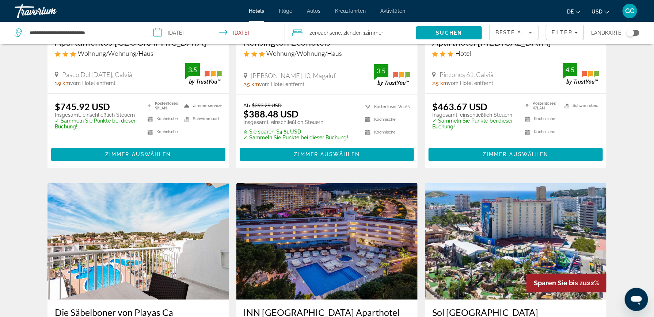
scroll to position [840, 0]
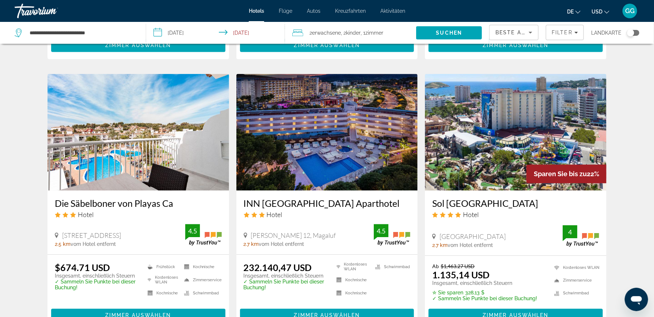
click at [319, 116] on img "Hauptinhalt" at bounding box center [327, 132] width 182 height 117
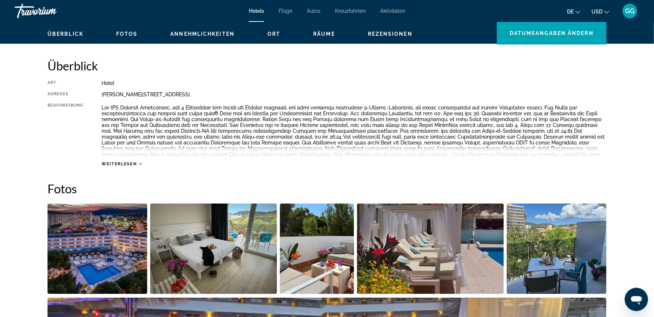
scroll to position [328, 0]
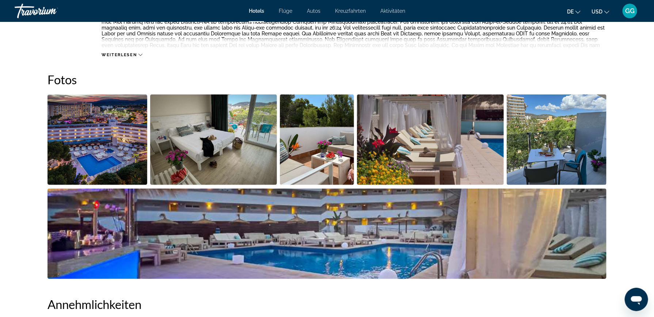
click at [111, 139] on img "Bildschieberegler im Vollbildmodus öffnen" at bounding box center [97, 140] width 100 height 91
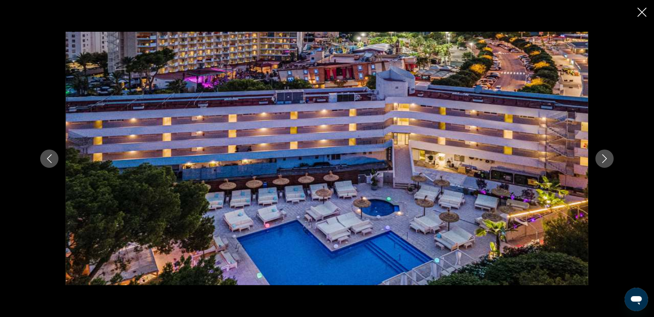
click at [601, 157] on icon "Nächstes Bild" at bounding box center [604, 159] width 9 height 9
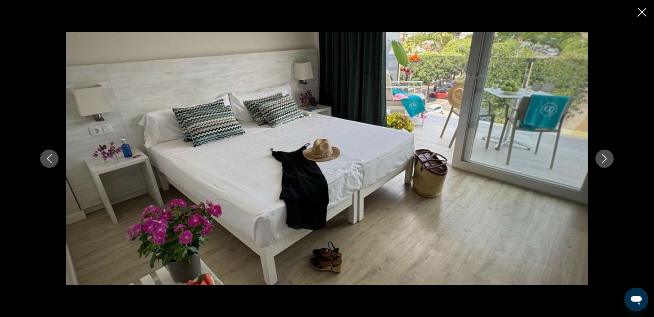
click at [601, 157] on icon "Nächstes Bild" at bounding box center [604, 159] width 9 height 9
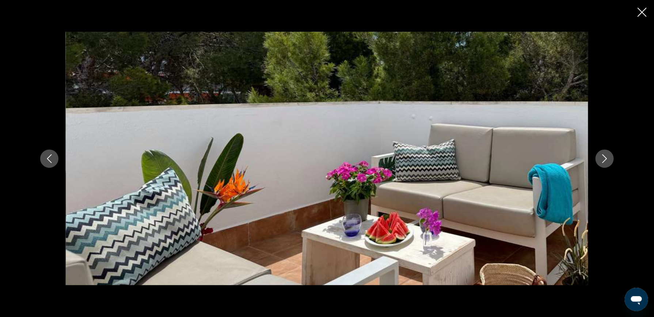
click at [601, 157] on icon "Nächstes Bild" at bounding box center [604, 159] width 9 height 9
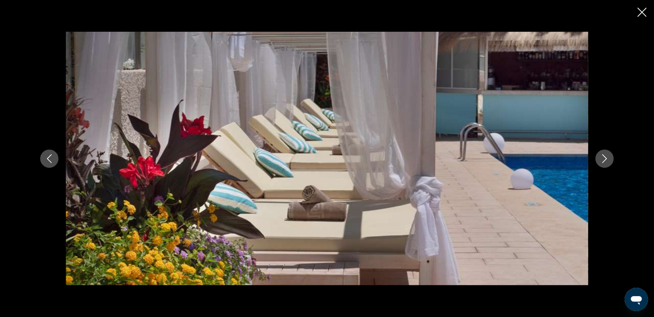
click at [601, 157] on icon "Nächstes Bild" at bounding box center [604, 159] width 9 height 9
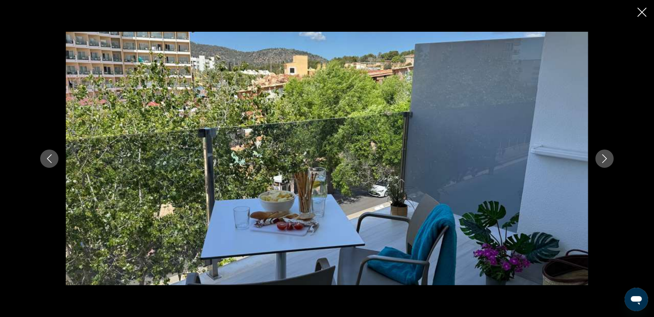
click at [601, 157] on icon "Nächstes Bild" at bounding box center [604, 159] width 9 height 9
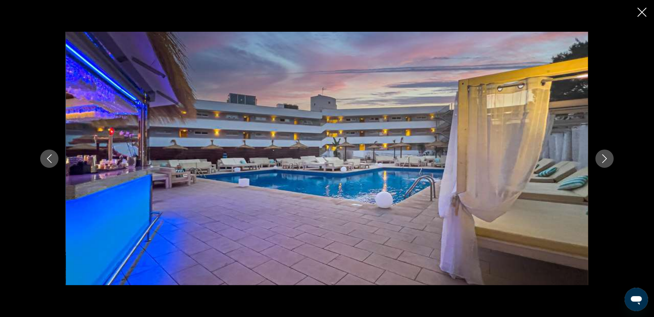
click at [601, 157] on icon "Nächstes Bild" at bounding box center [604, 159] width 9 height 9
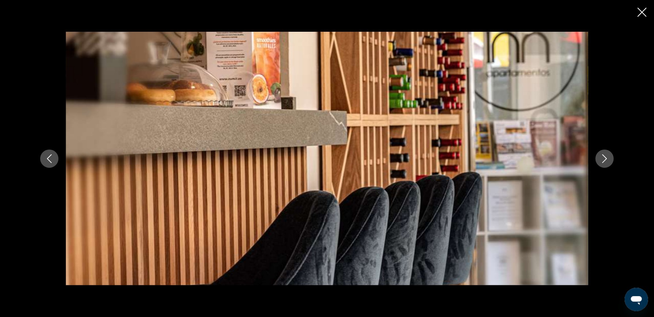
click at [601, 157] on icon "Nächstes Bild" at bounding box center [604, 159] width 9 height 9
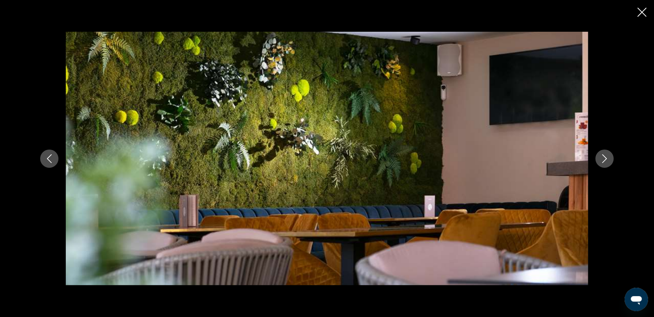
click at [601, 157] on icon "Nächstes Bild" at bounding box center [604, 159] width 9 height 9
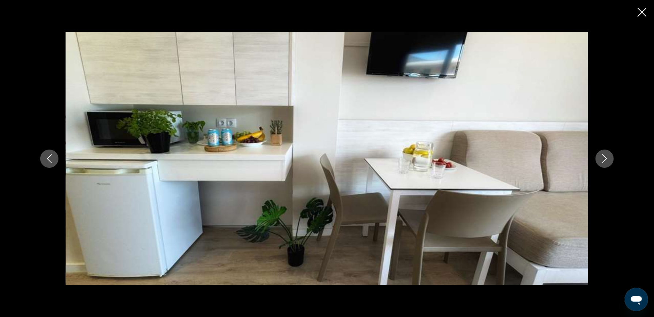
click at [601, 157] on icon "Nächstes Bild" at bounding box center [604, 159] width 9 height 9
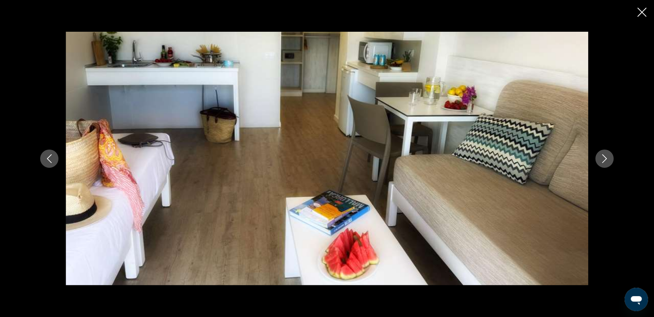
click at [601, 157] on icon "Nächstes Bild" at bounding box center [604, 159] width 9 height 9
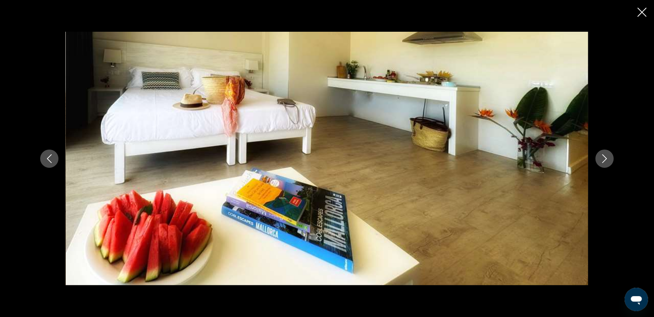
click at [601, 160] on icon "Nächstes Bild" at bounding box center [604, 159] width 9 height 9
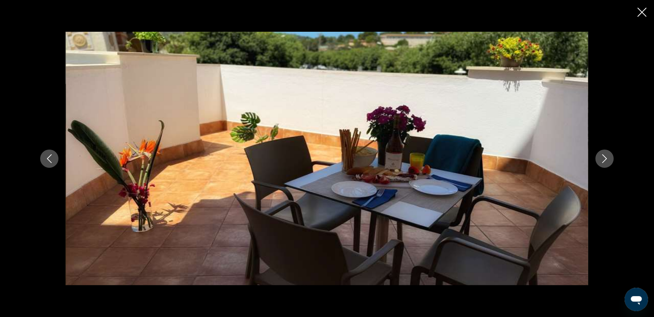
click at [601, 160] on icon "Nächstes Bild" at bounding box center [604, 159] width 9 height 9
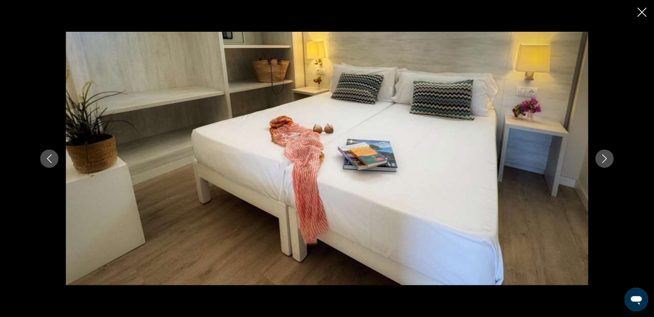
click at [601, 160] on icon "Nächstes Bild" at bounding box center [604, 159] width 9 height 9
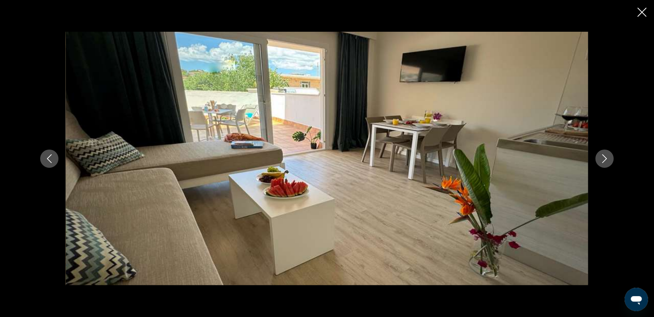
click at [601, 160] on icon "Nächstes Bild" at bounding box center [604, 159] width 9 height 9
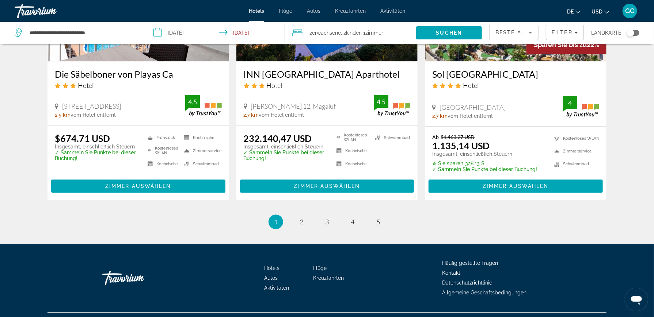
scroll to position [979, 0]
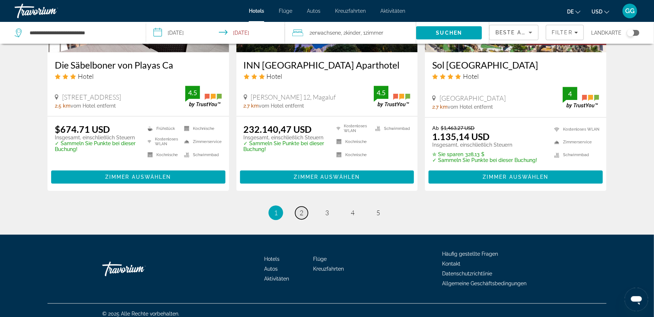
click at [302, 209] on span "2" at bounding box center [302, 213] width 4 height 8
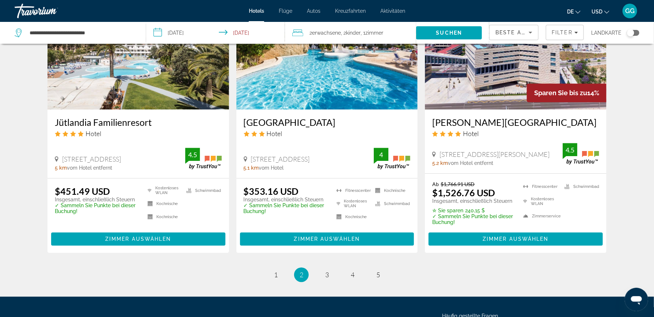
scroll to position [962, 0]
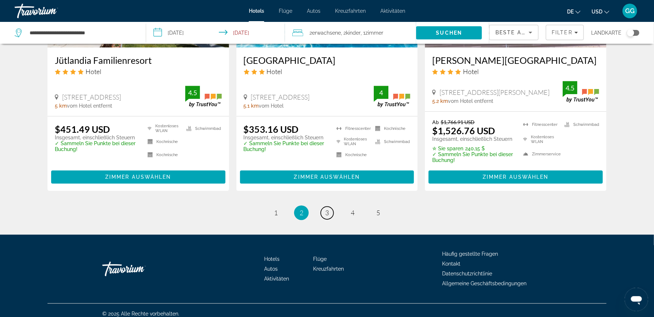
drag, startPoint x: 323, startPoint y: 206, endPoint x: 335, endPoint y: 199, distance: 13.2
click at [324, 207] on link "Seite 3" at bounding box center [327, 213] width 13 height 13
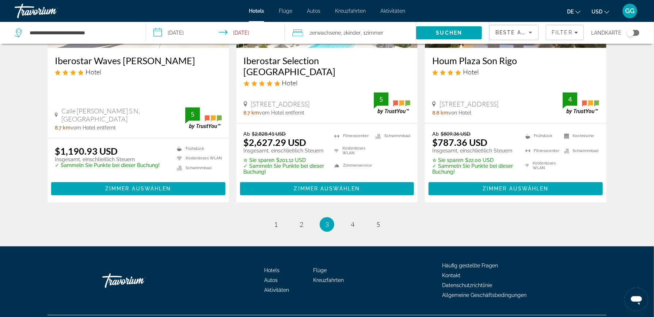
scroll to position [962, 0]
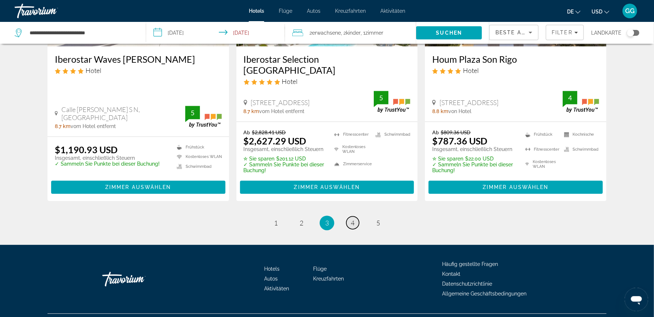
click at [354, 219] on span "4" at bounding box center [353, 223] width 4 height 8
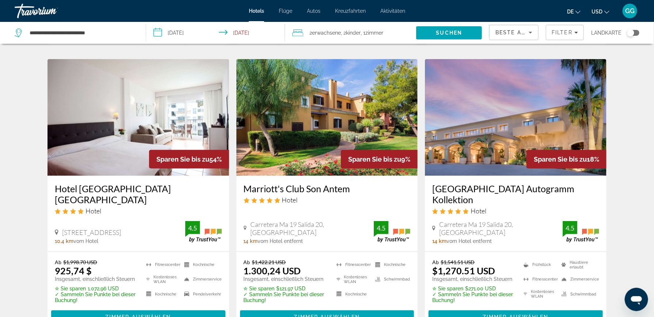
scroll to position [292, 0]
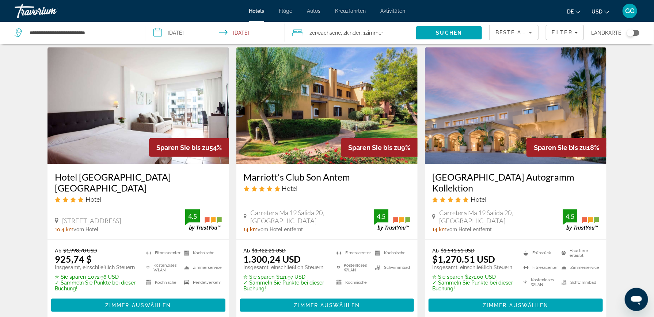
click at [125, 126] on img "Hauptinhalt" at bounding box center [138, 105] width 182 height 117
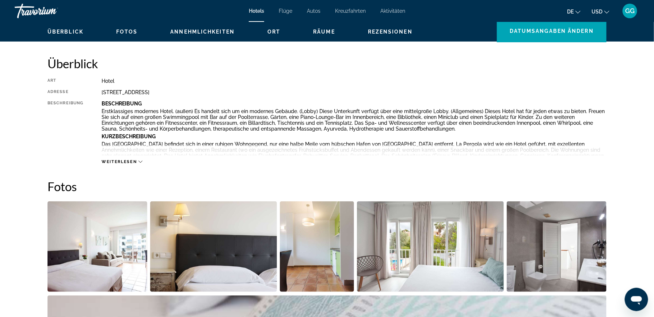
scroll to position [292, 0]
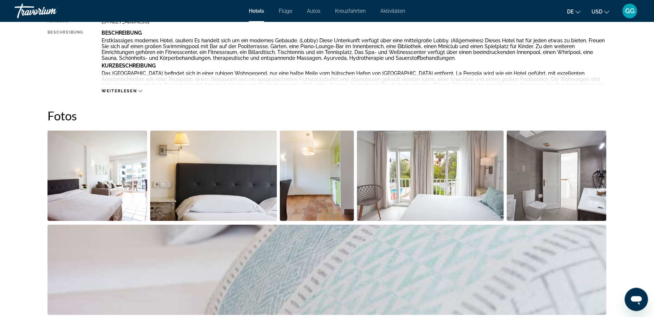
click at [101, 172] on img "Bildschieberegler im Vollbildmodus öffnen" at bounding box center [97, 176] width 100 height 91
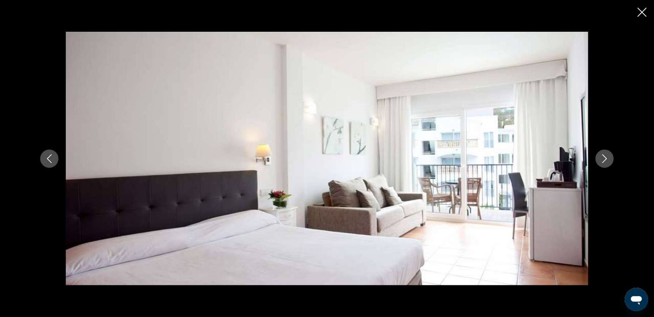
click at [608, 156] on icon "Nächstes Bild" at bounding box center [604, 159] width 9 height 9
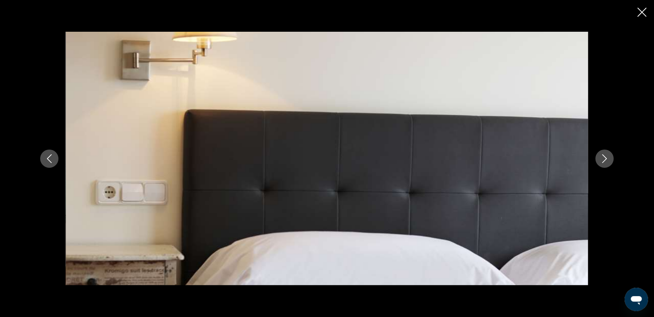
click at [608, 156] on icon "Nächstes Bild" at bounding box center [604, 159] width 9 height 9
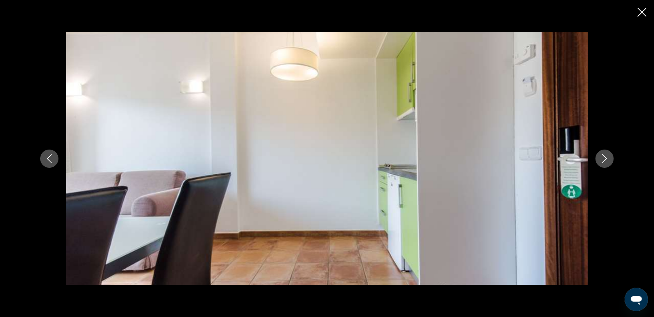
click at [608, 156] on icon "Nächstes Bild" at bounding box center [604, 159] width 9 height 9
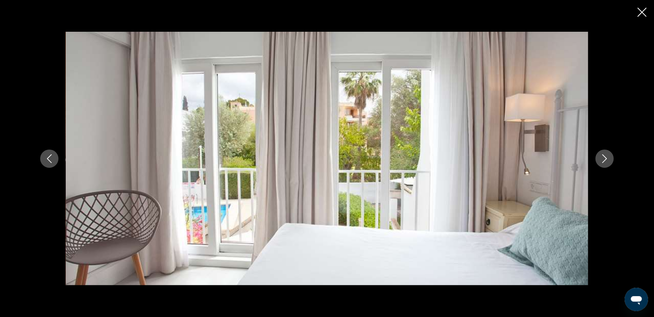
click at [608, 156] on icon "Nächstes Bild" at bounding box center [604, 159] width 9 height 9
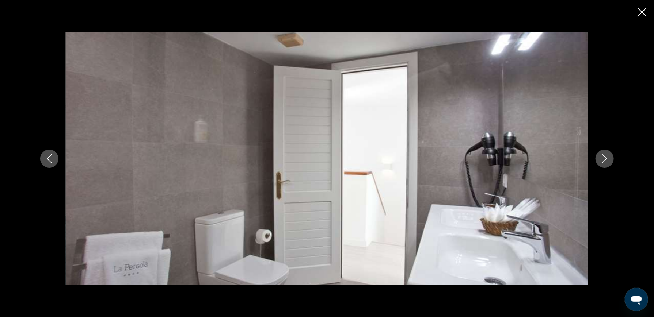
click at [608, 156] on icon "Nächstes Bild" at bounding box center [604, 159] width 9 height 9
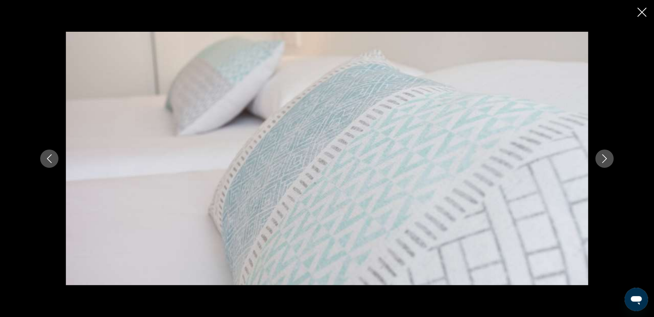
click at [608, 156] on icon "Nächstes Bild" at bounding box center [604, 159] width 9 height 9
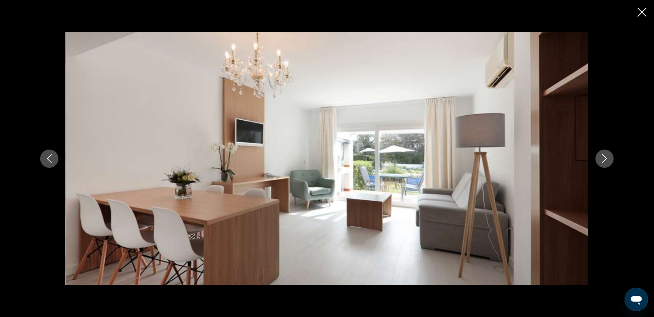
click at [608, 156] on icon "Nächstes Bild" at bounding box center [604, 159] width 9 height 9
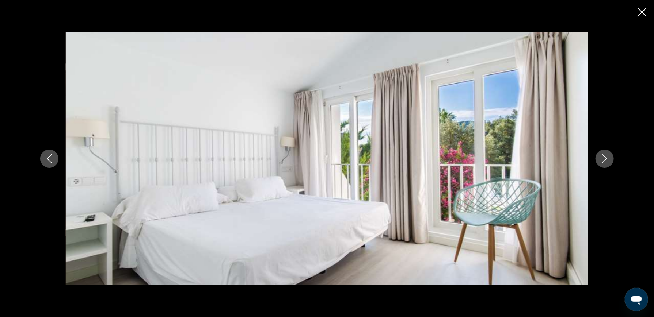
click at [608, 156] on icon "Nächstes Bild" at bounding box center [604, 159] width 9 height 9
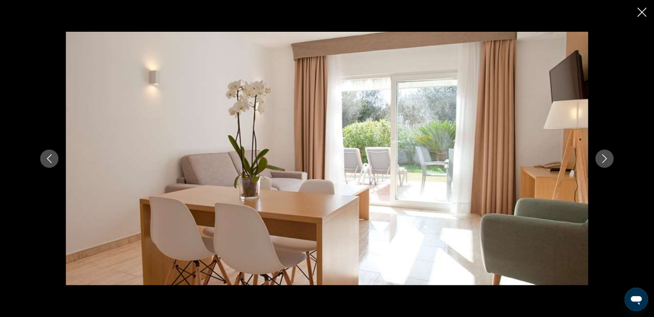
click at [608, 156] on icon "Nächstes Bild" at bounding box center [604, 159] width 9 height 9
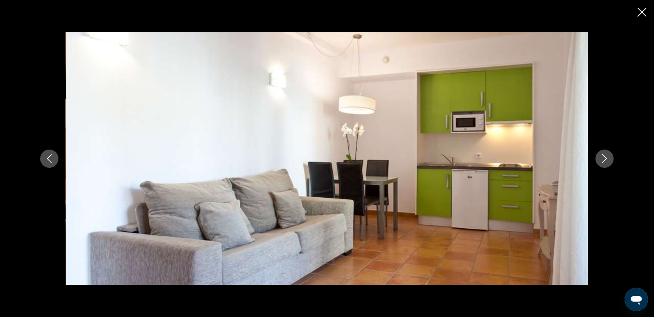
click at [608, 156] on icon "Nächstes Bild" at bounding box center [604, 159] width 9 height 9
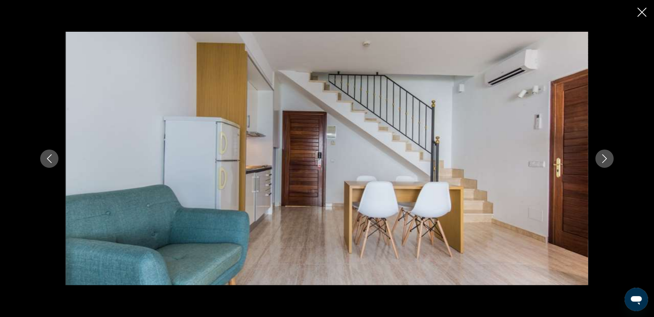
click at [608, 156] on icon "Nächstes Bild" at bounding box center [604, 159] width 9 height 9
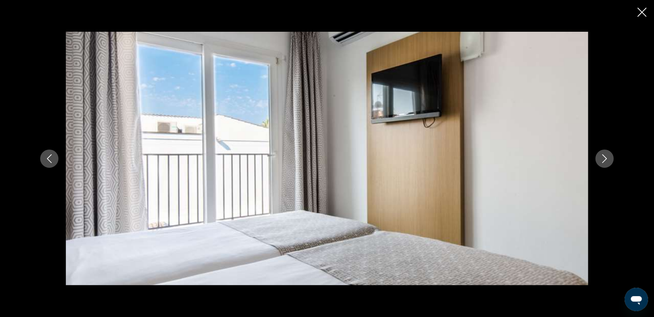
click at [608, 156] on icon "Nächstes Bild" at bounding box center [604, 159] width 9 height 9
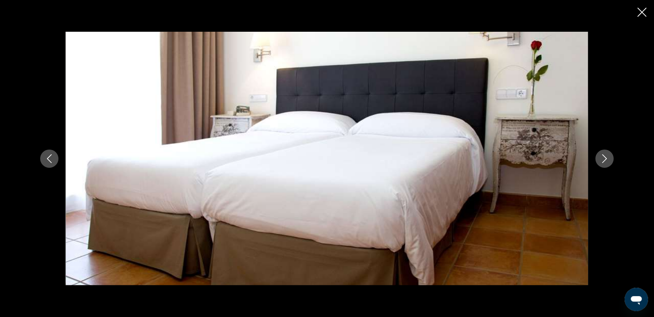
click at [608, 156] on icon "Nächstes Bild" at bounding box center [604, 159] width 9 height 9
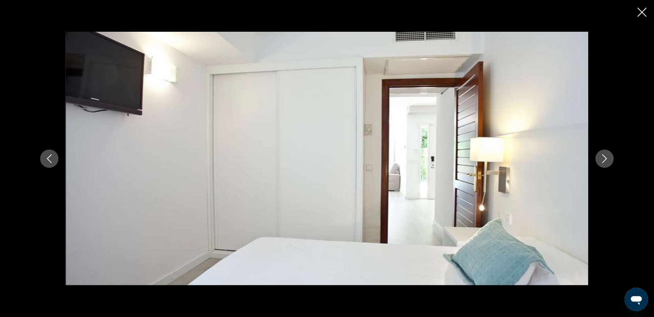
click at [608, 156] on icon "Nächstes Bild" at bounding box center [604, 159] width 9 height 9
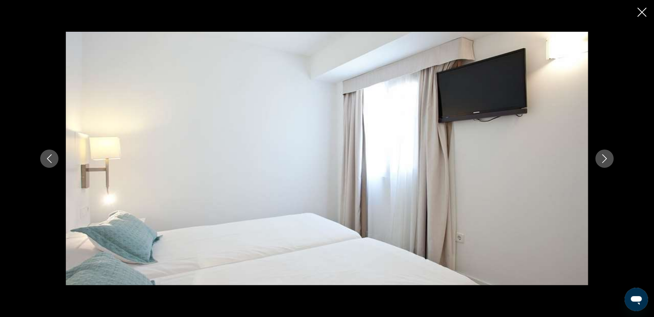
click at [608, 156] on icon "Nächstes Bild" at bounding box center [604, 159] width 9 height 9
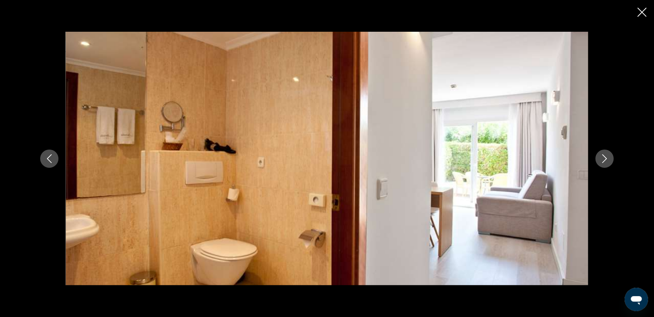
click at [608, 156] on icon "Nächstes Bild" at bounding box center [604, 159] width 9 height 9
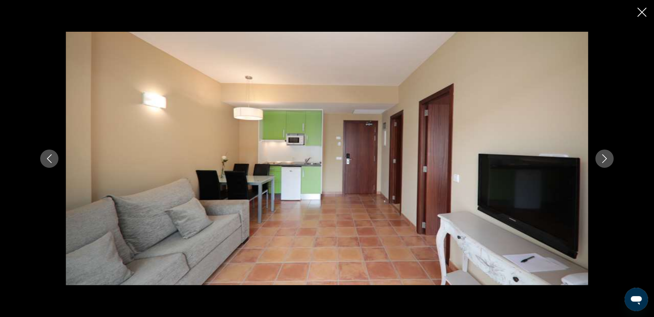
click at [608, 156] on icon "Nächstes Bild" at bounding box center [604, 159] width 9 height 9
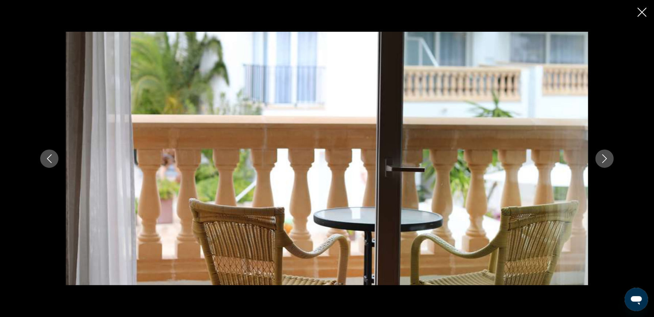
click at [608, 156] on icon "Nächstes Bild" at bounding box center [604, 159] width 9 height 9
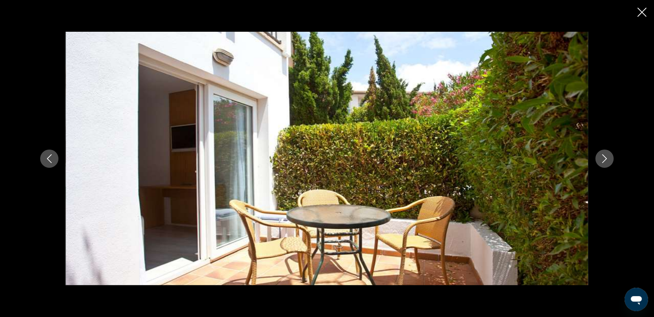
click at [608, 156] on icon "Nächstes Bild" at bounding box center [604, 159] width 9 height 9
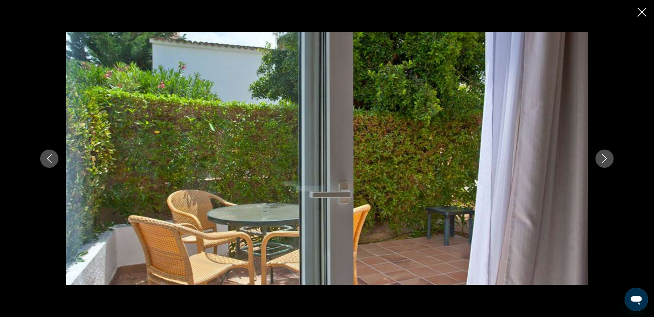
click at [608, 156] on icon "Nächstes Bild" at bounding box center [604, 159] width 9 height 9
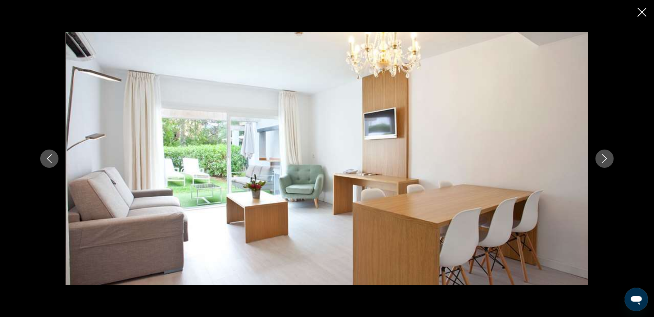
click at [608, 156] on icon "Nächstes Bild" at bounding box center [604, 159] width 9 height 9
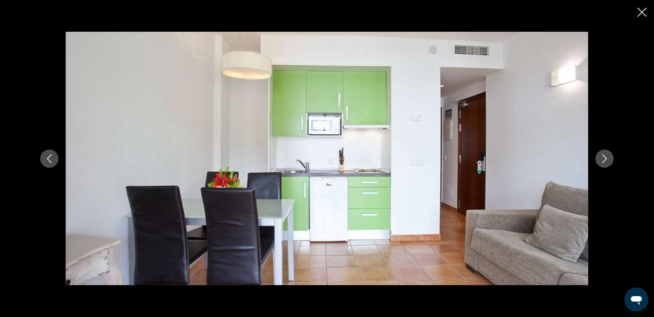
click at [608, 156] on icon "Nächstes Bild" at bounding box center [604, 159] width 9 height 9
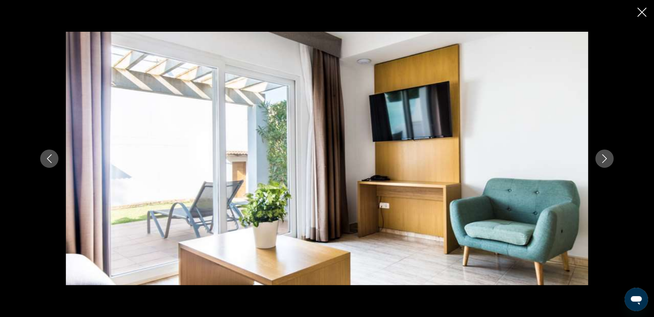
click at [608, 156] on icon "Nächstes Bild" at bounding box center [604, 159] width 9 height 9
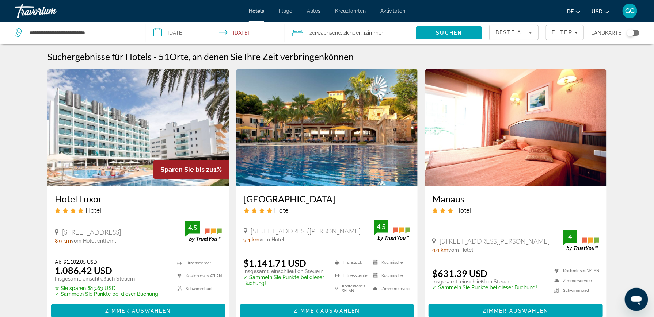
scroll to position [73, 0]
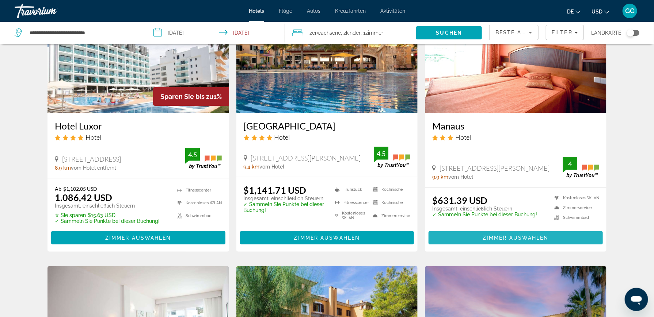
click at [517, 236] on span "Zimmer auswählen" at bounding box center [516, 238] width 66 height 6
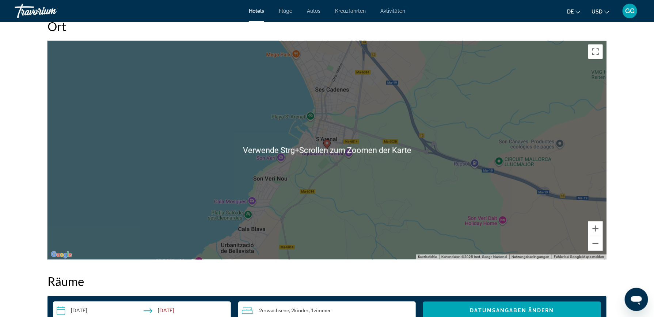
scroll to position [731, 0]
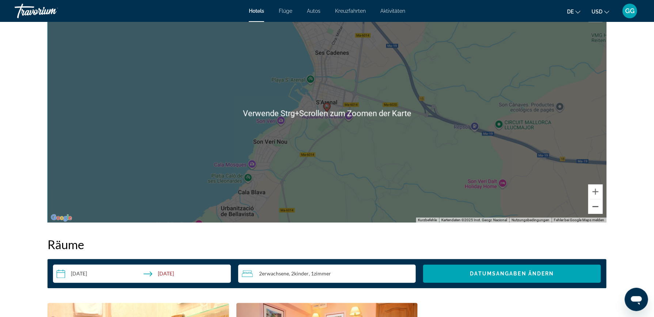
click at [596, 211] on button "Verkleinern" at bounding box center [595, 207] width 15 height 15
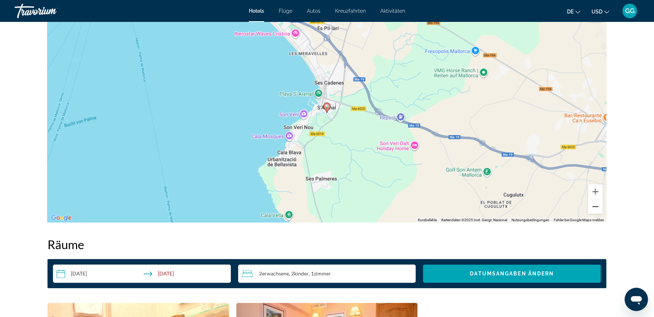
click at [596, 211] on button "Verkleinern" at bounding box center [595, 207] width 15 height 15
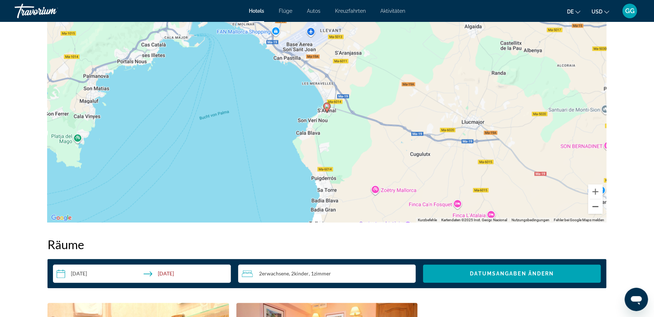
click at [596, 211] on button "Verkleinern" at bounding box center [595, 207] width 15 height 15
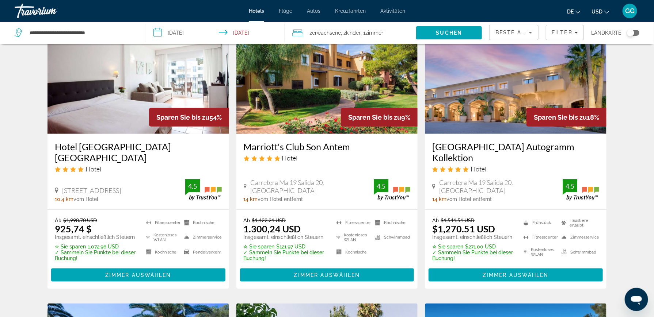
scroll to position [402, 0]
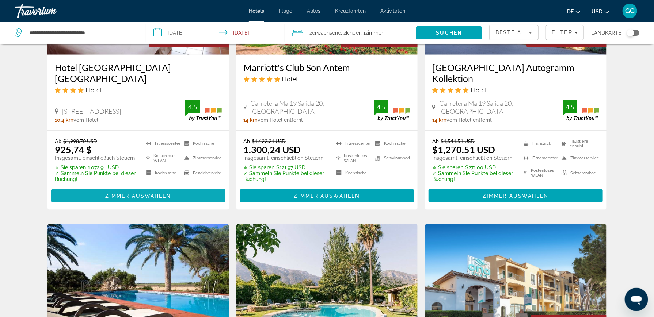
click at [135, 194] on span "Zimmer auswählen" at bounding box center [138, 196] width 66 height 6
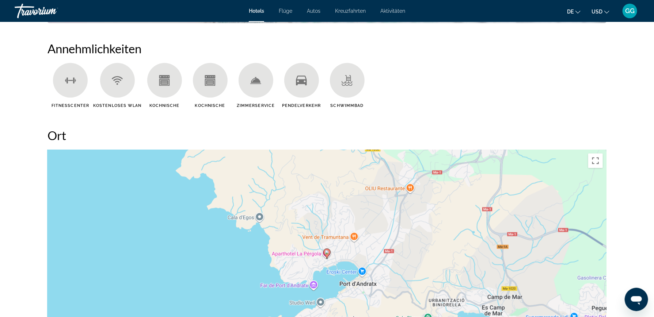
scroll to position [731, 0]
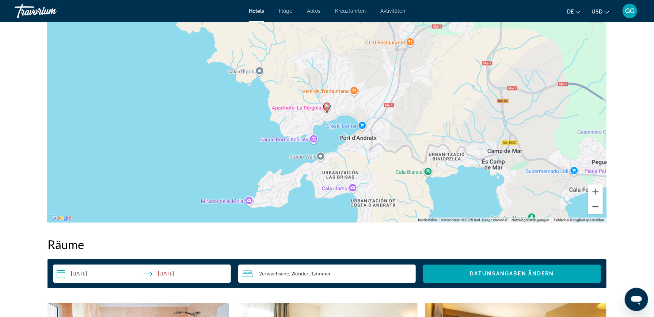
click at [596, 210] on button "Verkleinern" at bounding box center [595, 207] width 15 height 15
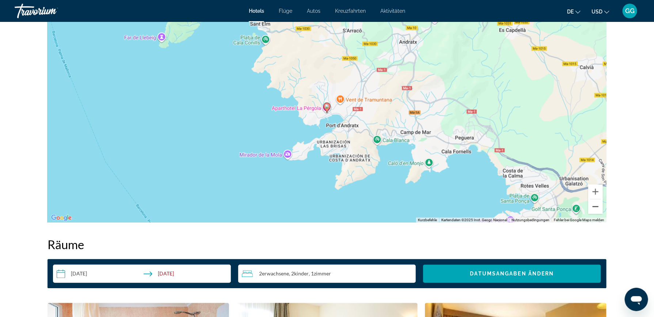
click at [596, 210] on button "Verkleinern" at bounding box center [595, 207] width 15 height 15
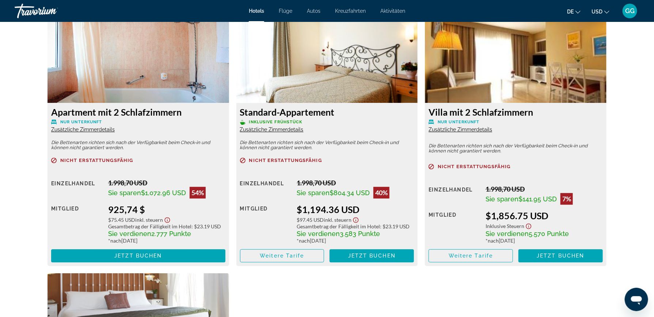
scroll to position [986, 0]
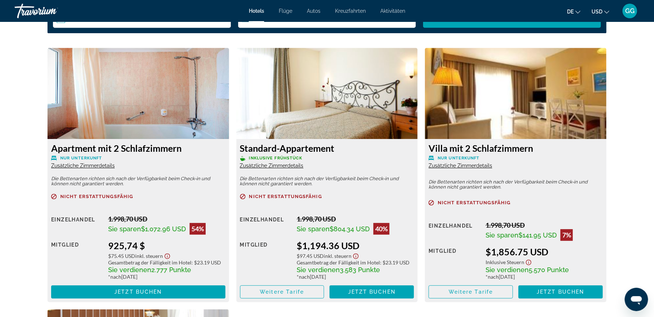
click at [85, 167] on span "Zusätzliche Zimmerdetails" at bounding box center [83, 166] width 64 height 6
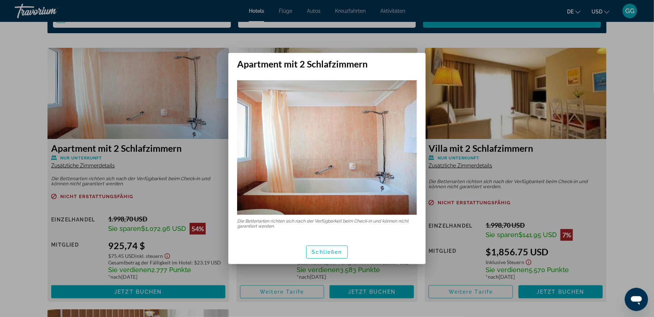
click at [85, 167] on div at bounding box center [327, 158] width 654 height 317
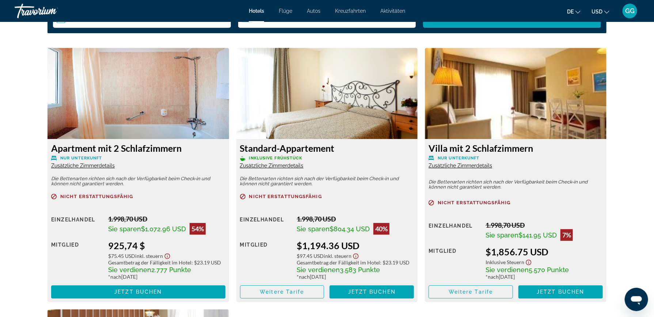
click at [85, 167] on span "Zusätzliche Zimmerdetails" at bounding box center [83, 166] width 64 height 6
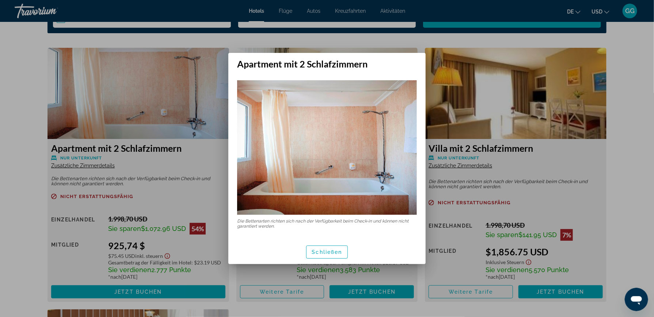
click at [85, 167] on div at bounding box center [327, 158] width 654 height 317
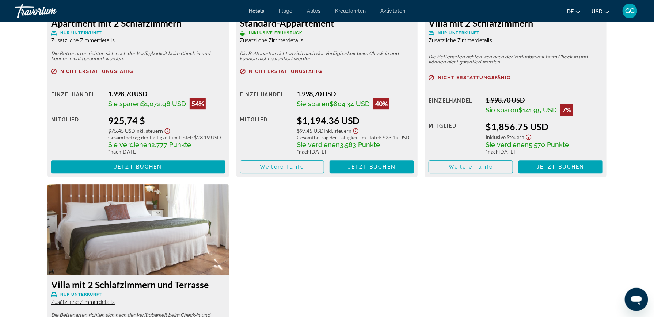
scroll to position [1206, 0]
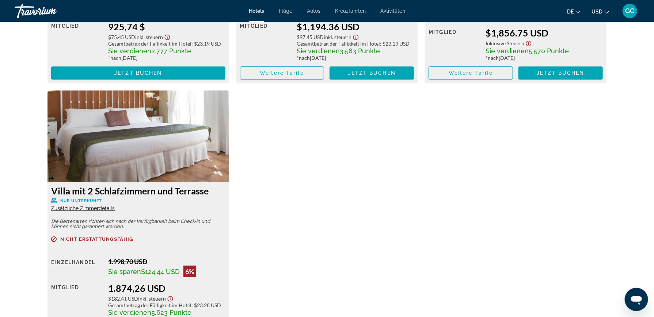
click at [90, 209] on span "Zusätzliche Zimmerdetails" at bounding box center [83, 209] width 64 height 6
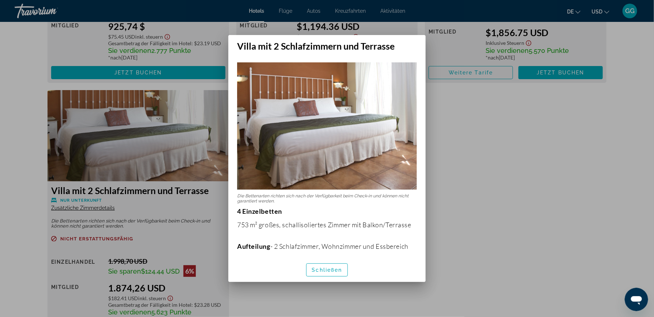
drag, startPoint x: 607, startPoint y: 168, endPoint x: 602, endPoint y: 169, distance: 5.5
click at [607, 170] on div at bounding box center [327, 158] width 654 height 317
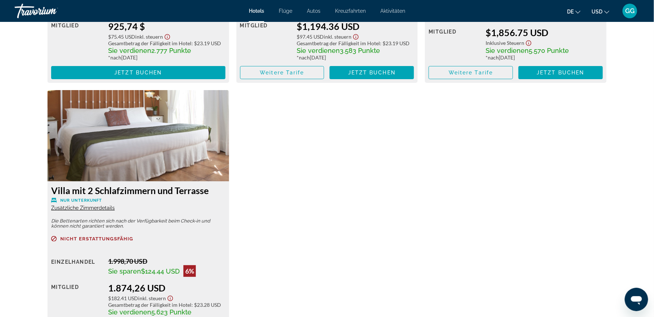
scroll to position [1206, 0]
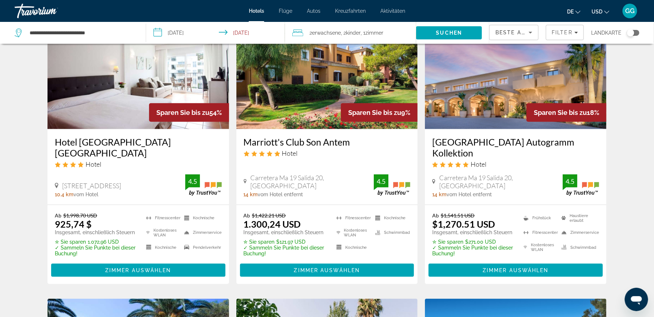
scroll to position [328, 0]
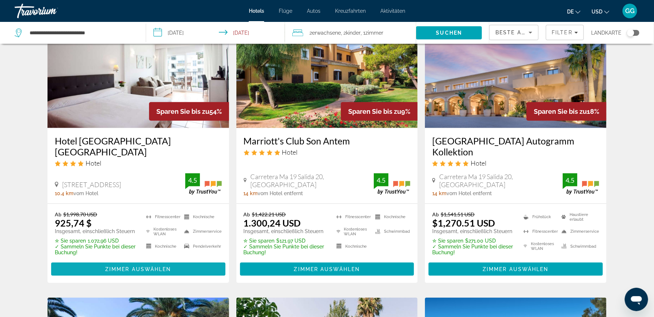
click at [127, 267] on span "Zimmer auswählen" at bounding box center [138, 270] width 66 height 6
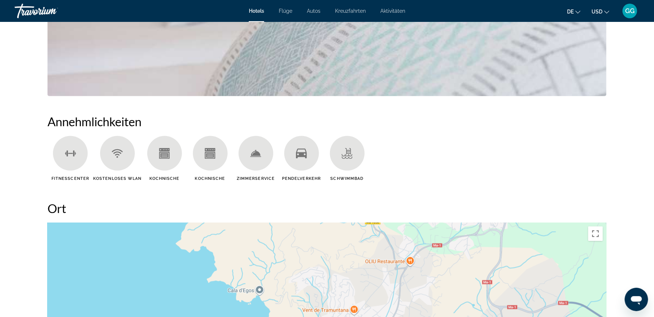
scroll to position [658, 0]
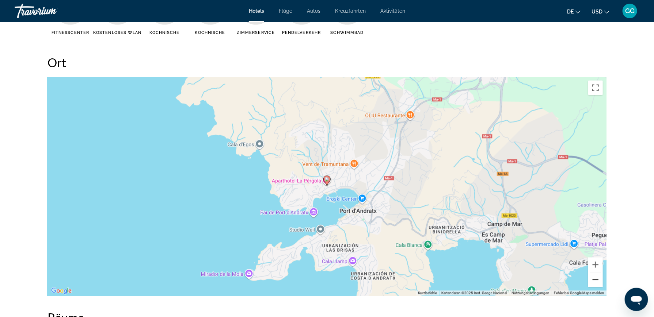
click at [598, 279] on button "Verkleinern" at bounding box center [595, 280] width 15 height 15
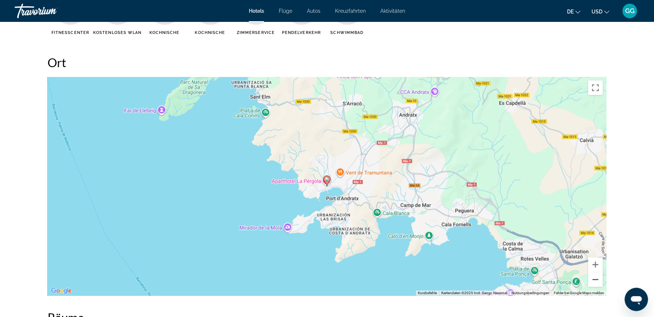
click at [598, 279] on button "Verkleinern" at bounding box center [595, 280] width 15 height 15
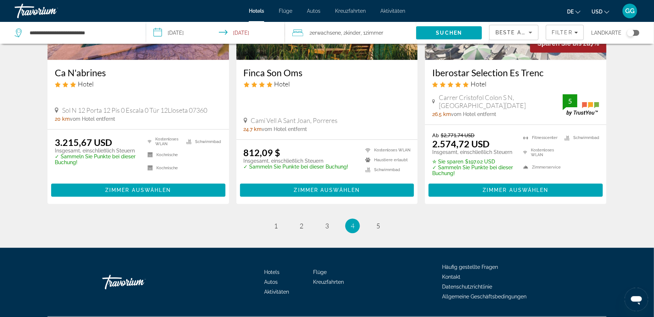
scroll to position [978, 0]
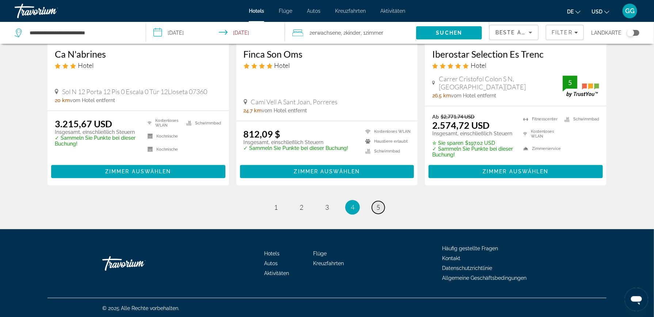
click at [378, 205] on span "5" at bounding box center [378, 207] width 4 height 8
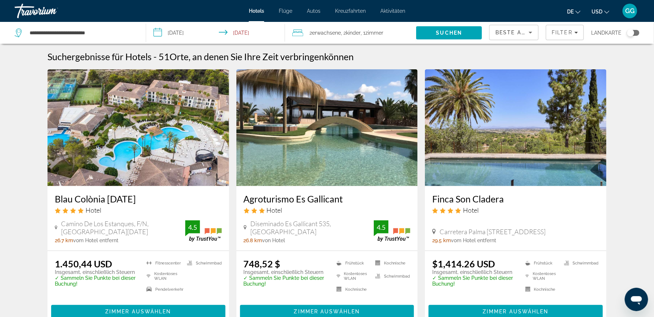
scroll to position [141, 0]
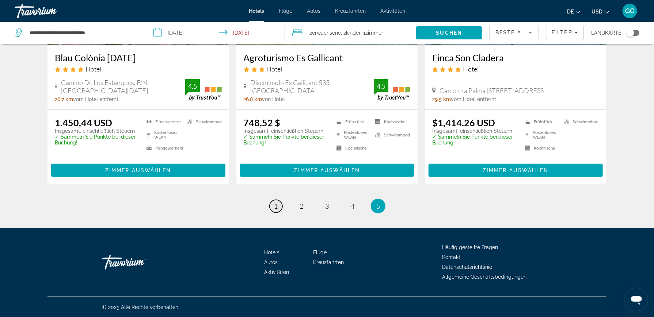
click at [274, 205] on span "1" at bounding box center [276, 206] width 4 height 8
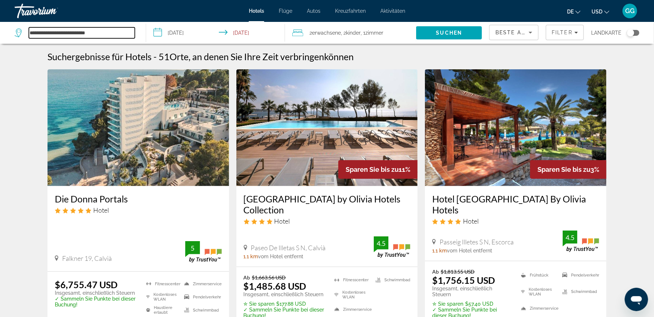
drag, startPoint x: 29, startPoint y: 32, endPoint x: 158, endPoint y: 44, distance: 129.6
click at [158, 44] on div "**********" at bounding box center [327, 33] width 654 height 22
click at [158, 44] on input "**********" at bounding box center [217, 34] width 142 height 24
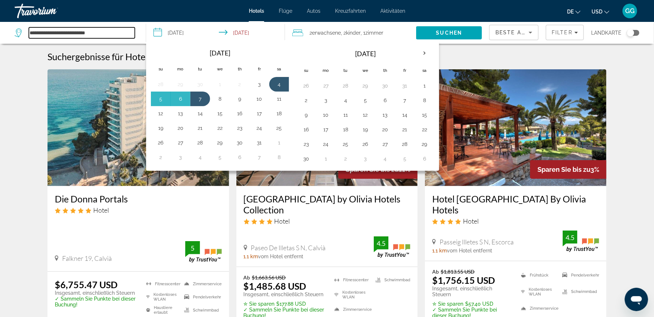
drag, startPoint x: 102, startPoint y: 31, endPoint x: 29, endPoint y: 31, distance: 72.7
click at [29, 31] on input "**********" at bounding box center [82, 32] width 106 height 11
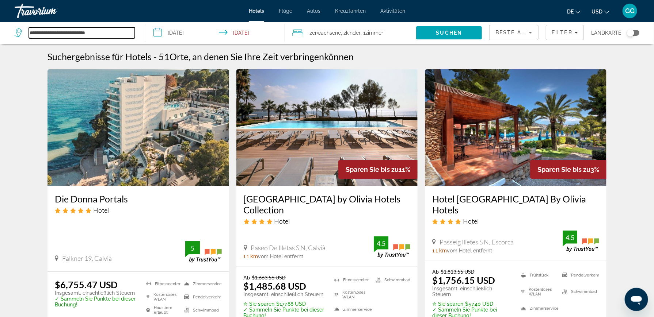
click at [106, 31] on input "**********" at bounding box center [82, 32] width 106 height 11
click at [106, 33] on input "**********" at bounding box center [82, 32] width 106 height 11
type input "*"
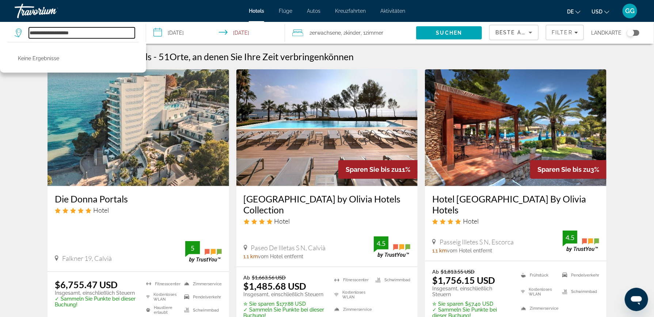
click at [46, 33] on input "**********" at bounding box center [82, 32] width 106 height 11
click at [47, 33] on input "**********" at bounding box center [82, 32] width 106 height 11
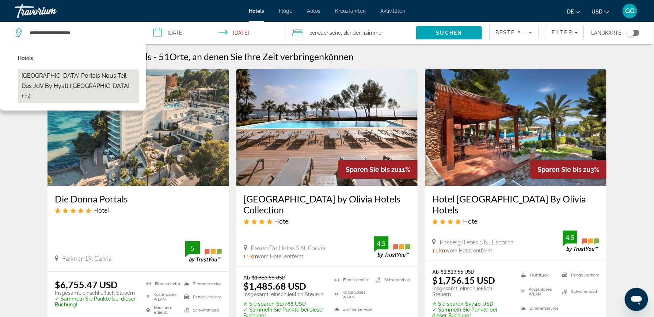
click at [80, 77] on button "Lindner Hotel Mallorca Portals Nous Teil des JdV by Hyatt (Calvia, ES)" at bounding box center [78, 86] width 121 height 34
type input "**********"
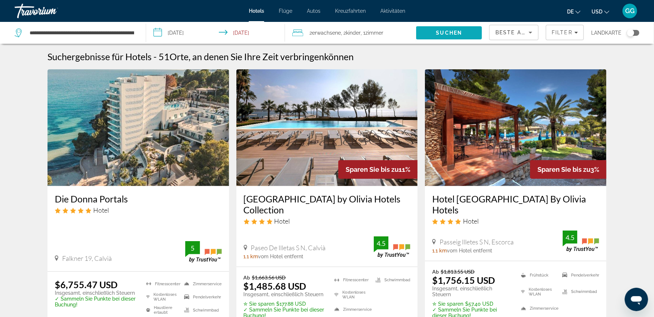
click at [454, 35] on span "Suchen" at bounding box center [449, 33] width 26 height 6
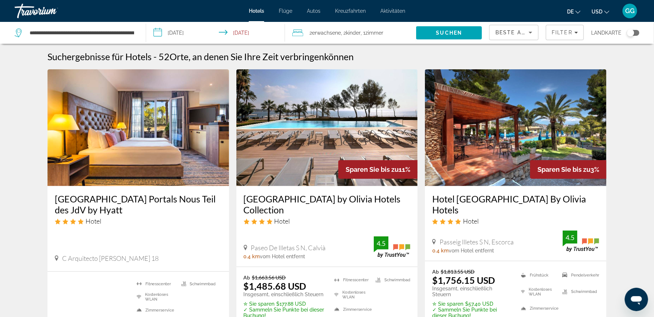
click at [142, 98] on img "Hauptinhalt" at bounding box center [138, 127] width 182 height 117
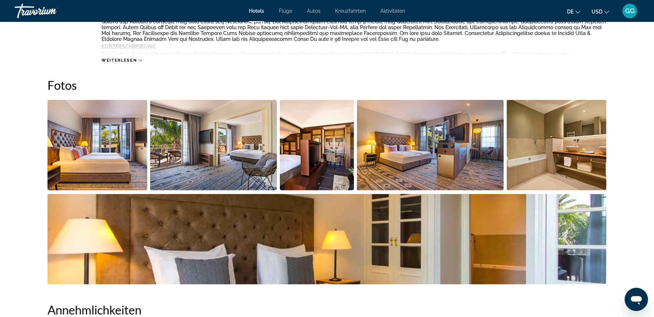
scroll to position [365, 0]
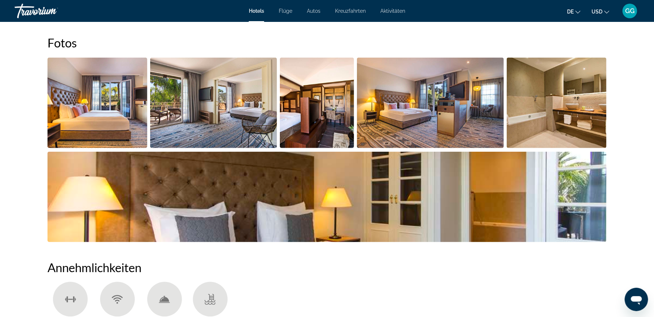
click at [131, 108] on img "Bildschieberegler im Vollbildmodus öffnen" at bounding box center [97, 103] width 100 height 91
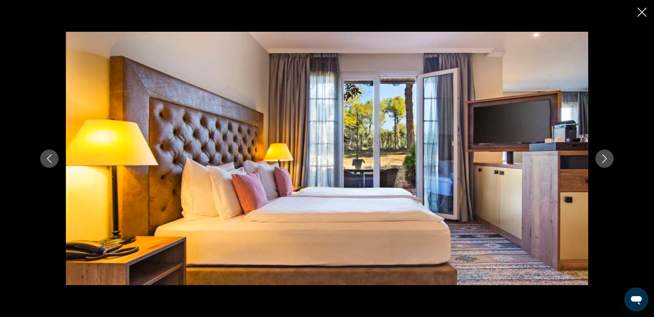
click at [603, 156] on icon "Nächstes Bild" at bounding box center [604, 159] width 5 height 9
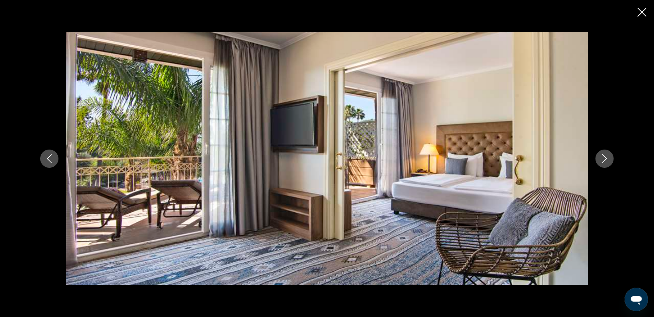
click at [603, 156] on icon "Nächstes Bild" at bounding box center [604, 159] width 5 height 9
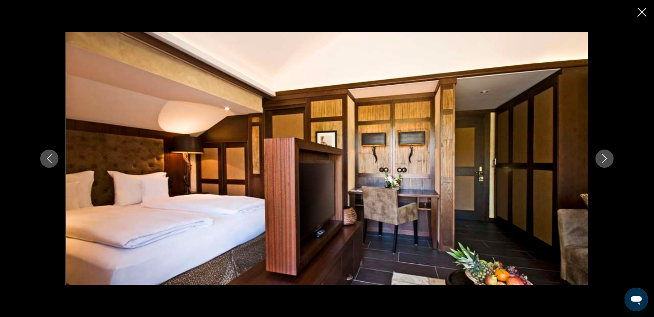
click at [603, 156] on icon "Nächstes Bild" at bounding box center [604, 159] width 5 height 9
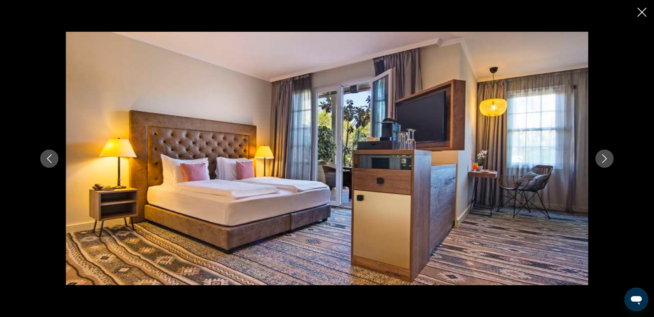
click at [603, 156] on icon "Nächstes Bild" at bounding box center [604, 159] width 5 height 9
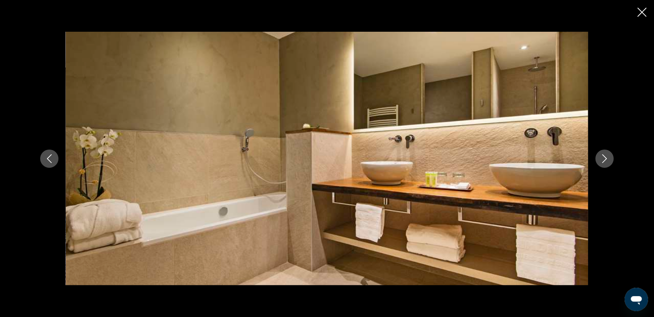
click at [603, 156] on icon "Nächstes Bild" at bounding box center [604, 159] width 5 height 9
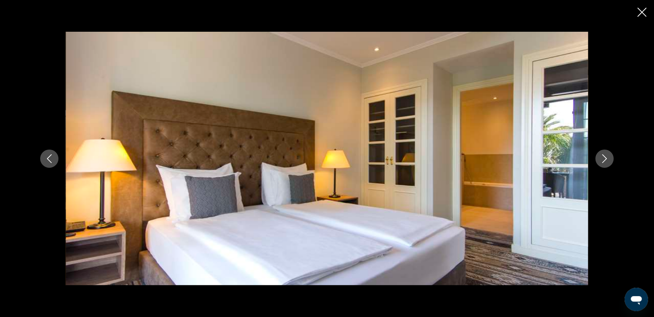
click at [603, 156] on icon "Nächstes Bild" at bounding box center [604, 159] width 5 height 9
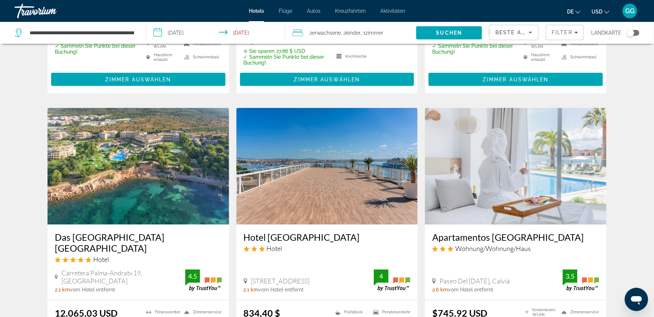
scroll to position [511, 0]
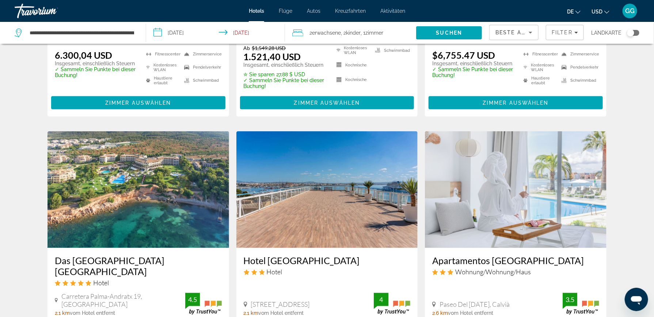
click at [136, 32] on div "**********" at bounding box center [77, 33] width 124 height 22
click at [109, 30] on input "**********" at bounding box center [82, 32] width 106 height 11
click at [129, 30] on input "**********" at bounding box center [82, 32] width 106 height 11
click at [133, 31] on input "**********" at bounding box center [82, 32] width 106 height 11
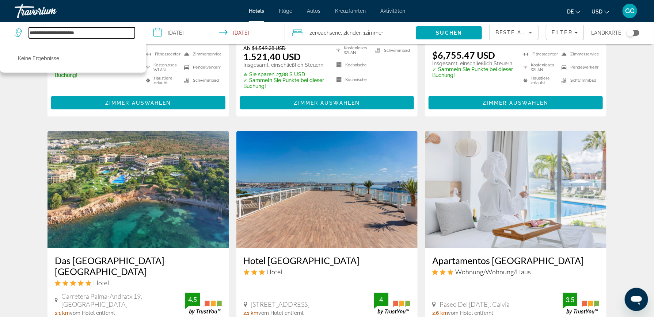
click at [83, 32] on input "**********" at bounding box center [82, 32] width 106 height 11
type input "*"
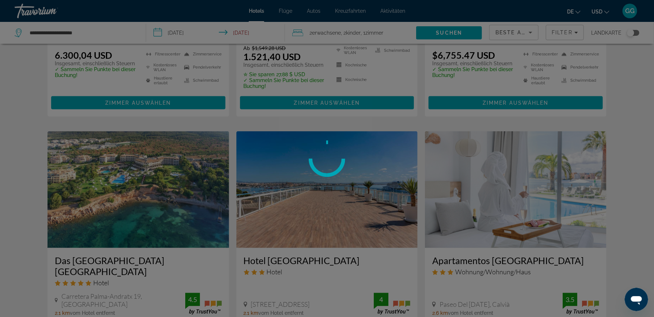
click at [36, 65] on div at bounding box center [327, 158] width 654 height 317
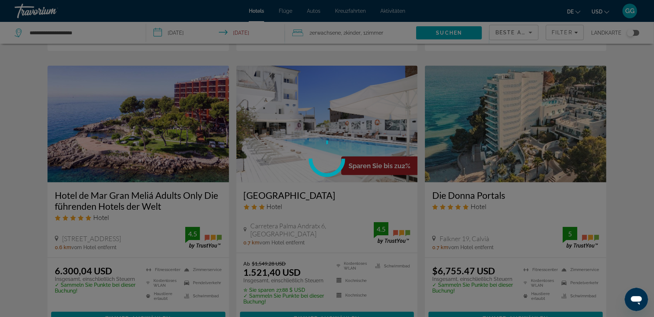
scroll to position [138, 0]
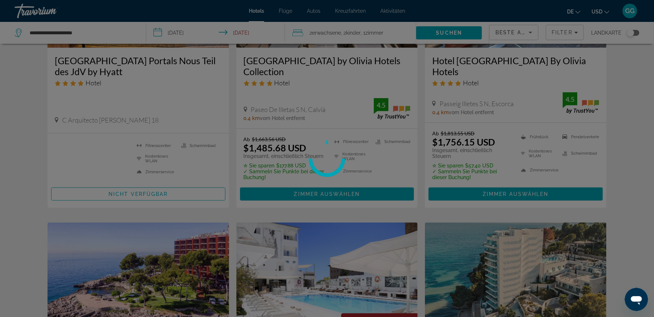
click at [94, 30] on div at bounding box center [327, 158] width 654 height 317
click at [85, 32] on div at bounding box center [327, 158] width 654 height 317
click at [79, 32] on div at bounding box center [327, 158] width 654 height 317
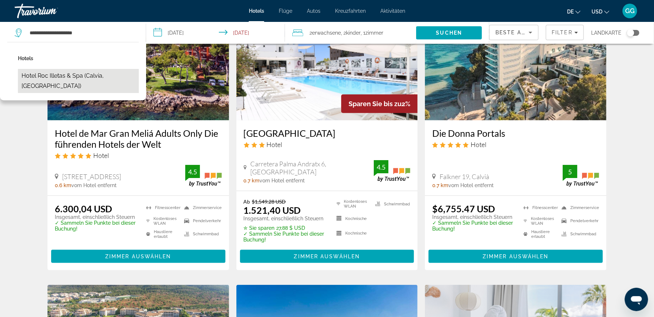
scroll to position [321, 0]
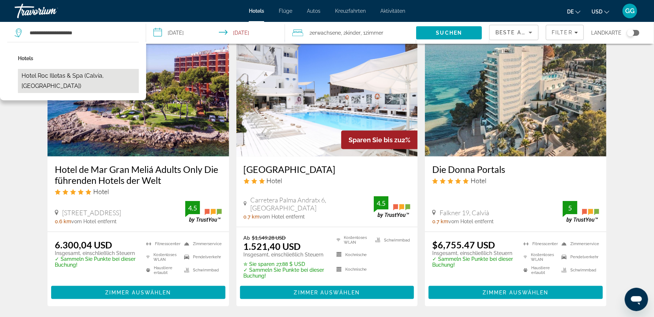
click at [65, 75] on button "Hotel Roc Illetas & Spa (Calvia, ES)" at bounding box center [78, 81] width 121 height 24
type input "**********"
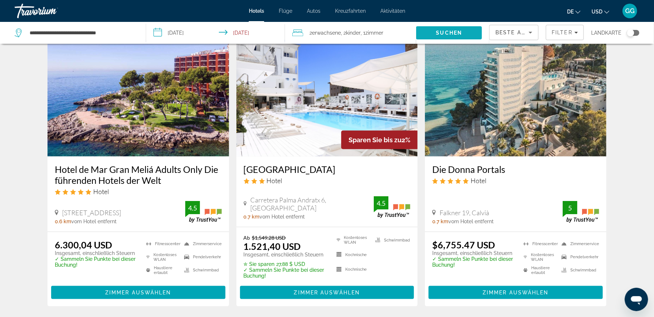
click at [449, 30] on span "Suchen" at bounding box center [449, 33] width 26 height 6
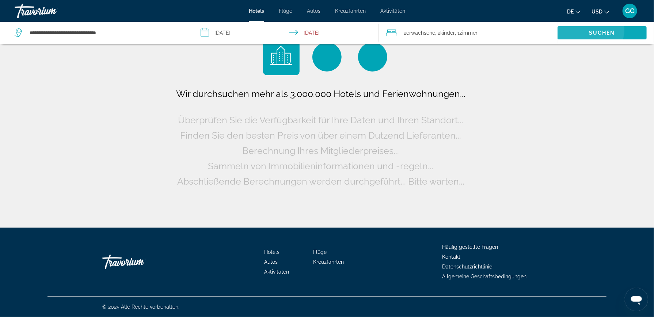
scroll to position [0, 0]
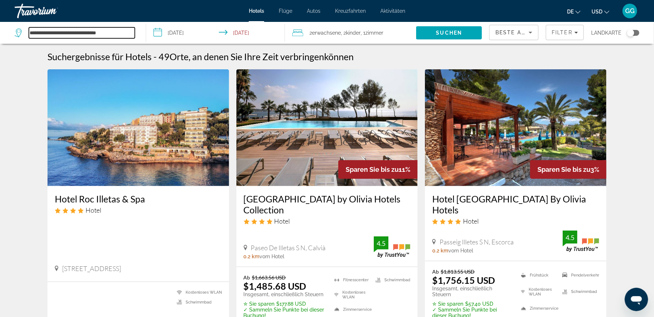
drag, startPoint x: 30, startPoint y: 32, endPoint x: 161, endPoint y: 30, distance: 130.8
click at [161, 30] on div "**********" at bounding box center [327, 33] width 654 height 22
click at [161, 30] on input "**********" at bounding box center [217, 34] width 142 height 24
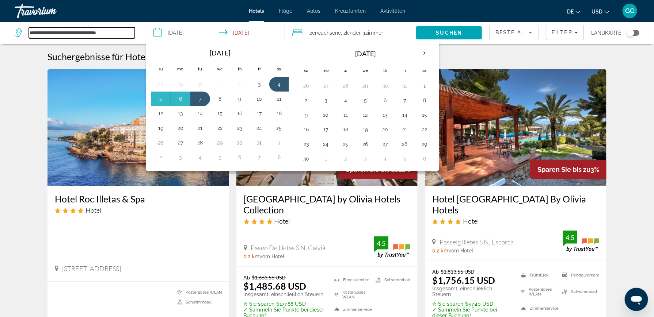
click at [112, 35] on input "**********" at bounding box center [82, 32] width 106 height 11
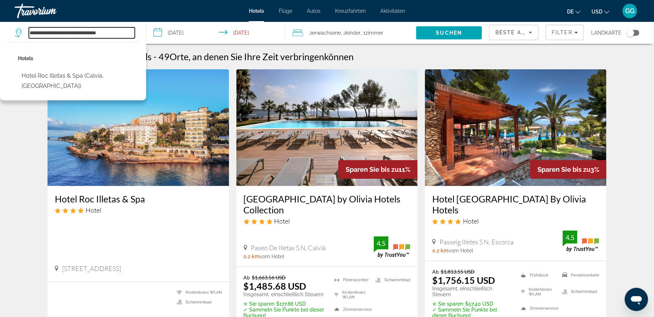
drag, startPoint x: 111, startPoint y: 31, endPoint x: 1, endPoint y: 31, distance: 109.6
click at [1, 31] on app-destination-search "**********" at bounding box center [73, 33] width 146 height 22
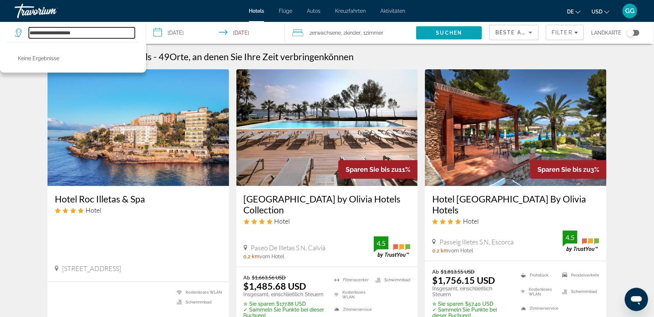
type input "**********"
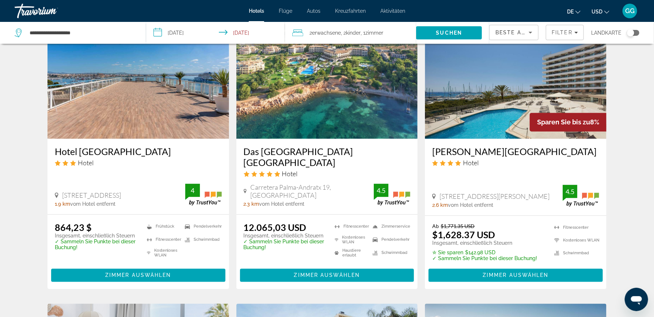
scroll to position [621, 0]
click at [137, 126] on img "Hauptinhalt" at bounding box center [138, 80] width 182 height 117
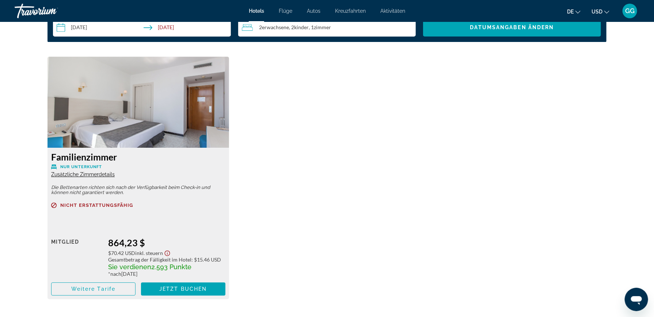
scroll to position [986, 0]
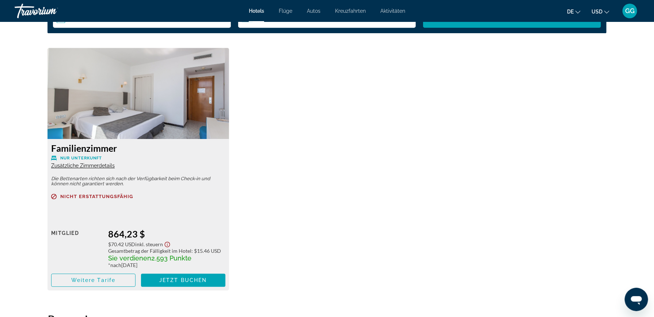
click at [100, 169] on div "Familienzimmer Nur Unterkunft Zusätzliche Zimmerdetails" at bounding box center [138, 156] width 174 height 26
click at [103, 167] on span "Zusätzliche Zimmerdetails" at bounding box center [83, 166] width 64 height 6
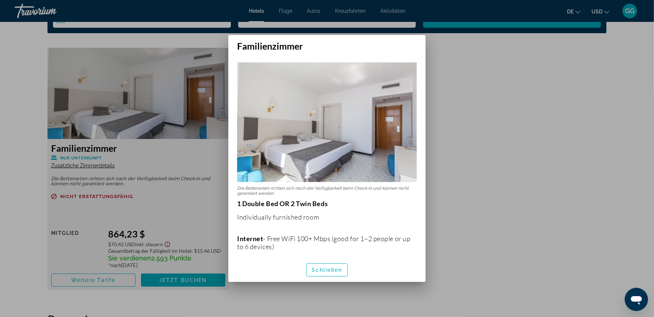
scroll to position [0, 0]
click at [462, 107] on div at bounding box center [327, 158] width 654 height 317
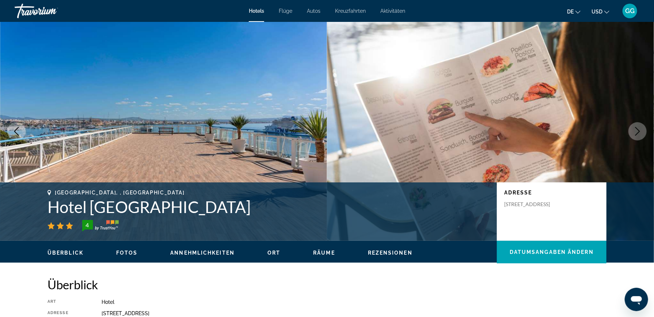
scroll to position [986, 0]
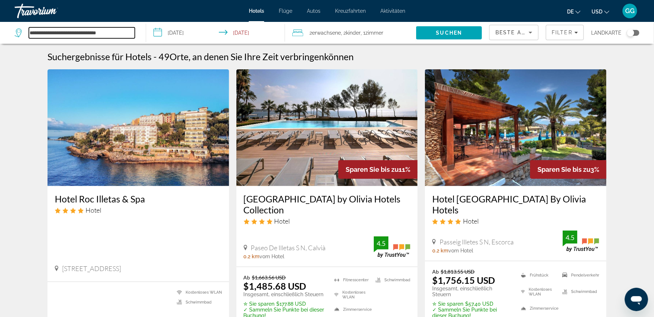
drag, startPoint x: 111, startPoint y: 32, endPoint x: 26, endPoint y: 32, distance: 84.8
click at [26, 32] on div "**********" at bounding box center [75, 32] width 120 height 11
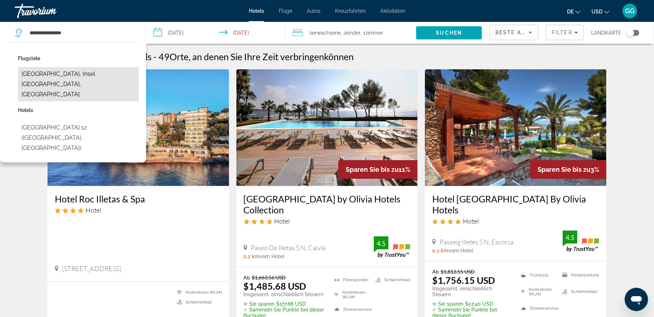
click at [64, 72] on button "[GEOGRAPHIC_DATA], Insel [GEOGRAPHIC_DATA], [GEOGRAPHIC_DATA]" at bounding box center [78, 84] width 121 height 34
type input "**********"
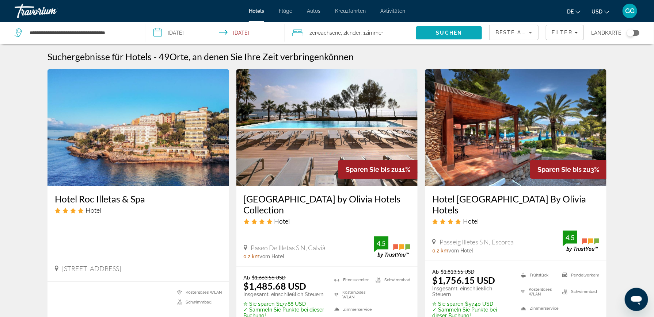
click at [446, 32] on span "Suchen" at bounding box center [449, 33] width 26 height 6
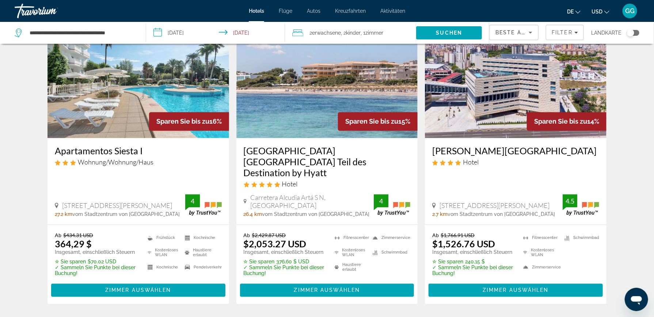
scroll to position [585, 0]
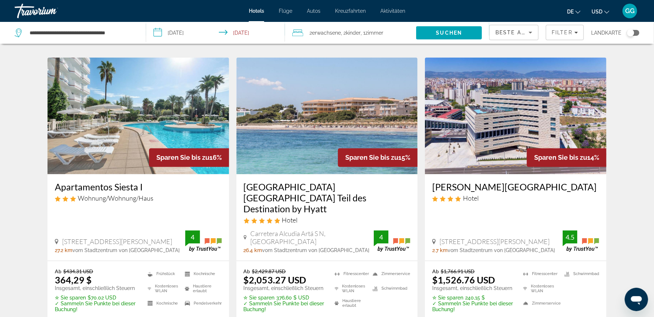
click at [103, 114] on img "Hauptinhalt" at bounding box center [138, 116] width 182 height 117
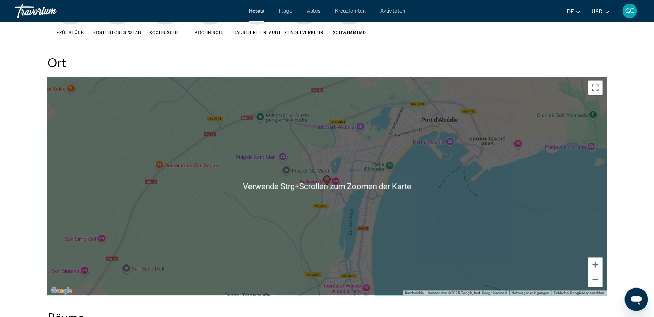
scroll to position [804, 0]
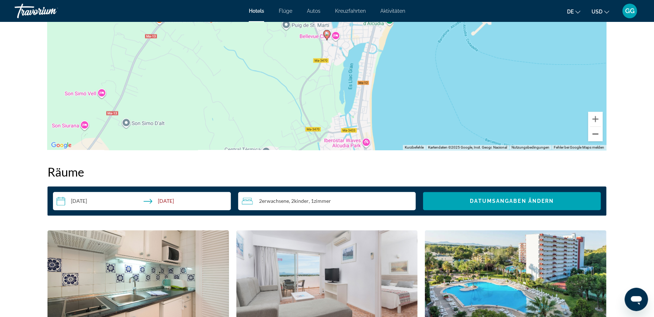
click at [596, 134] on button "Verkleinern" at bounding box center [595, 134] width 15 height 15
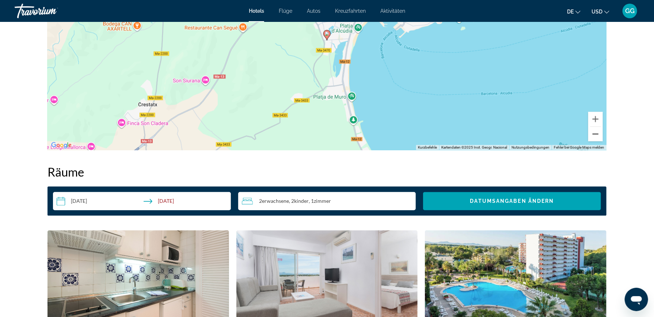
click at [596, 134] on button "Verkleinern" at bounding box center [595, 134] width 15 height 15
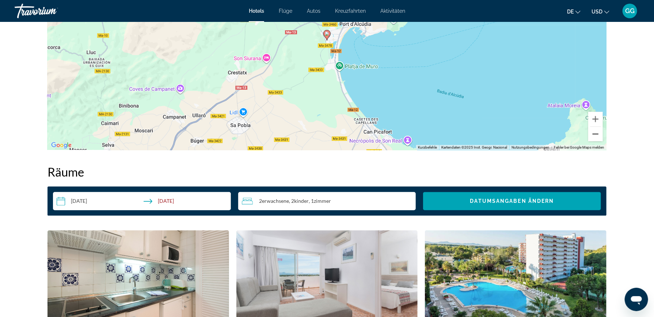
click at [596, 134] on button "Verkleinern" at bounding box center [595, 134] width 15 height 15
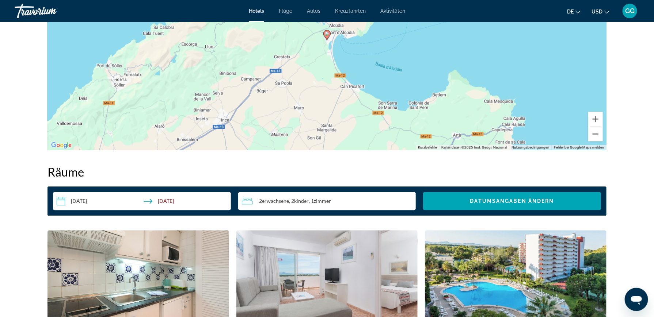
click at [596, 134] on button "Verkleinern" at bounding box center [595, 134] width 15 height 15
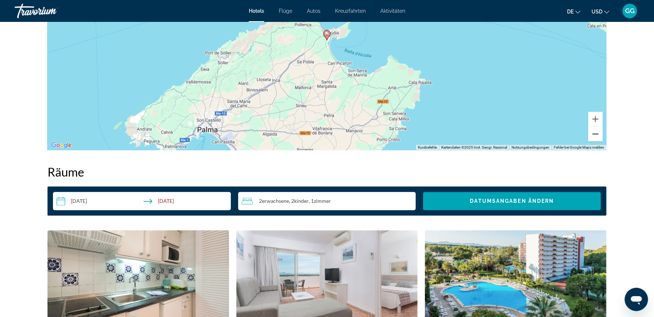
click at [596, 134] on button "Verkleinern" at bounding box center [595, 134] width 15 height 15
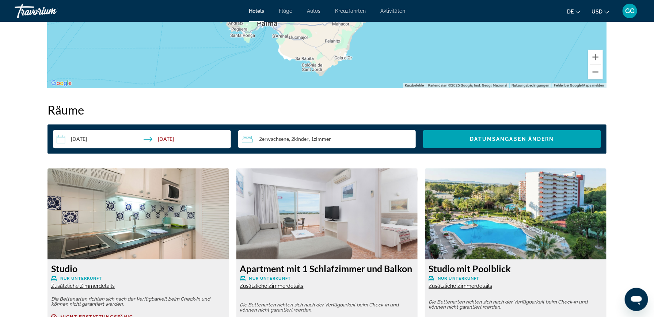
scroll to position [950, 0]
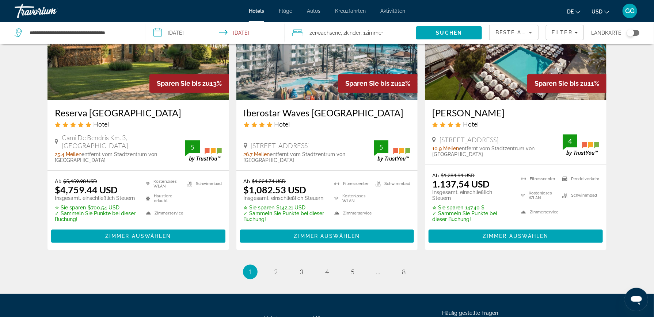
scroll to position [998, 0]
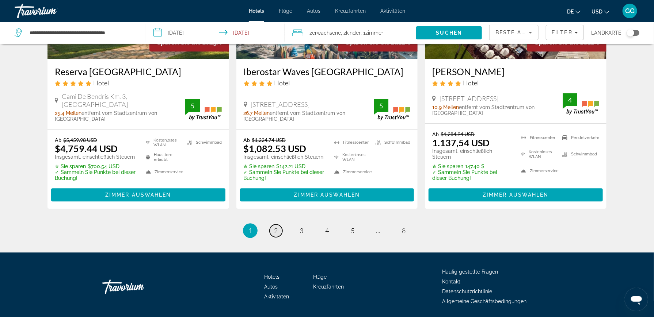
click at [276, 227] on span "2" at bounding box center [276, 231] width 4 height 8
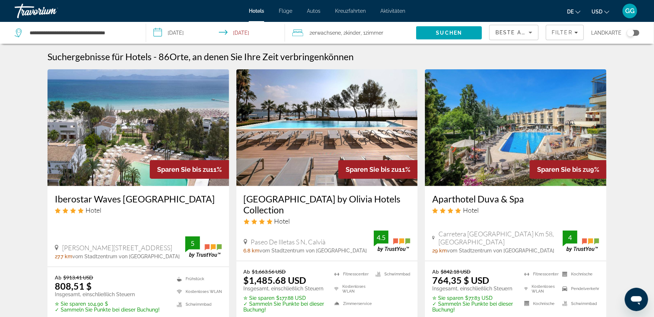
click at [498, 144] on img "Hauptinhalt" at bounding box center [516, 127] width 182 height 117
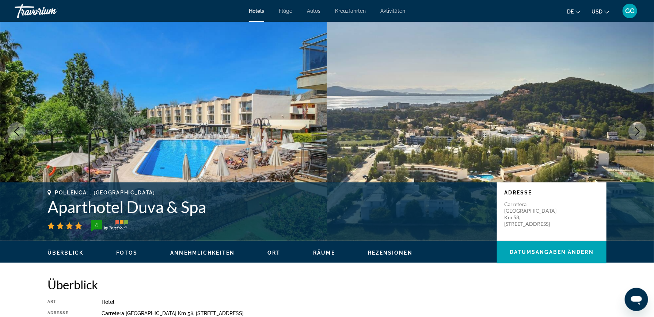
click at [637, 130] on icon "Nächstes Bild" at bounding box center [637, 131] width 9 height 9
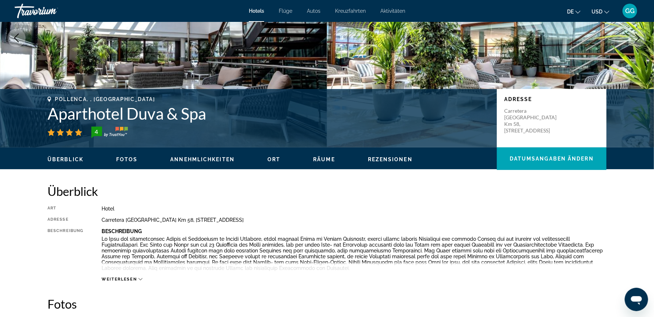
scroll to position [219, 0]
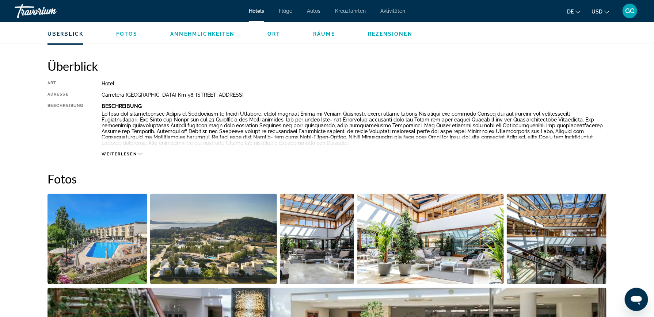
click at [135, 152] on span "Weiterlesen" at bounding box center [119, 154] width 35 height 5
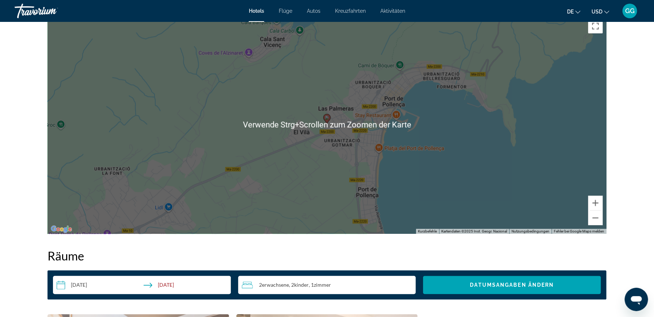
scroll to position [658, 0]
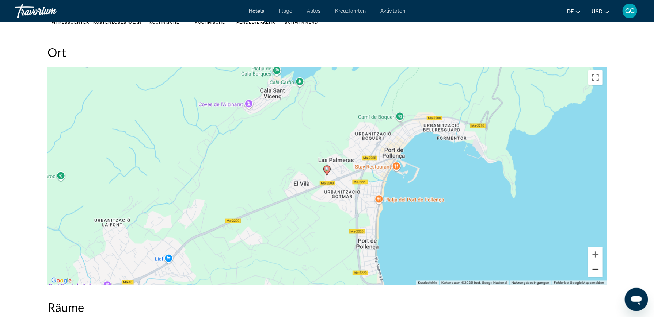
click at [595, 270] on button "Verkleinern" at bounding box center [595, 270] width 15 height 15
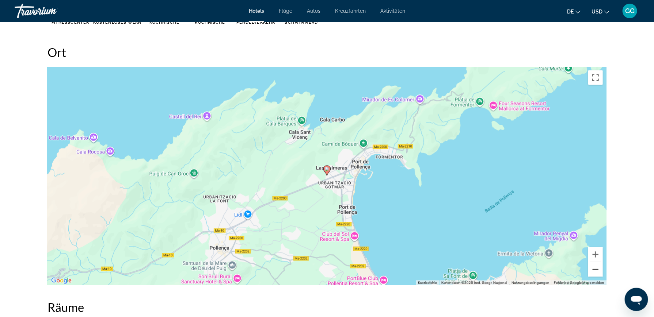
click at [595, 270] on button "Verkleinern" at bounding box center [595, 270] width 15 height 15
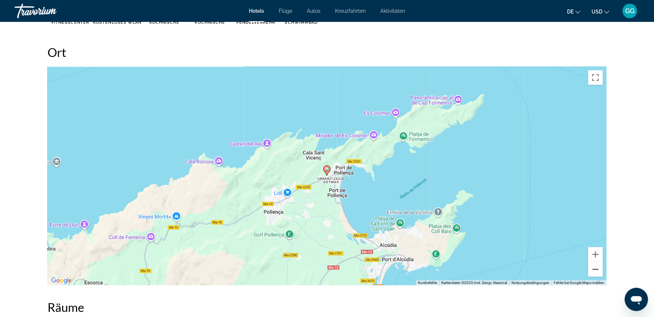
click at [595, 270] on button "Verkleinern" at bounding box center [595, 270] width 15 height 15
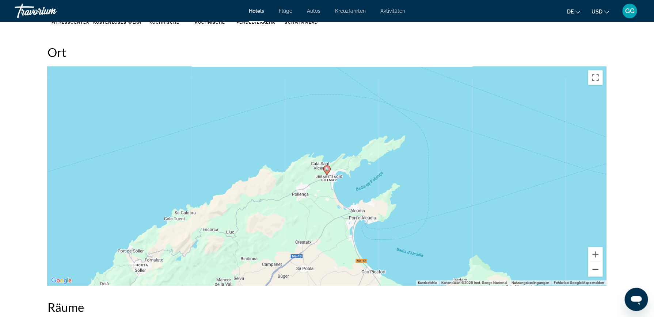
click at [595, 270] on button "Verkleinern" at bounding box center [595, 270] width 15 height 15
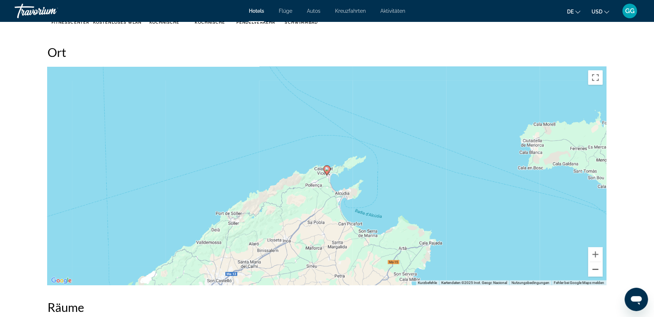
click at [595, 270] on button "Verkleinern" at bounding box center [595, 270] width 15 height 15
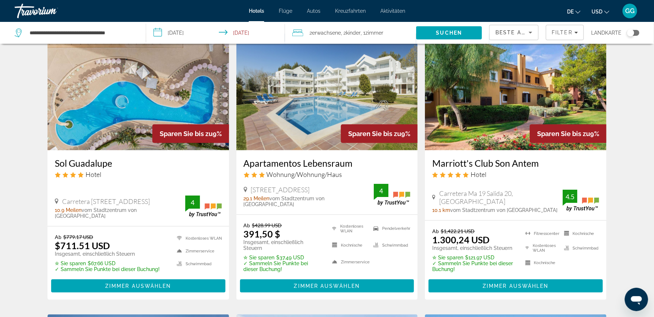
scroll to position [328, 0]
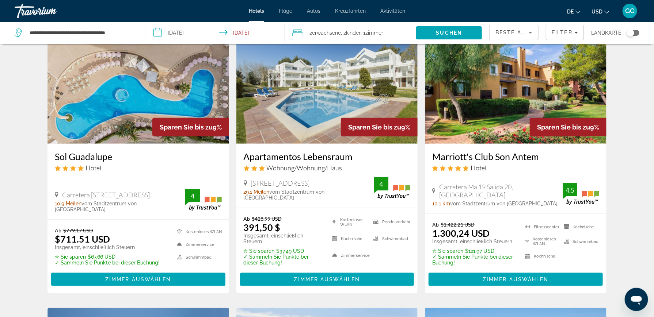
click at [305, 100] on img "Hauptinhalt" at bounding box center [327, 85] width 182 height 117
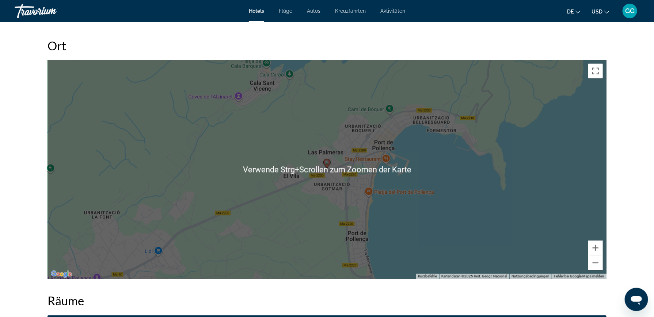
scroll to position [658, 0]
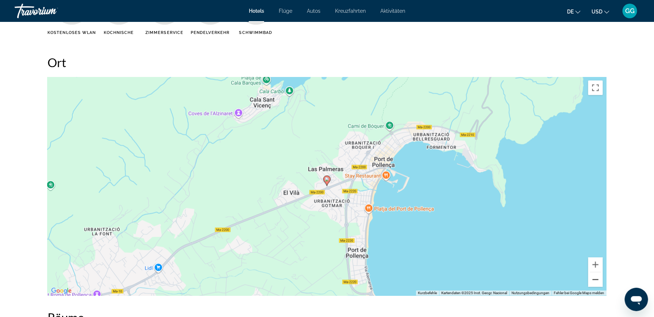
click at [596, 279] on button "Verkleinern" at bounding box center [595, 280] width 15 height 15
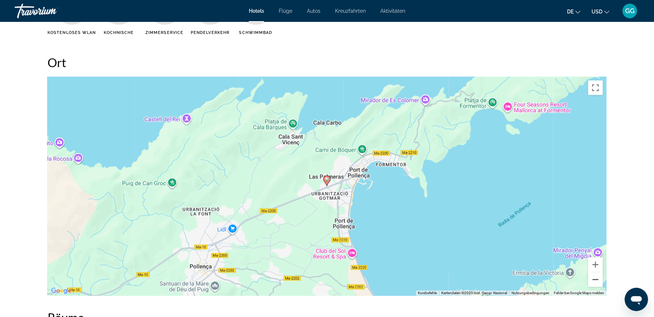
click at [596, 279] on button "Verkleinern" at bounding box center [595, 280] width 15 height 15
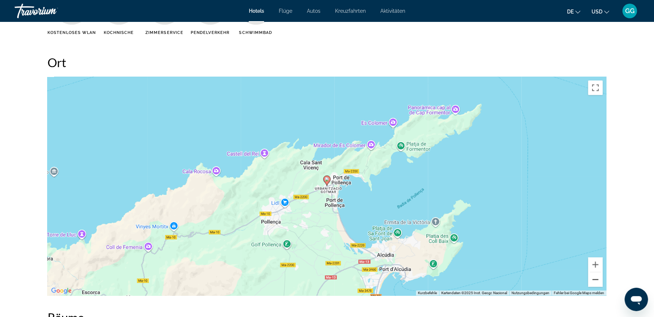
click at [596, 279] on button "Verkleinern" at bounding box center [595, 280] width 15 height 15
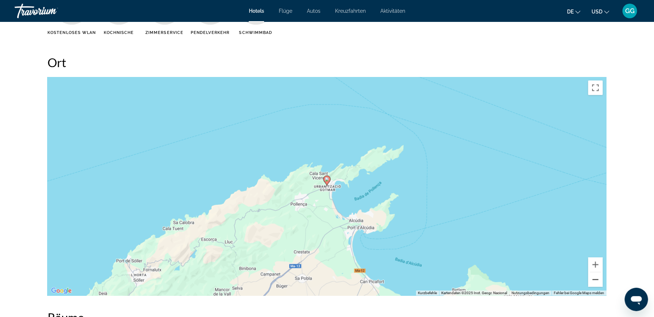
click at [596, 279] on button "Verkleinern" at bounding box center [595, 280] width 15 height 15
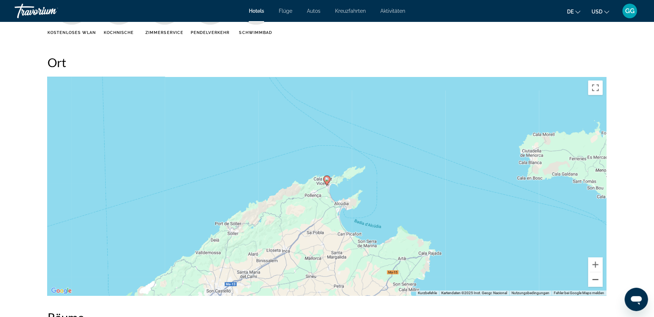
click at [596, 279] on button "Verkleinern" at bounding box center [595, 280] width 15 height 15
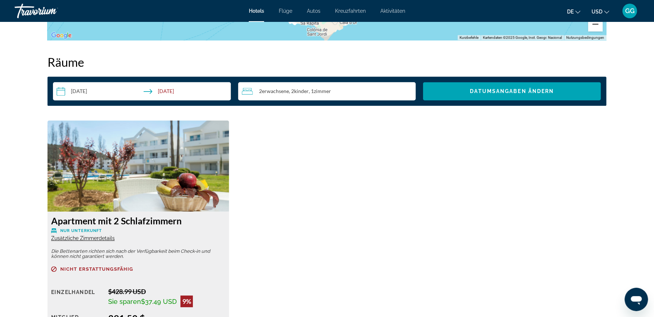
scroll to position [913, 0]
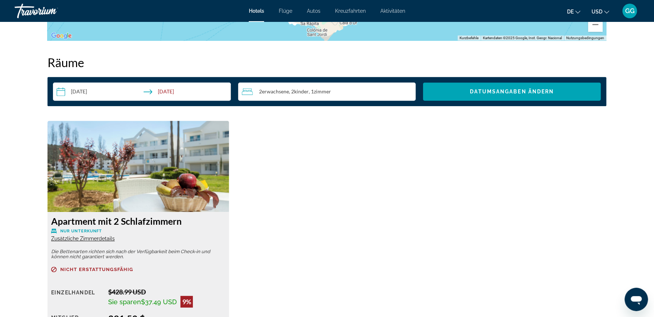
click at [92, 239] on span "Zusätzliche Zimmerdetails" at bounding box center [83, 239] width 64 height 6
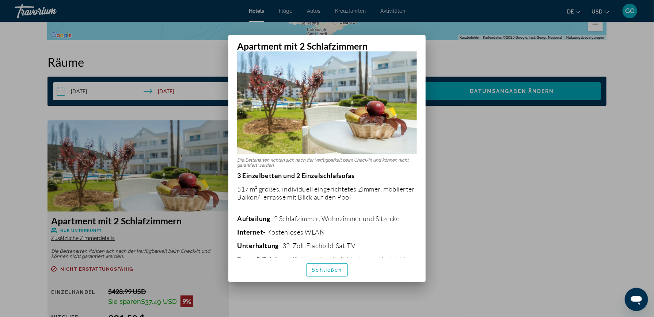
scroll to position [0, 0]
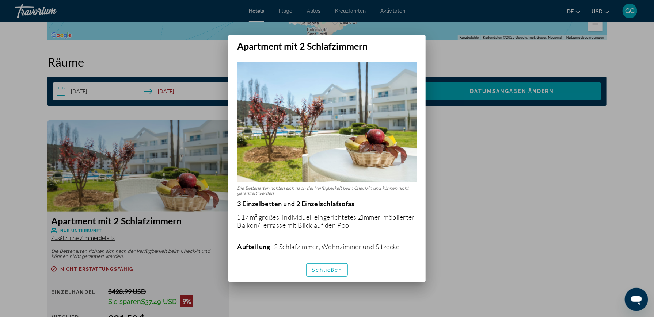
click at [461, 189] on div at bounding box center [327, 158] width 654 height 317
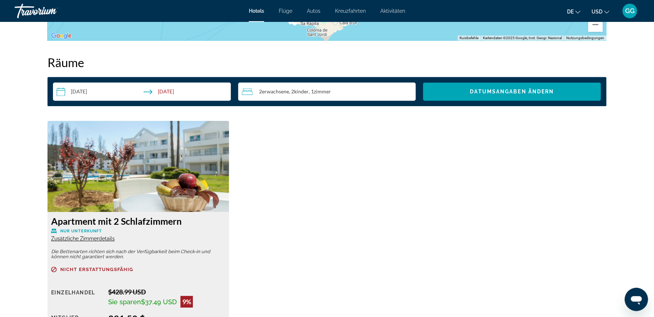
scroll to position [731, 0]
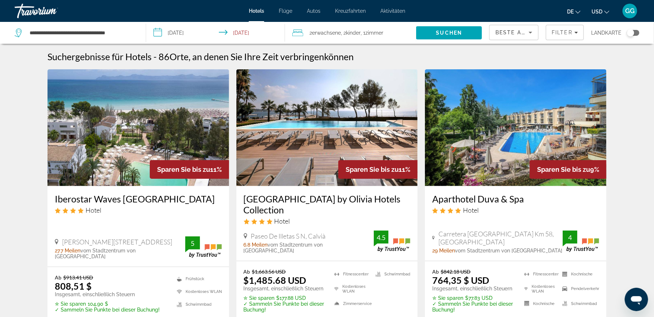
scroll to position [36, 0]
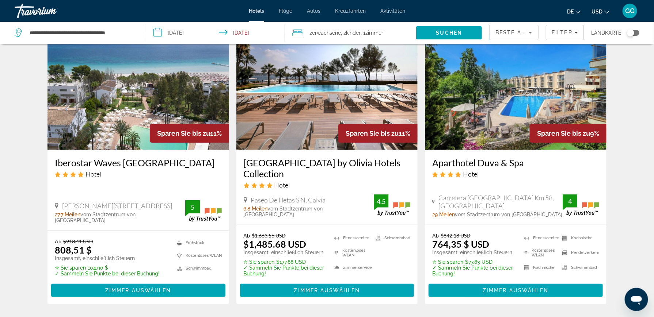
click at [138, 110] on img "Hauptinhalt" at bounding box center [138, 91] width 182 height 117
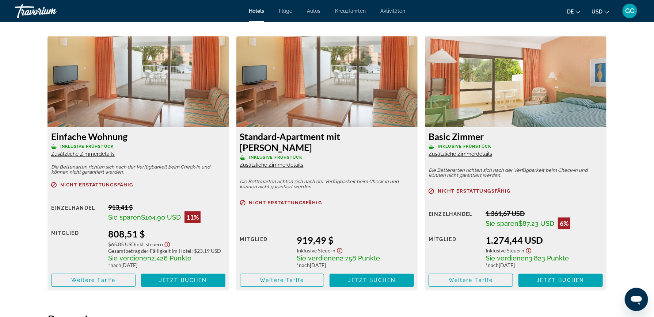
scroll to position [877, 0]
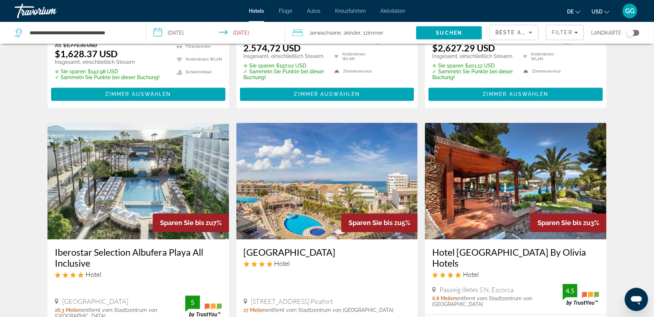
scroll to position [804, 0]
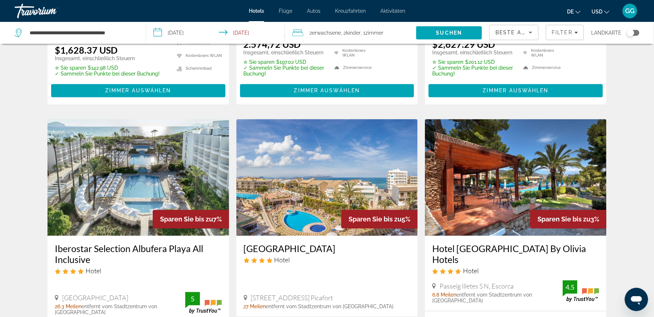
click at [127, 198] on img "Hauptinhalt" at bounding box center [138, 177] width 182 height 117
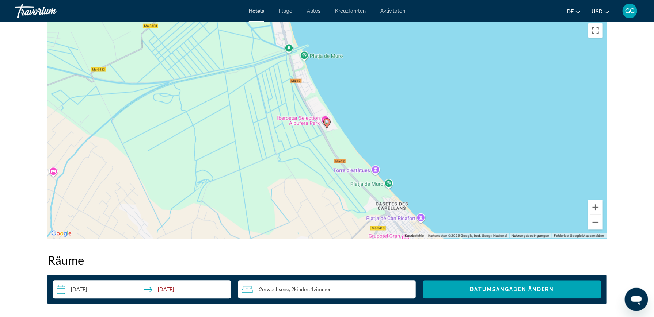
scroll to position [621, 0]
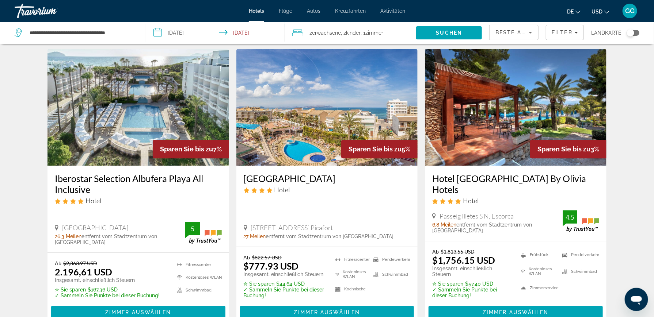
scroll to position [884, 0]
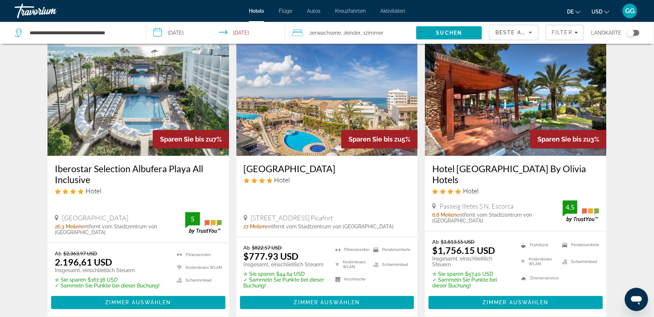
click at [309, 117] on img "Hauptinhalt" at bounding box center [327, 97] width 182 height 117
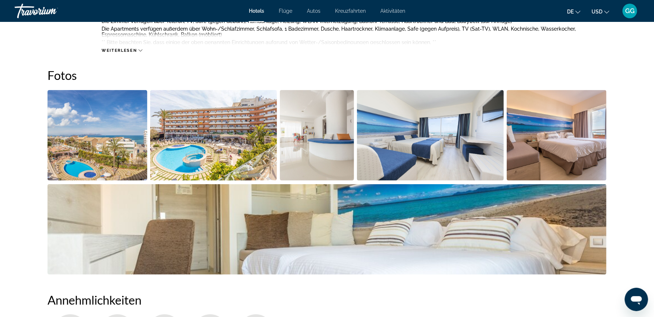
scroll to position [365, 0]
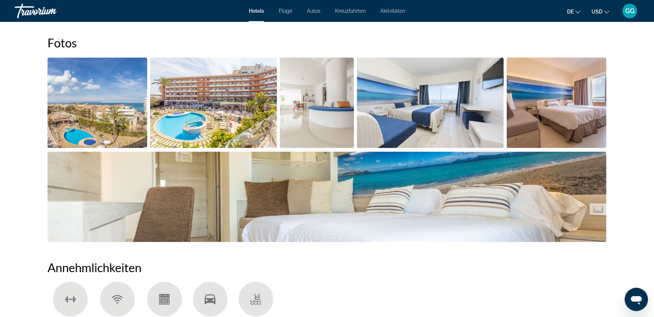
click at [418, 111] on img "Bildschieberegler im Vollbildmodus öffnen" at bounding box center [430, 103] width 147 height 91
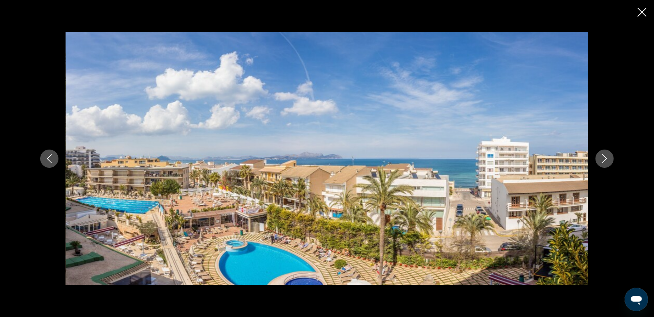
click at [607, 157] on icon "Nächstes Bild" at bounding box center [604, 159] width 9 height 9
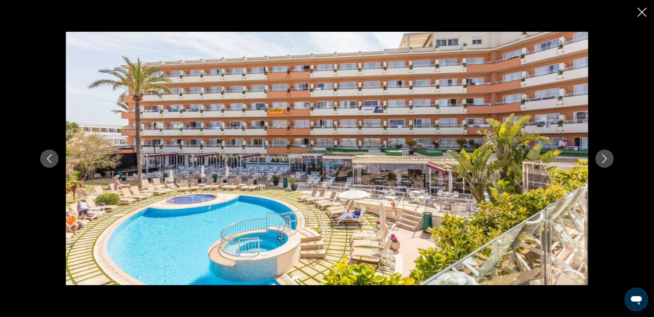
click at [607, 157] on icon "Nächstes Bild" at bounding box center [604, 159] width 9 height 9
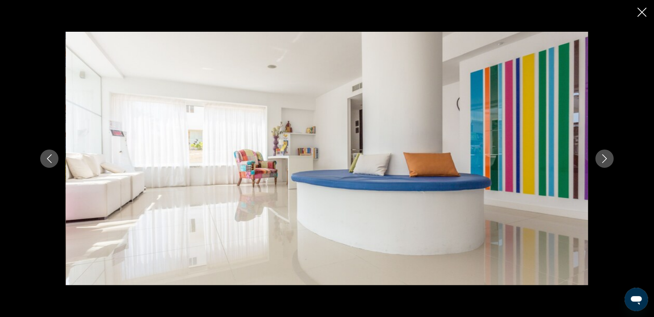
click at [607, 157] on icon "Nächstes Bild" at bounding box center [604, 159] width 9 height 9
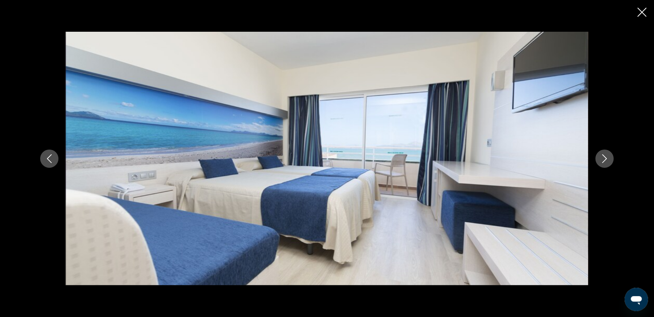
click at [606, 157] on icon "Nächstes Bild" at bounding box center [604, 159] width 9 height 9
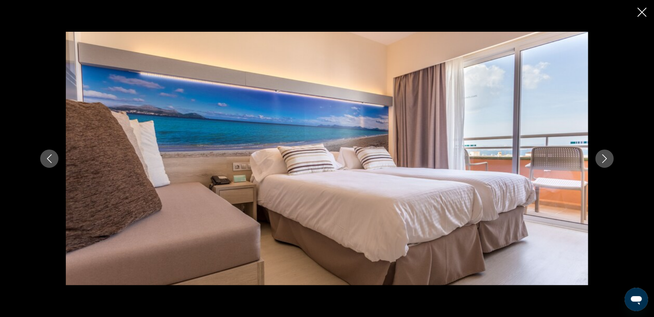
click at [606, 157] on icon "Nächstes Bild" at bounding box center [604, 159] width 9 height 9
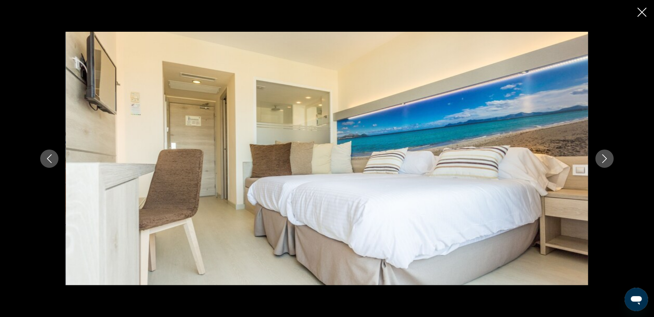
click at [606, 157] on icon "Nächstes Bild" at bounding box center [604, 159] width 9 height 9
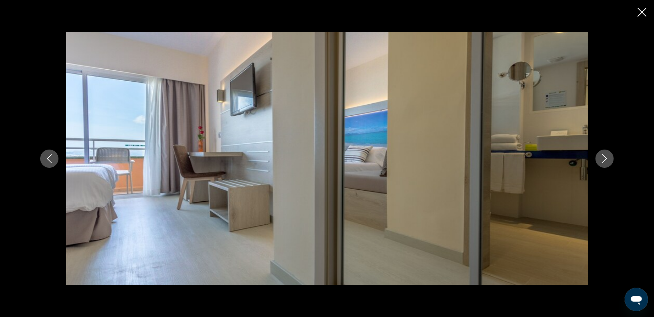
click at [606, 157] on icon "Nächstes Bild" at bounding box center [604, 159] width 9 height 9
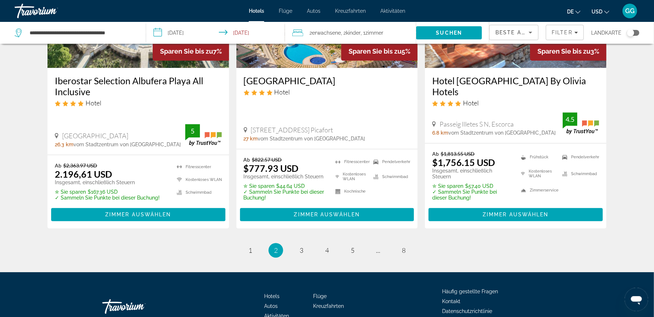
scroll to position [994, 0]
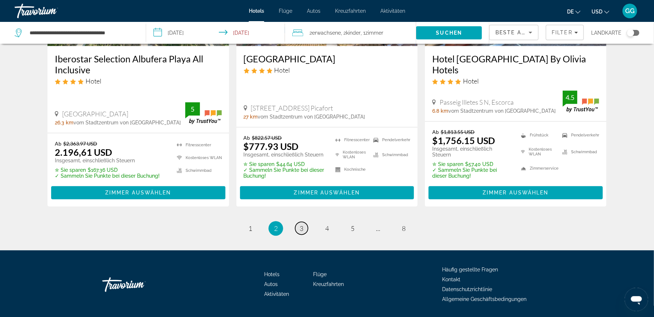
click at [302, 225] on span "3" at bounding box center [302, 229] width 4 height 8
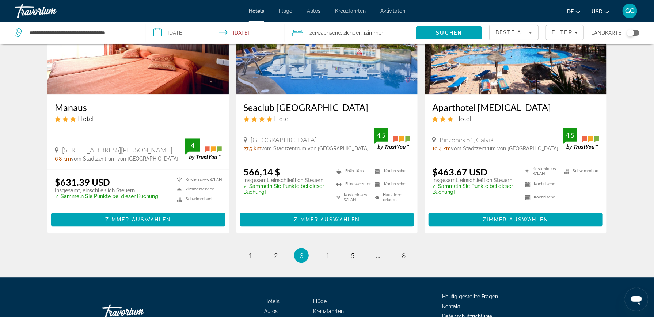
scroll to position [966, 0]
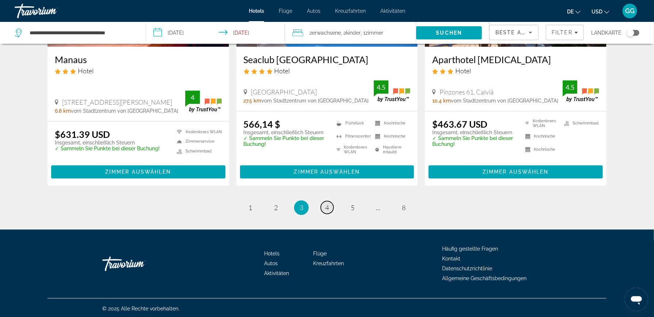
click at [327, 207] on span "4" at bounding box center [327, 208] width 4 height 8
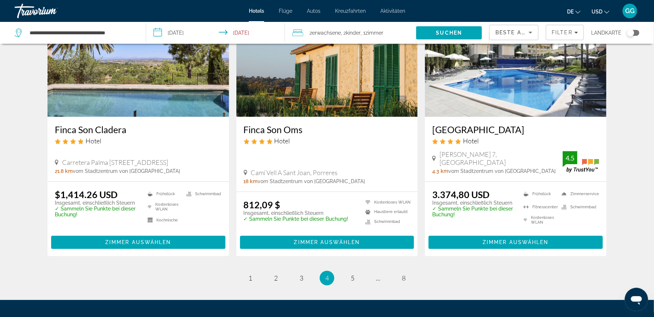
scroll to position [953, 0]
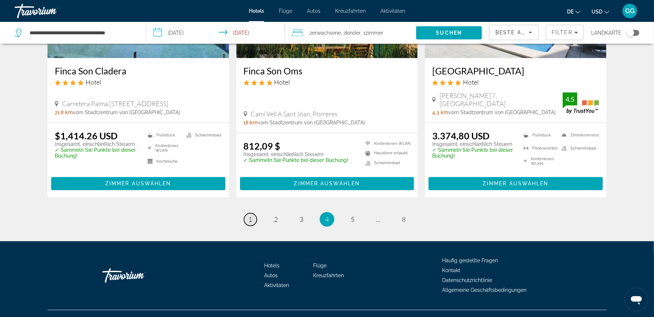
click at [246, 213] on link "Seite 1" at bounding box center [250, 219] width 13 height 13
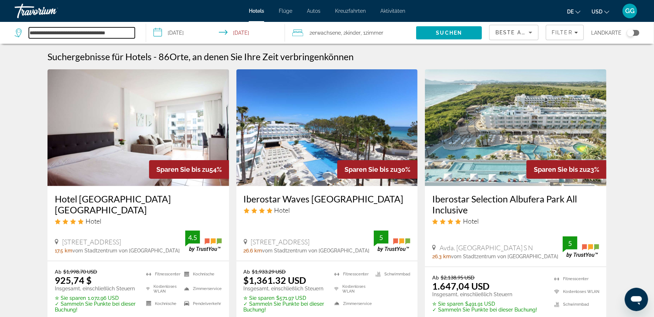
click at [43, 32] on input "**********" at bounding box center [82, 32] width 106 height 11
drag, startPoint x: 127, startPoint y: 33, endPoint x: 19, endPoint y: 31, distance: 108.1
click at [19, 31] on div "**********" at bounding box center [75, 32] width 120 height 11
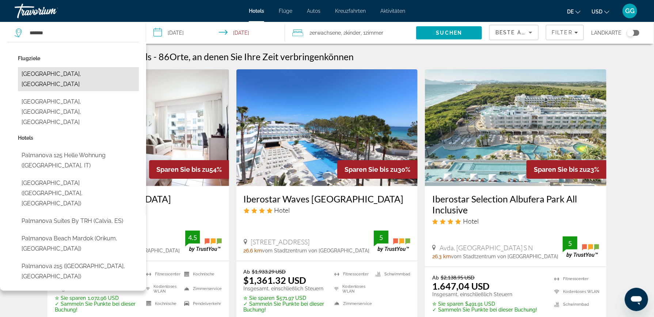
click at [54, 73] on button "[GEOGRAPHIC_DATA], [GEOGRAPHIC_DATA]" at bounding box center [78, 79] width 121 height 24
type input "**********"
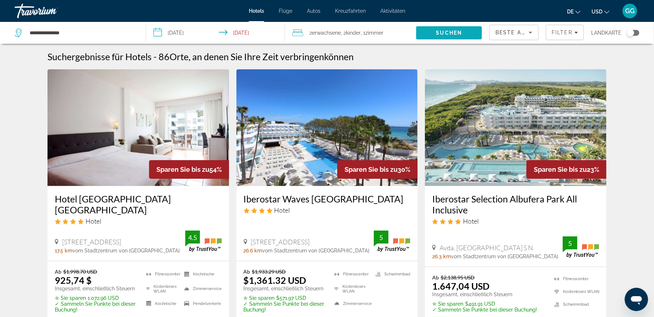
click at [468, 31] on span "Suchen" at bounding box center [449, 33] width 66 height 18
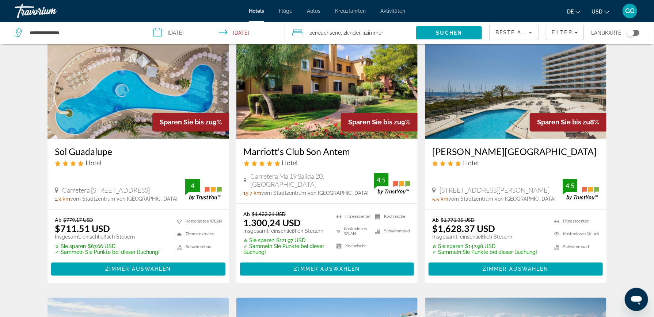
scroll to position [555, 0]
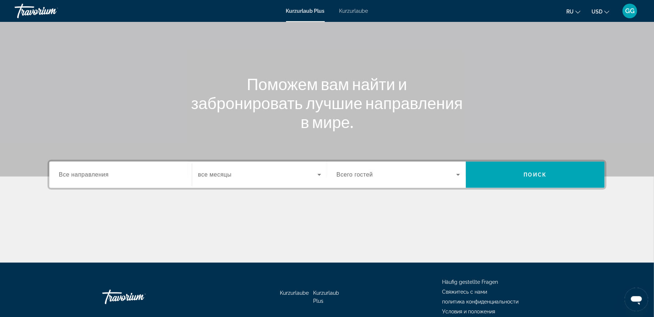
scroll to position [77, 0]
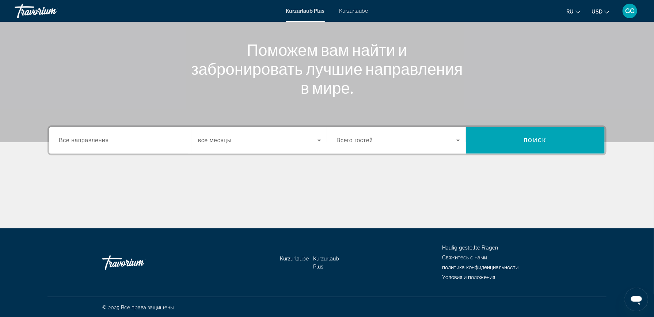
click at [69, 139] on span "Все направления" at bounding box center [84, 140] width 50 height 6
click at [69, 139] on input "Destination Все направления" at bounding box center [120, 141] width 123 height 9
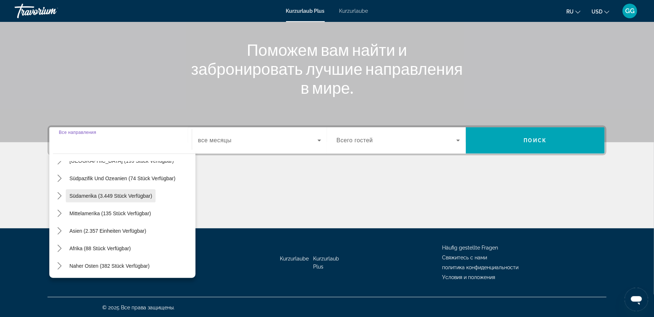
scroll to position [45, 0]
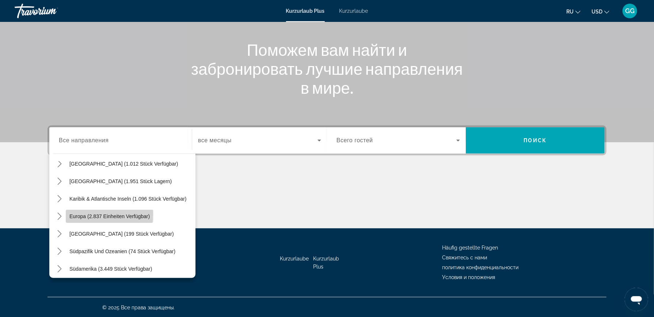
click at [79, 214] on span "Europa (2.837 Einheiten verfügbar)" at bounding box center [109, 217] width 80 height 6
type input "**********"
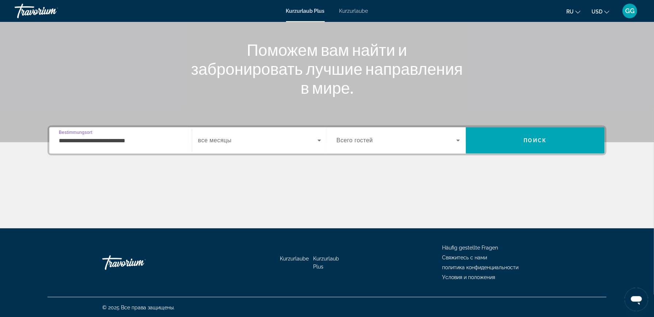
click at [322, 138] on icon "Such-Widget" at bounding box center [319, 140] width 9 height 9
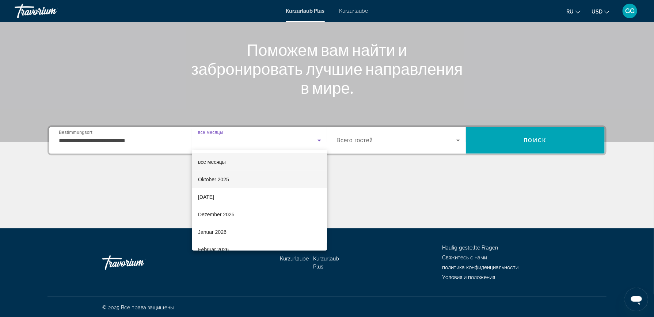
click at [211, 179] on font "Oktober 2025" at bounding box center [213, 180] width 31 height 6
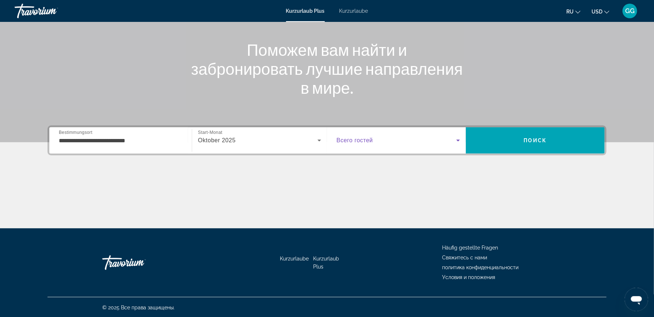
click at [457, 138] on icon "Such-Widget" at bounding box center [458, 140] width 9 height 9
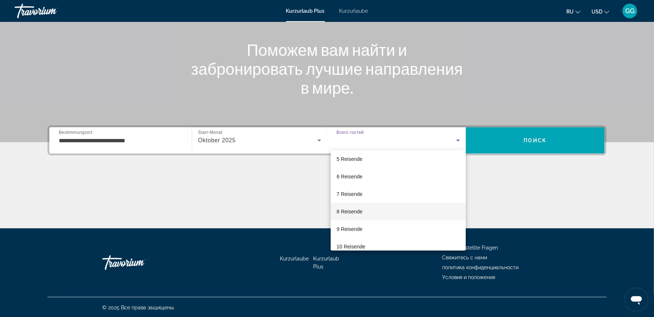
scroll to position [36, 0]
click at [349, 176] on font "4 Reisende" at bounding box center [349, 179] width 26 height 6
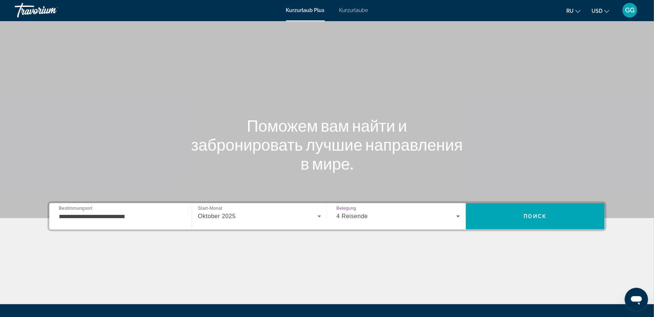
scroll to position [0, 0]
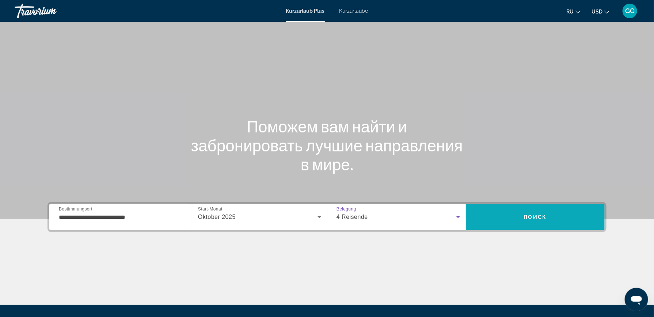
click at [512, 213] on span "Suchen" at bounding box center [535, 218] width 139 height 18
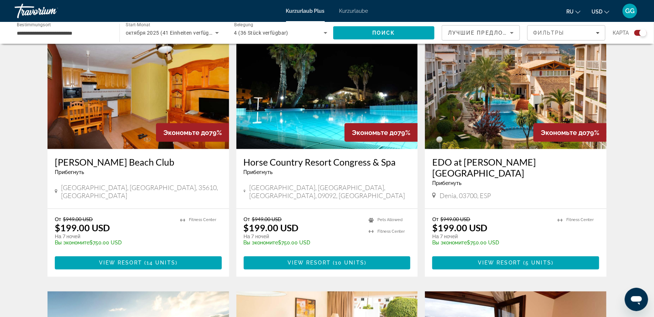
scroll to position [511, 0]
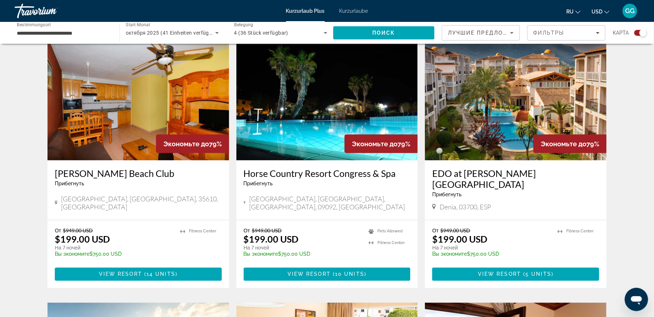
click at [290, 111] on img "Hauptinhalt" at bounding box center [327, 102] width 182 height 117
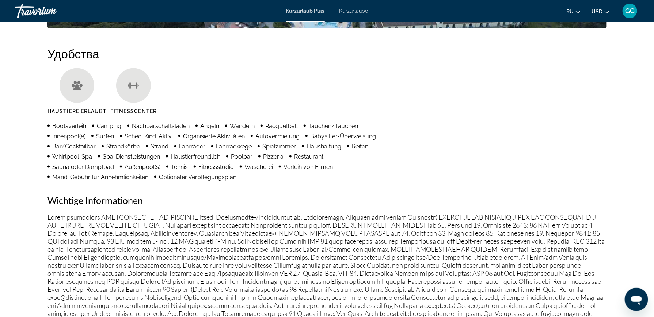
scroll to position [292, 0]
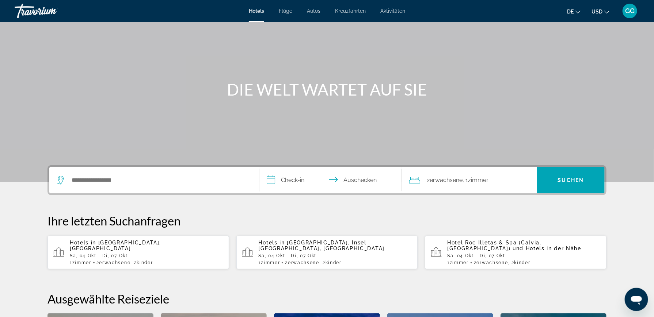
scroll to position [36, 0]
